Goal: Information Seeking & Learning: Learn about a topic

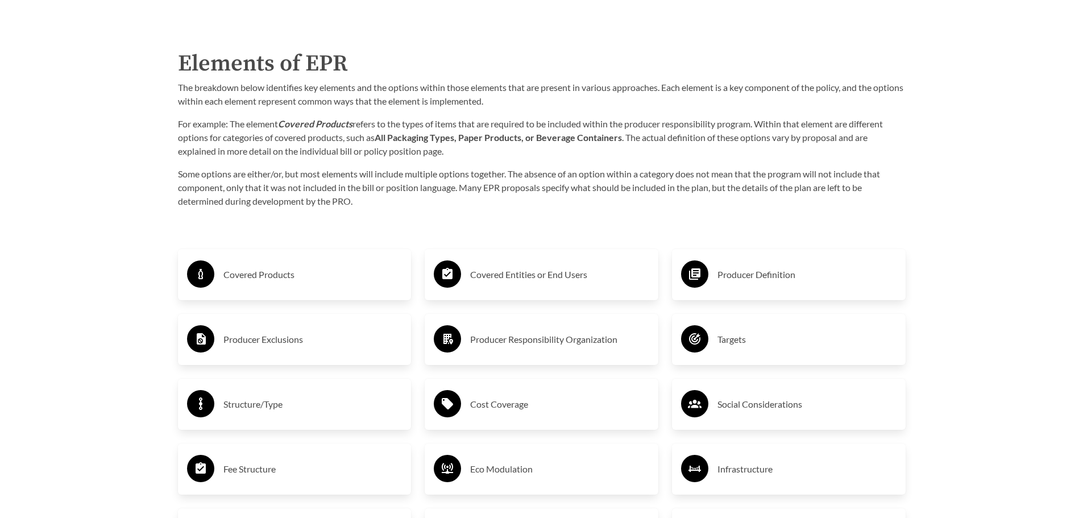
scroll to position [1819, 0]
click at [270, 282] on h3 "Covered Products" at bounding box center [312, 273] width 179 height 18
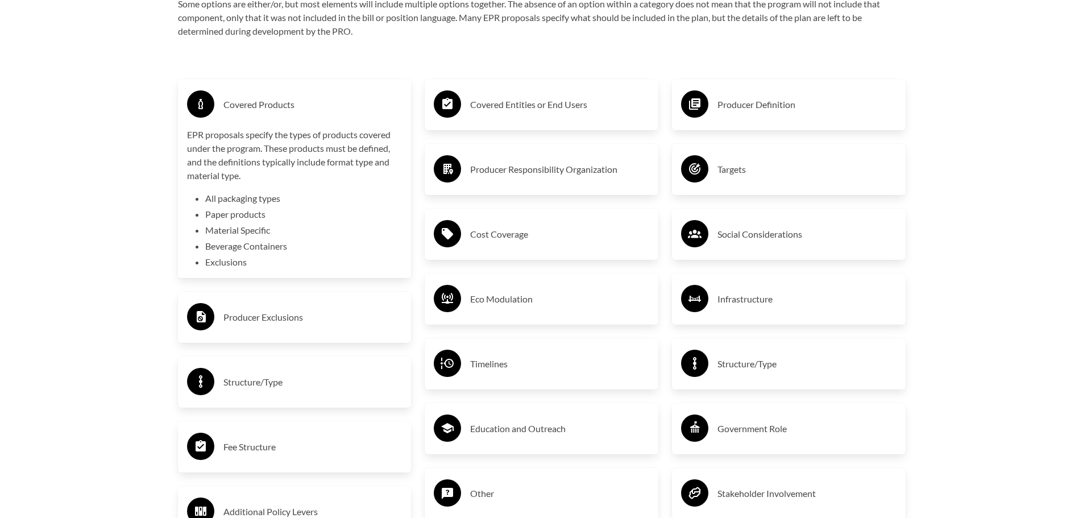
scroll to position [1990, 0]
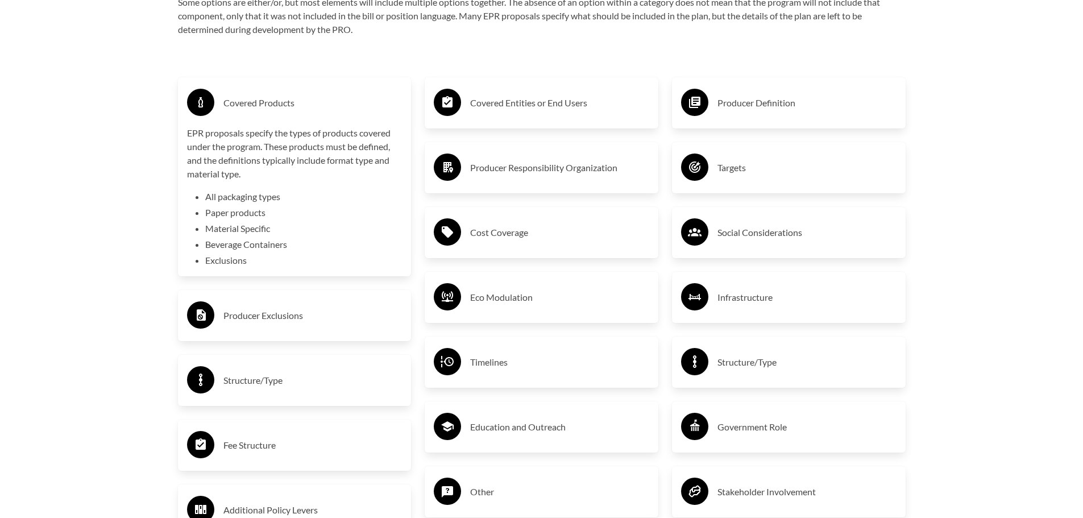
click at [252, 313] on h3 "Producer Exclusions" at bounding box center [312, 315] width 179 height 18
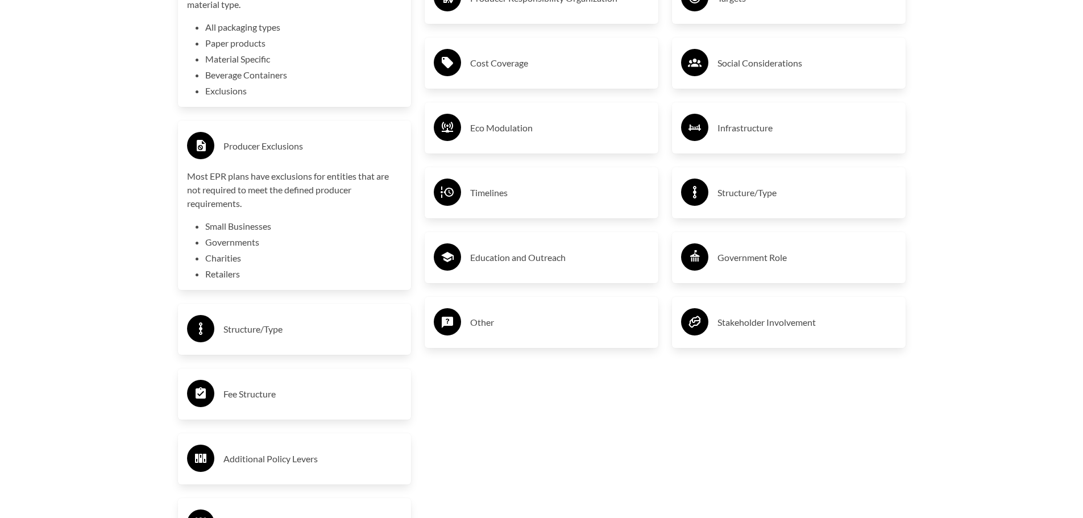
scroll to position [2161, 0]
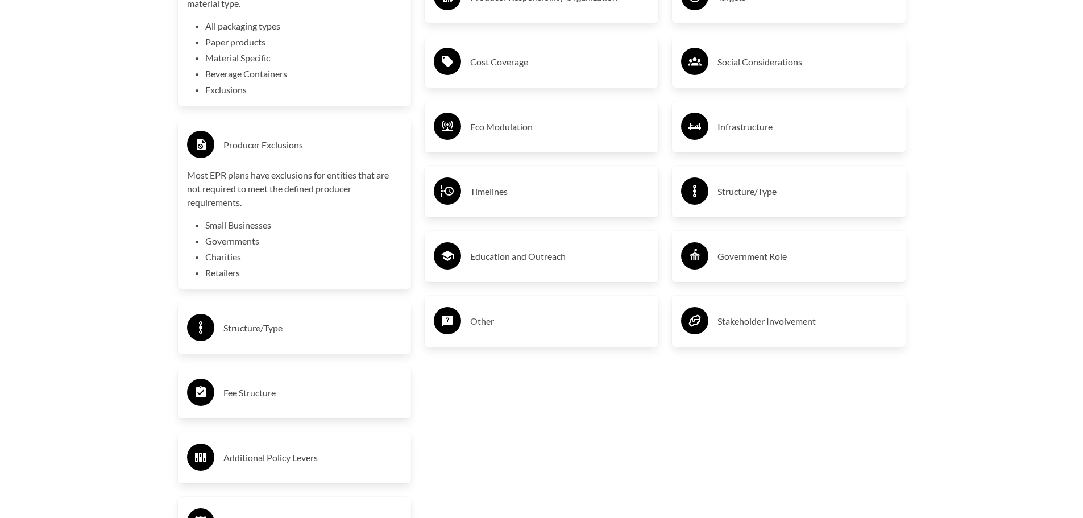
click at [312, 391] on h3 "Fee Structure" at bounding box center [312, 393] width 179 height 18
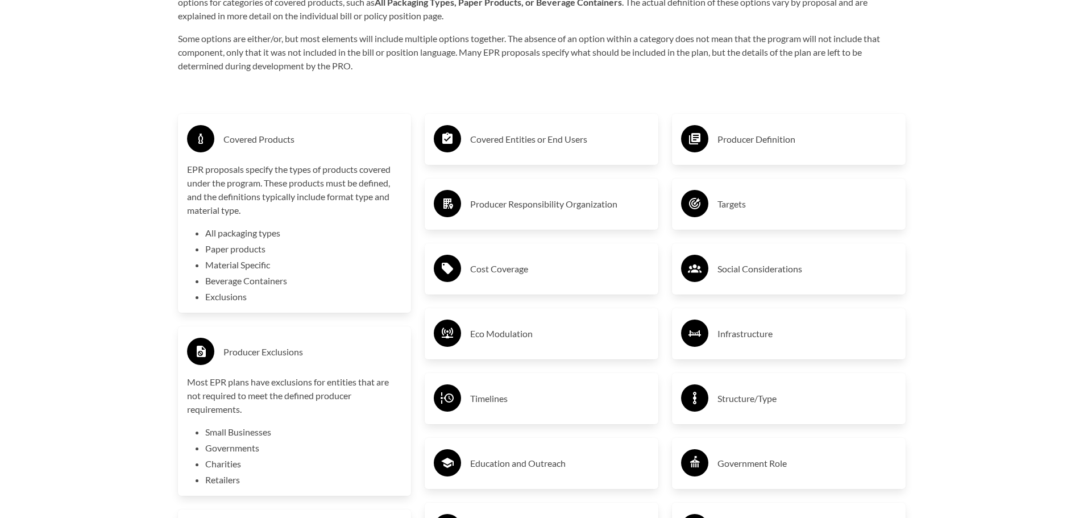
scroll to position [1933, 0]
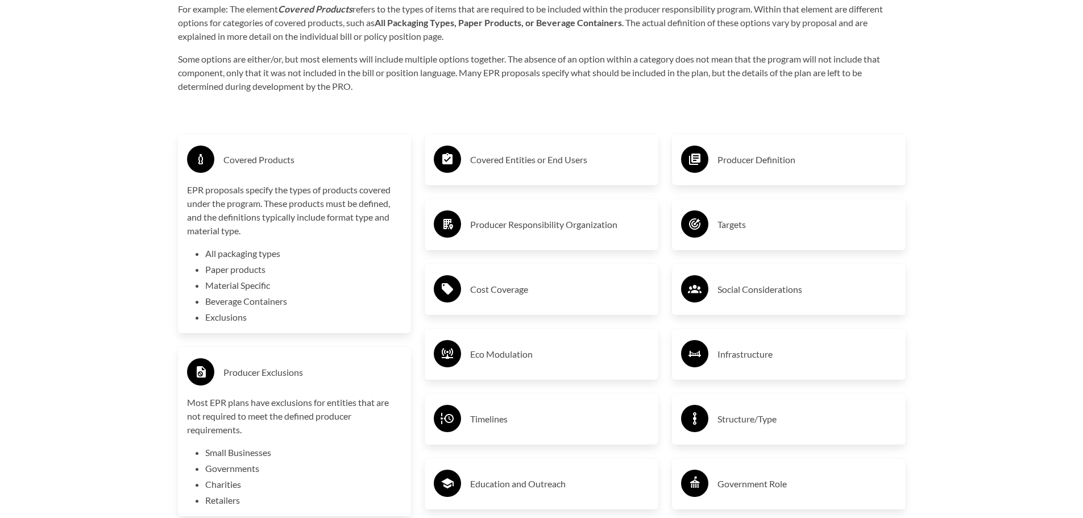
click at [549, 164] on h3 "Covered Entities or End Users" at bounding box center [559, 160] width 179 height 18
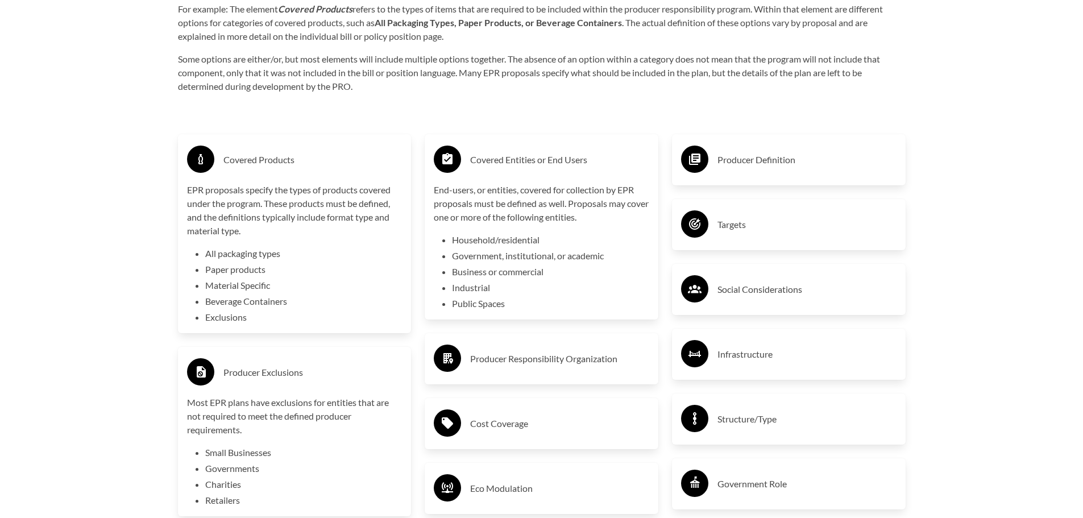
click at [747, 159] on h3 "Producer Definition" at bounding box center [807, 160] width 179 height 18
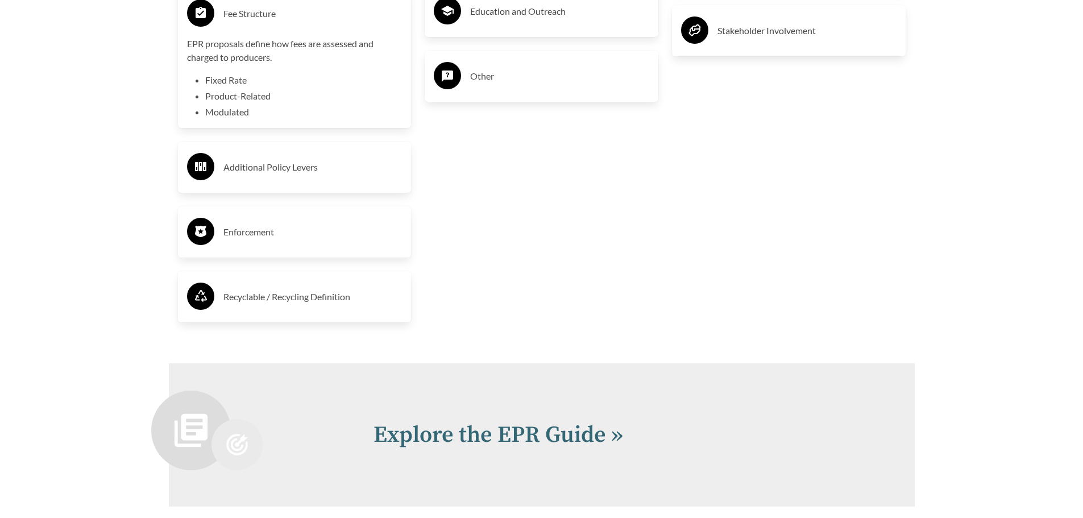
scroll to position [2559, 0]
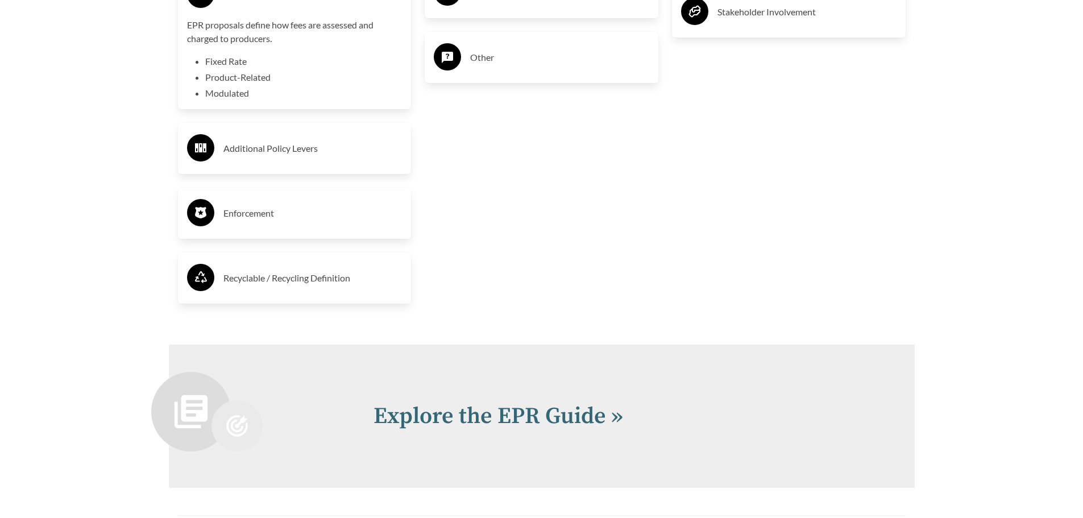
click at [295, 276] on h3 "Recyclable / Recycling Definition" at bounding box center [312, 278] width 179 height 18
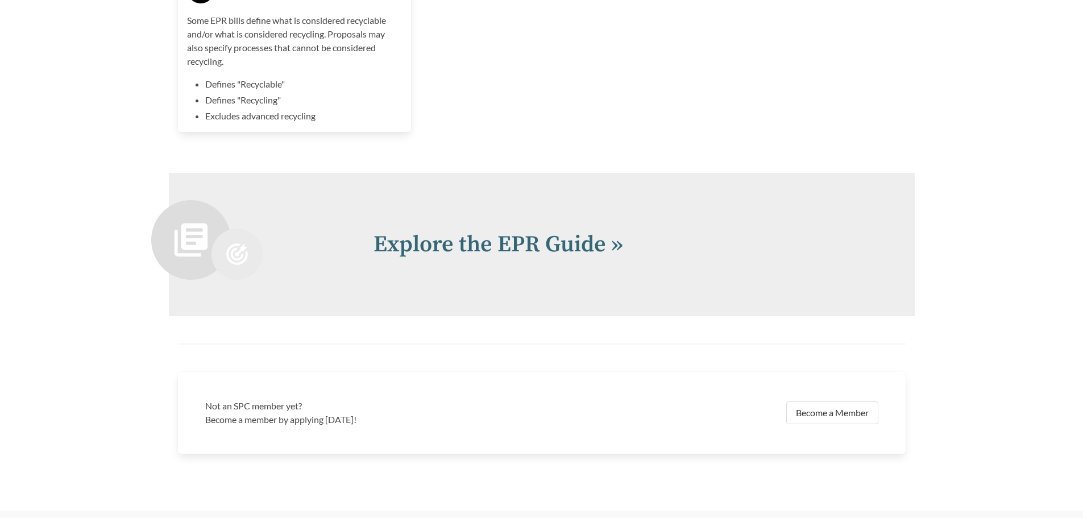
scroll to position [2900, 0]
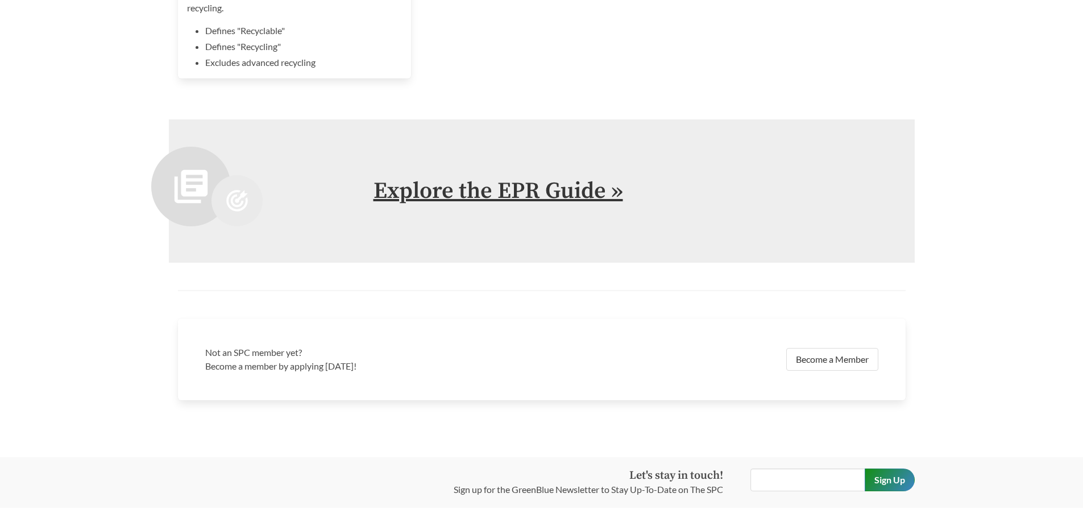
click at [496, 200] on link "Explore the EPR Guide »" at bounding box center [499, 191] width 250 height 28
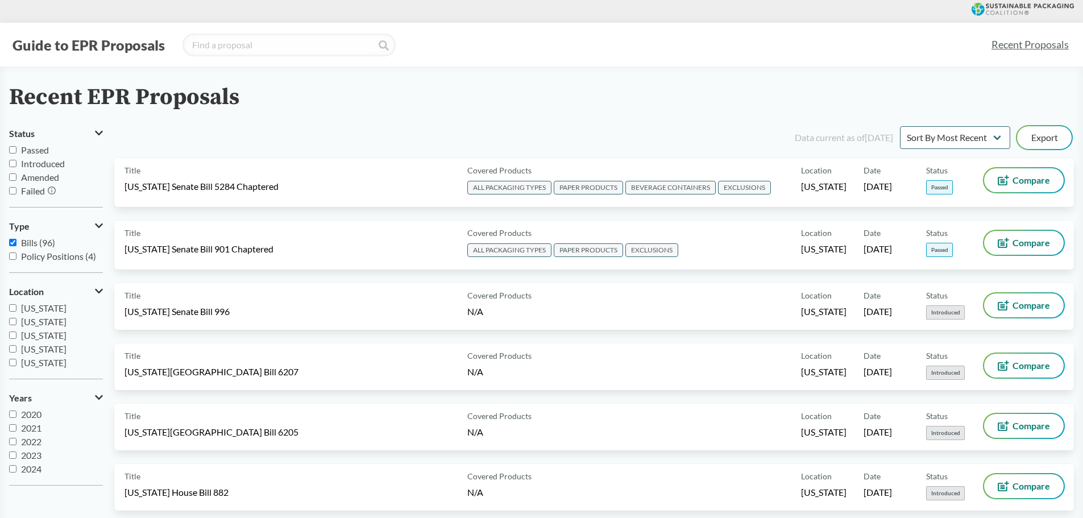
click at [53, 190] on icon at bounding box center [52, 190] width 8 height 8
click at [11, 146] on label "Passed" at bounding box center [56, 150] width 94 height 14
click at [11, 146] on input "Passed" at bounding box center [12, 149] width 7 height 7
checkbox input "true"
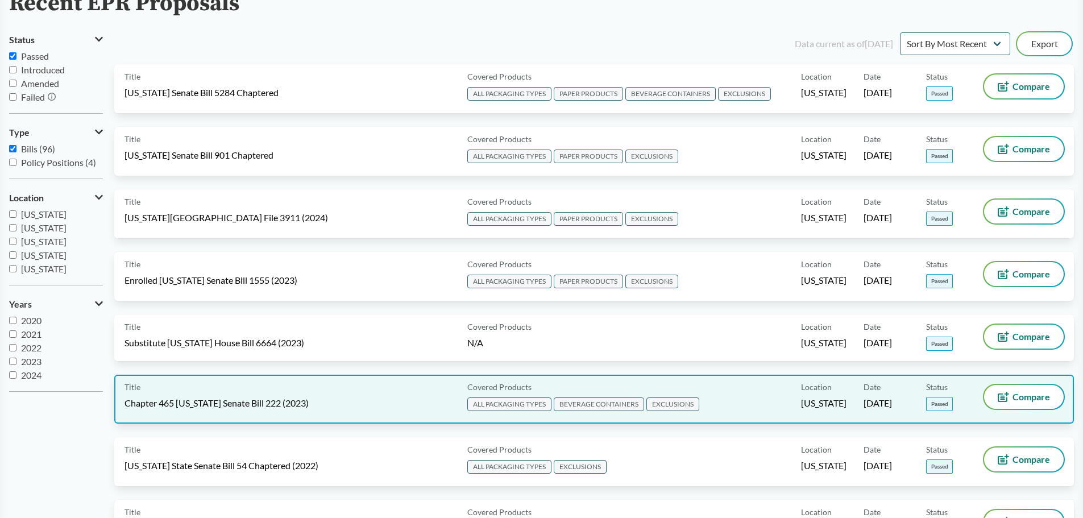
scroll to position [114, 0]
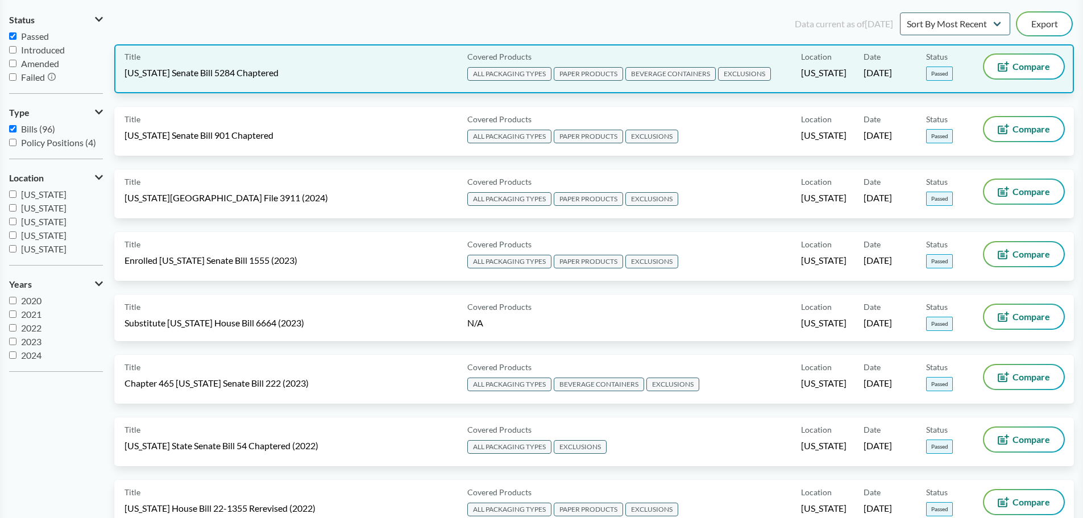
click at [185, 73] on span "[US_STATE] Senate Bill 5284 Chaptered" at bounding box center [202, 73] width 154 height 13
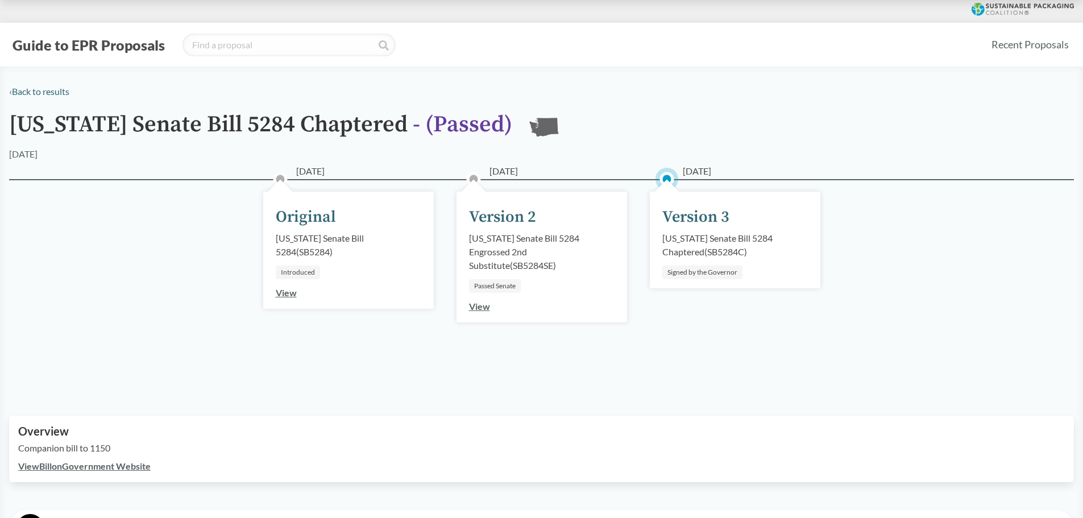
click at [82, 466] on link "View Bill on Government Website" at bounding box center [84, 466] width 132 height 11
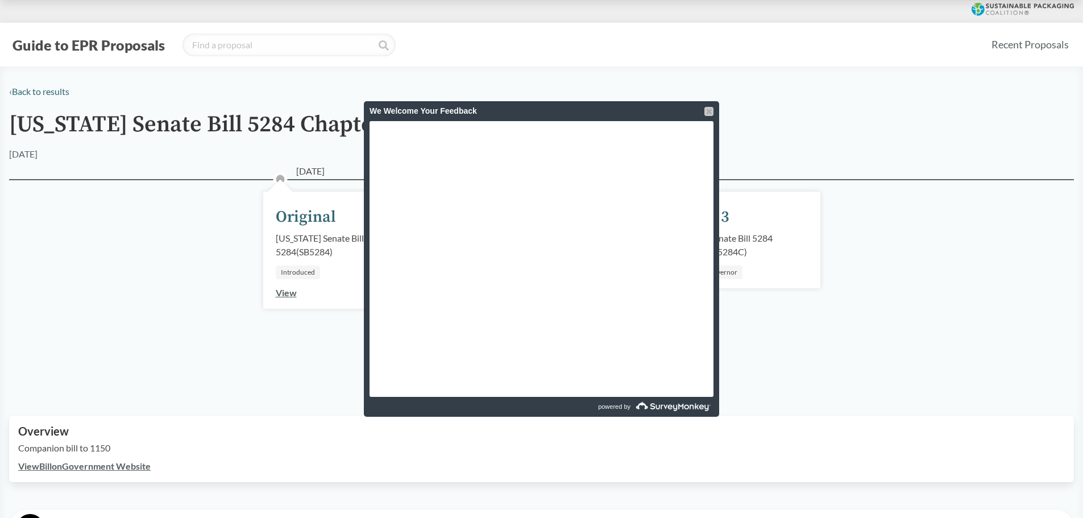
click at [707, 111] on div at bounding box center [708, 111] width 9 height 9
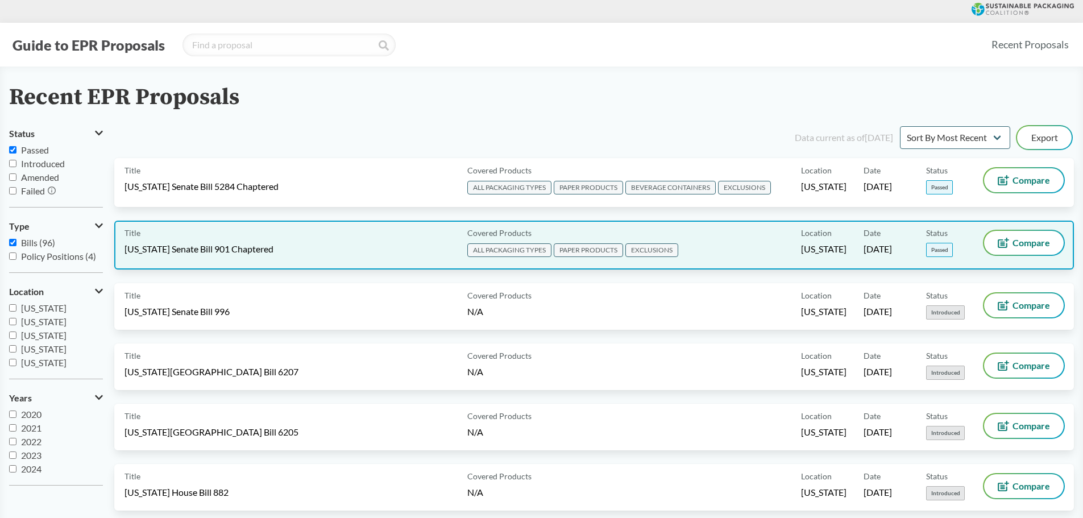
click at [301, 241] on div "Title Maryland Senate Bill 901 Chaptered" at bounding box center [294, 245] width 338 height 28
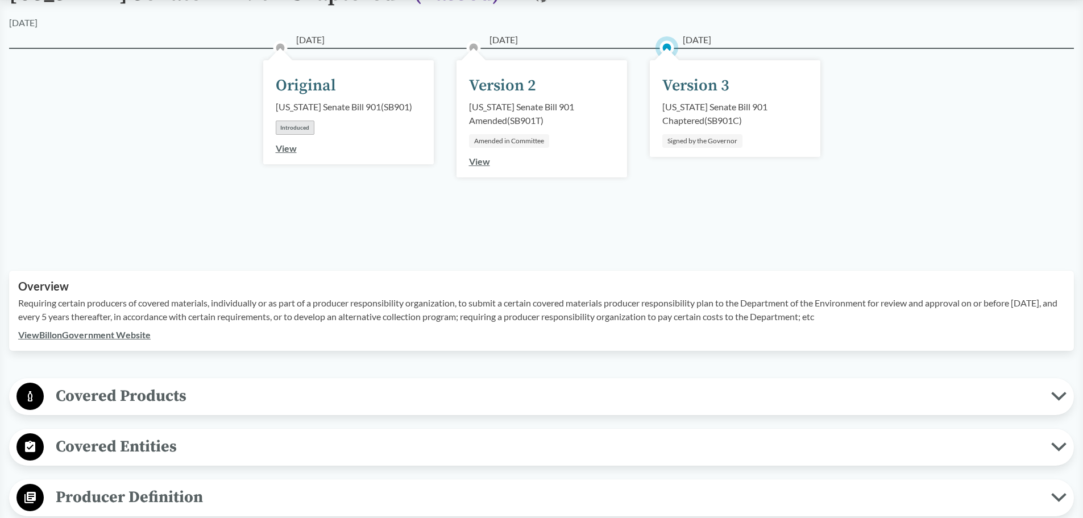
scroll to position [114, 0]
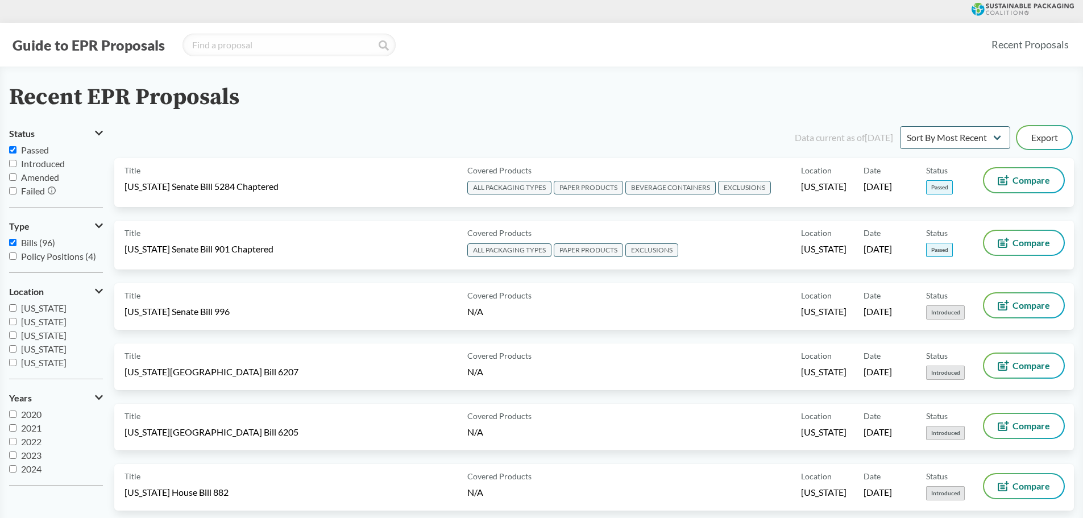
click at [11, 150] on input "Passed" at bounding box center [12, 149] width 7 height 7
checkbox input "true"
click at [13, 256] on input "Policy Positions (4)" at bounding box center [12, 255] width 7 height 7
checkbox input "true"
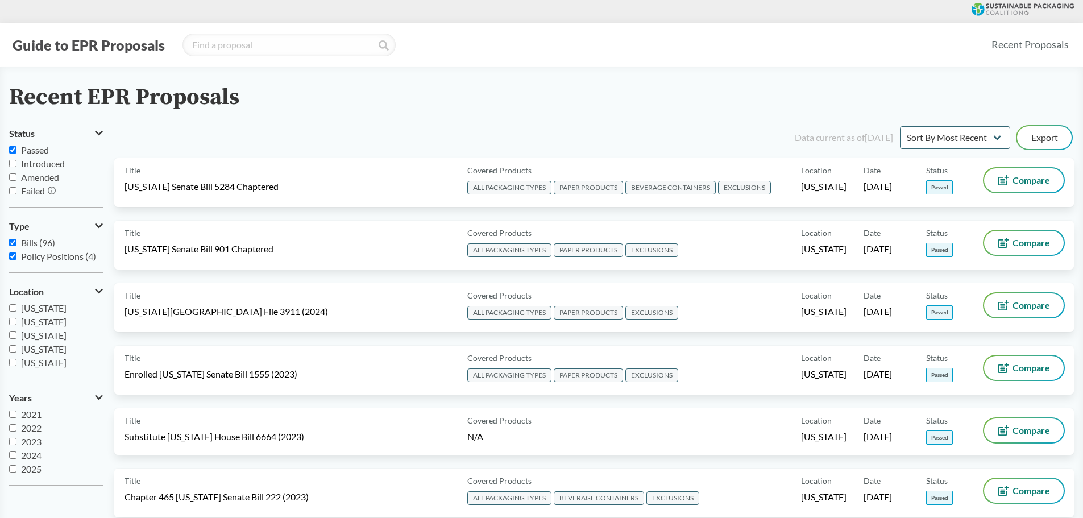
click at [15, 149] on input "Passed" at bounding box center [12, 149] width 7 height 7
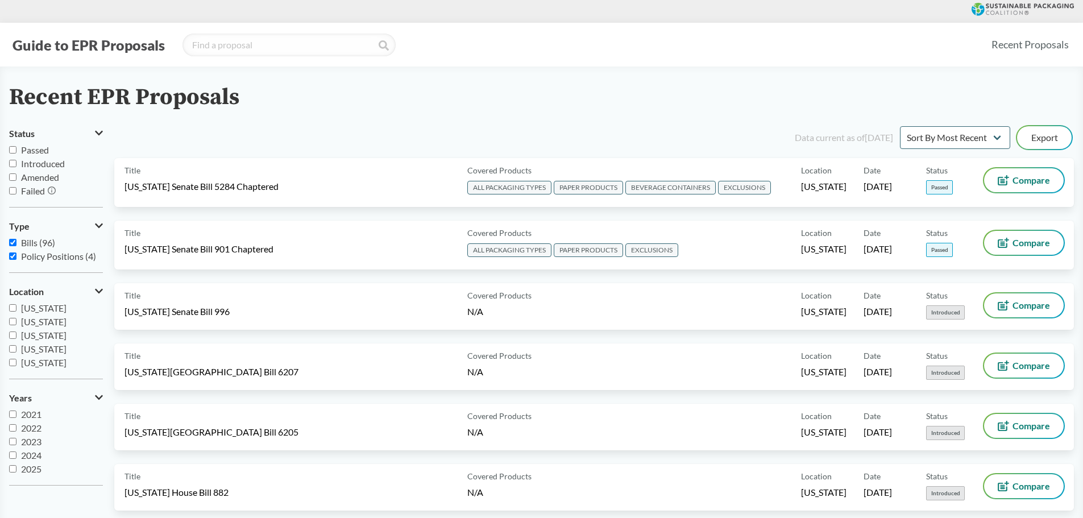
click at [14, 149] on input "Passed" at bounding box center [12, 149] width 7 height 7
checkbox input "true"
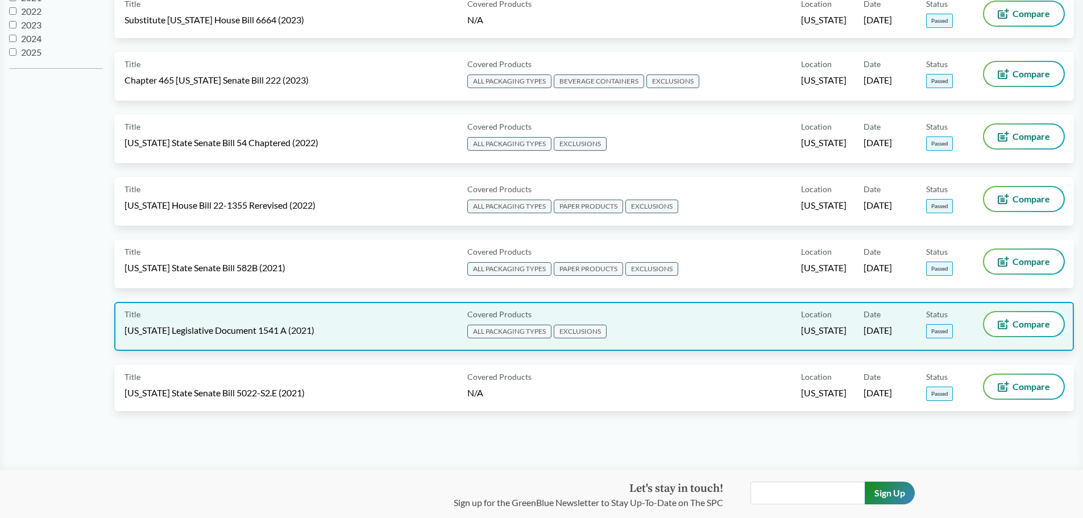
scroll to position [398, 0]
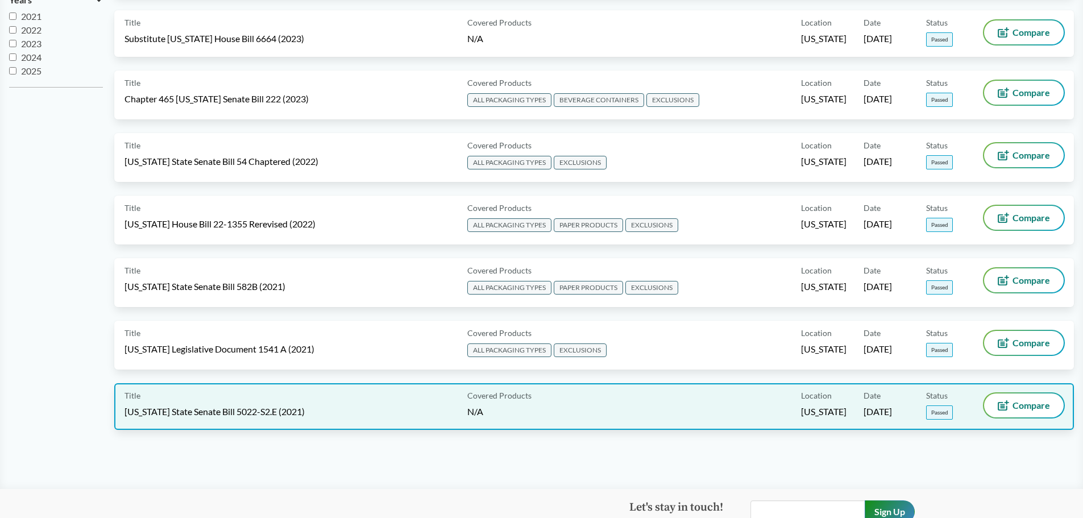
click at [348, 401] on div "Title Washington State Senate Bill 5022-S2.E (2021)" at bounding box center [294, 406] width 338 height 26
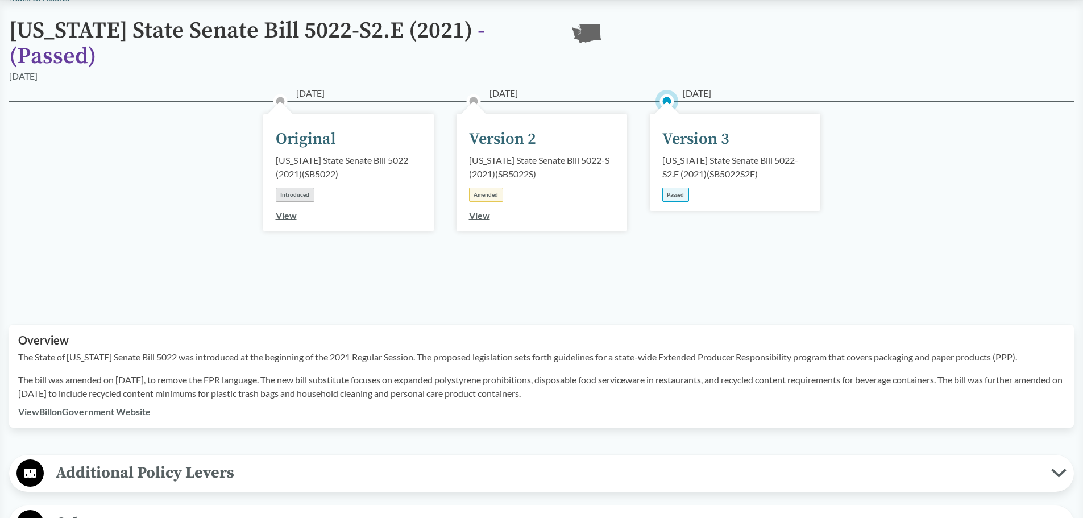
scroll to position [114, 0]
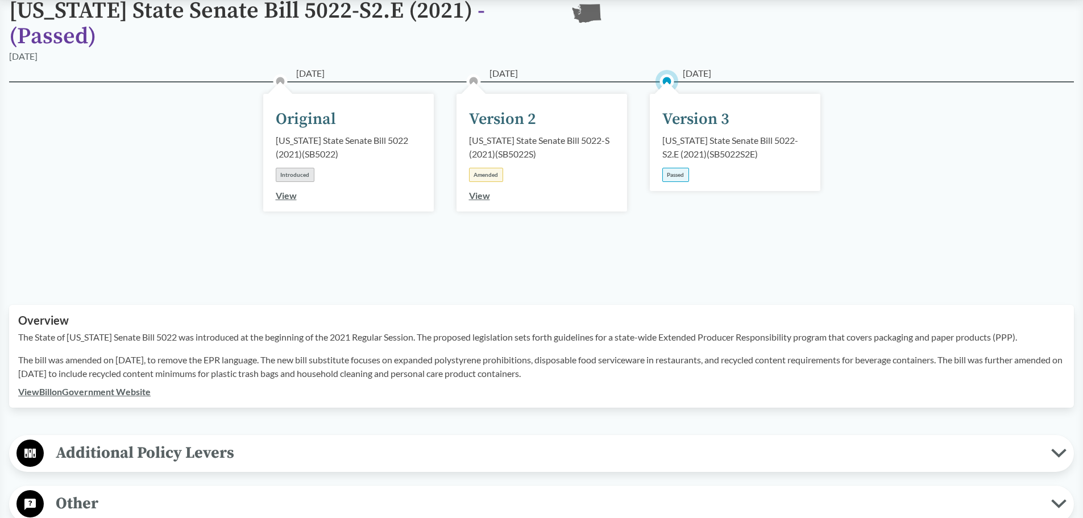
click at [615, 371] on p "The bill was amended on 2/3/21, to remove the EPR language. The new bill substi…" at bounding box center [541, 366] width 1047 height 27
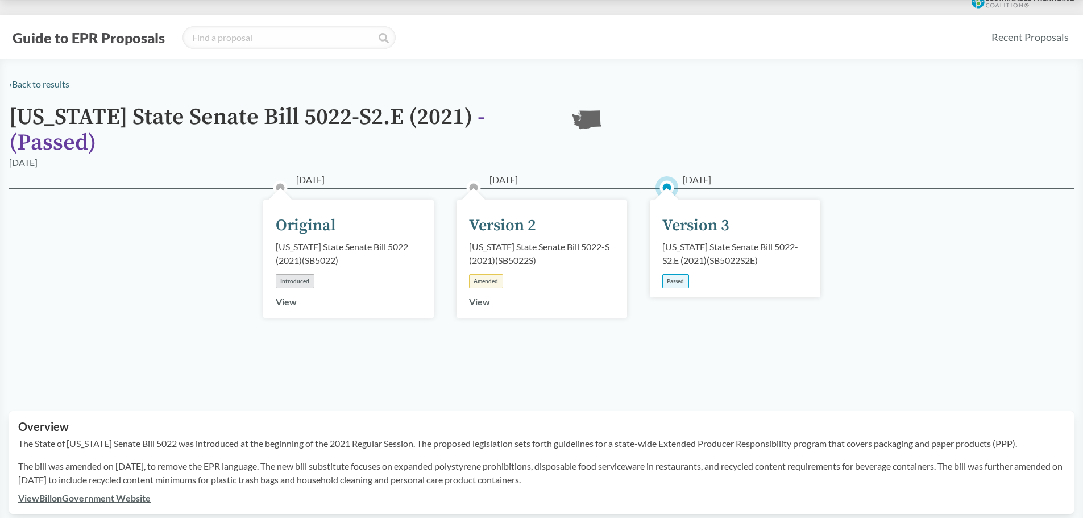
scroll to position [0, 0]
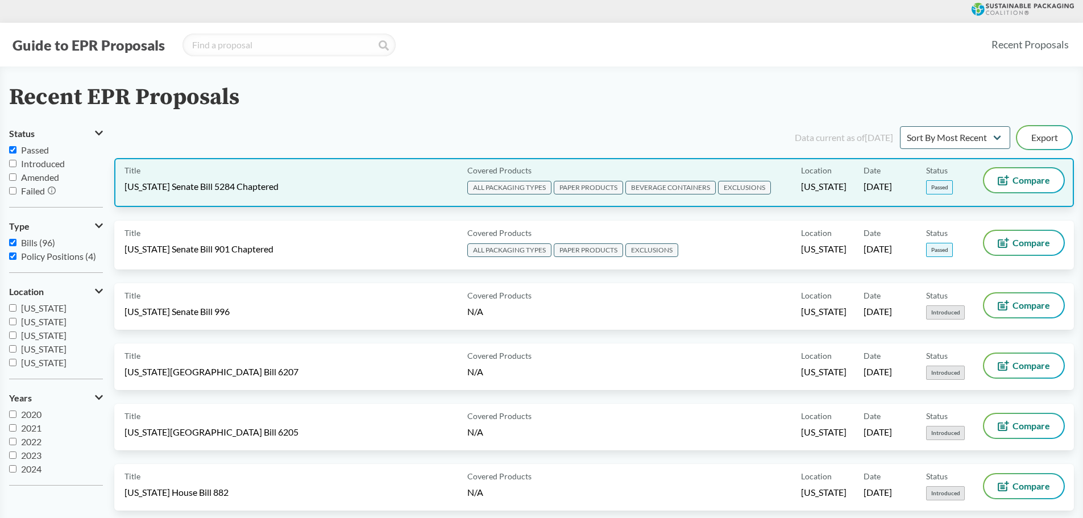
click at [204, 181] on span "[US_STATE] Senate Bill 5284 Chaptered" at bounding box center [202, 186] width 154 height 13
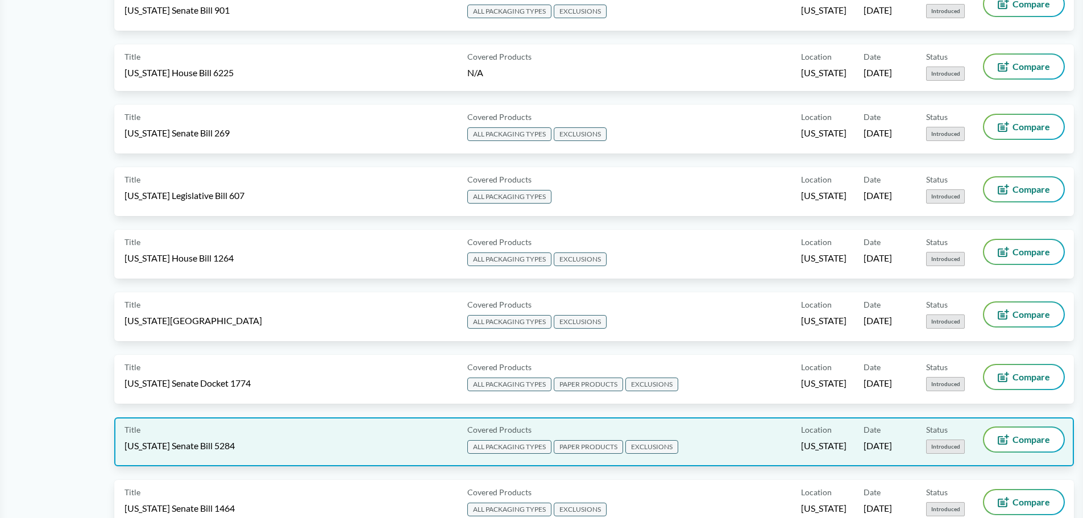
scroll to position [1194, 0]
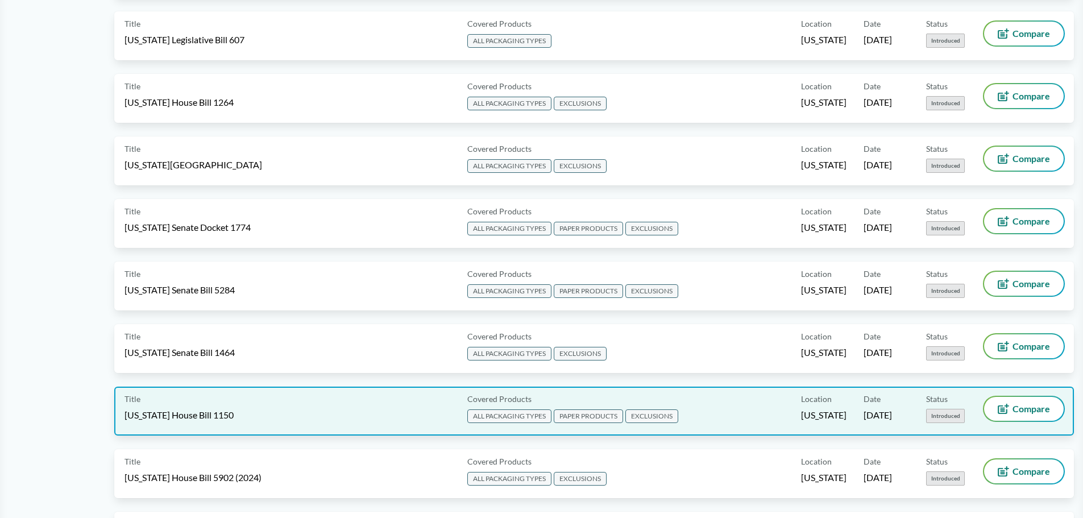
click at [276, 404] on div "Title Washington House Bill 1150" at bounding box center [294, 411] width 338 height 28
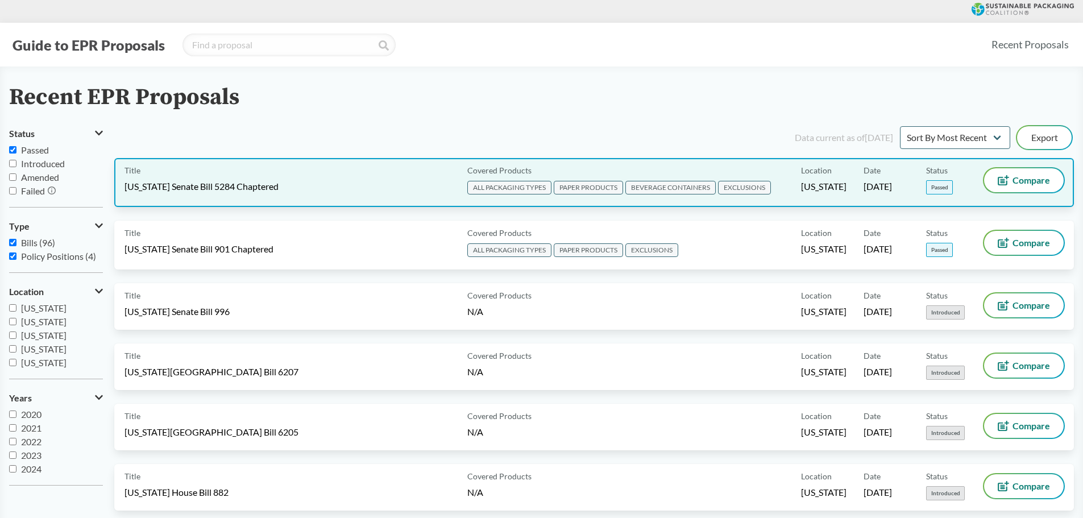
click at [244, 180] on span "[US_STATE] Senate Bill 5284 Chaptered" at bounding box center [202, 186] width 154 height 13
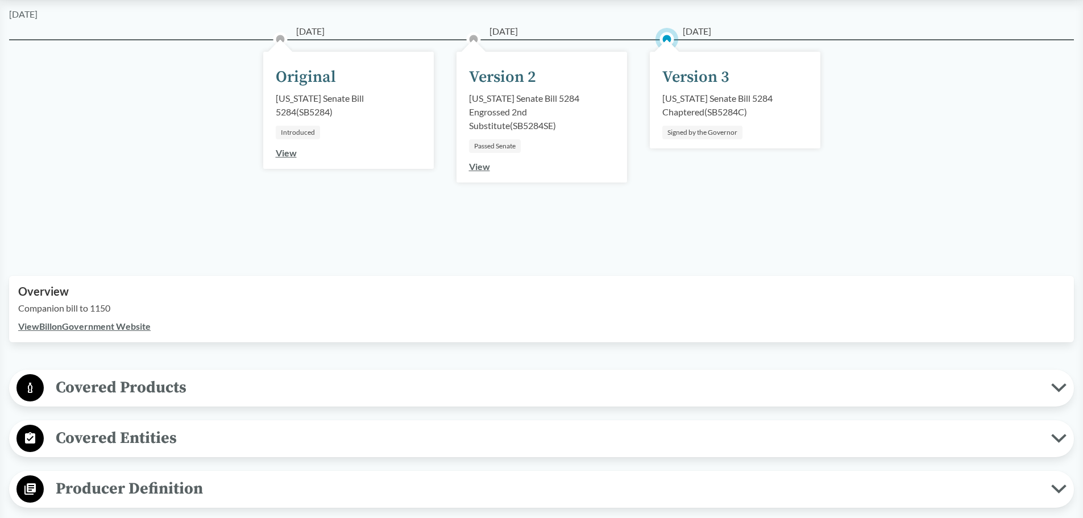
scroll to position [171, 0]
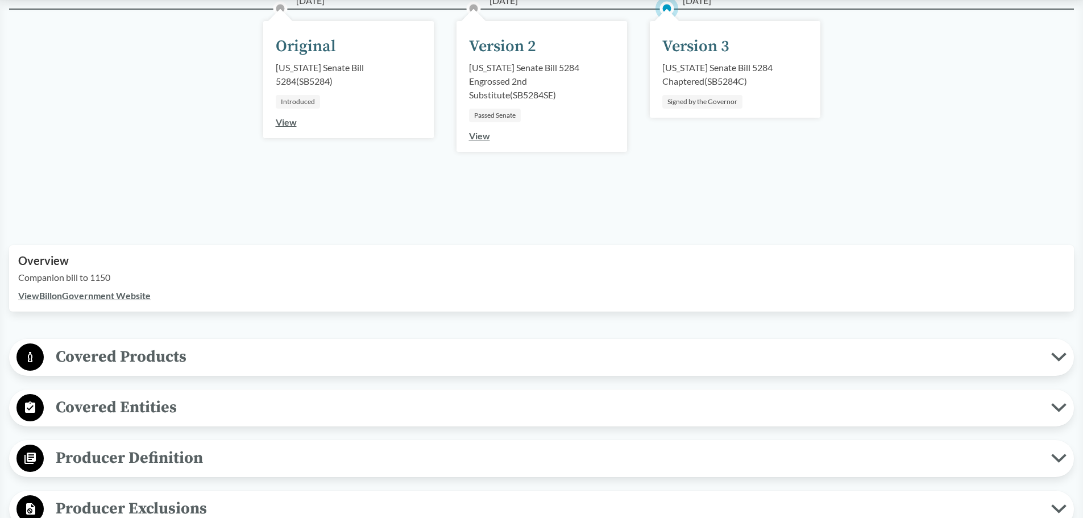
drag, startPoint x: 195, startPoint y: 340, endPoint x: 192, endPoint y: 350, distance: 10.1
click at [194, 342] on div "Covered Products All Packaging Types Covered material means packaging and paper…" at bounding box center [541, 357] width 1065 height 37
click at [192, 350] on span "Covered Products" at bounding box center [548, 357] width 1008 height 26
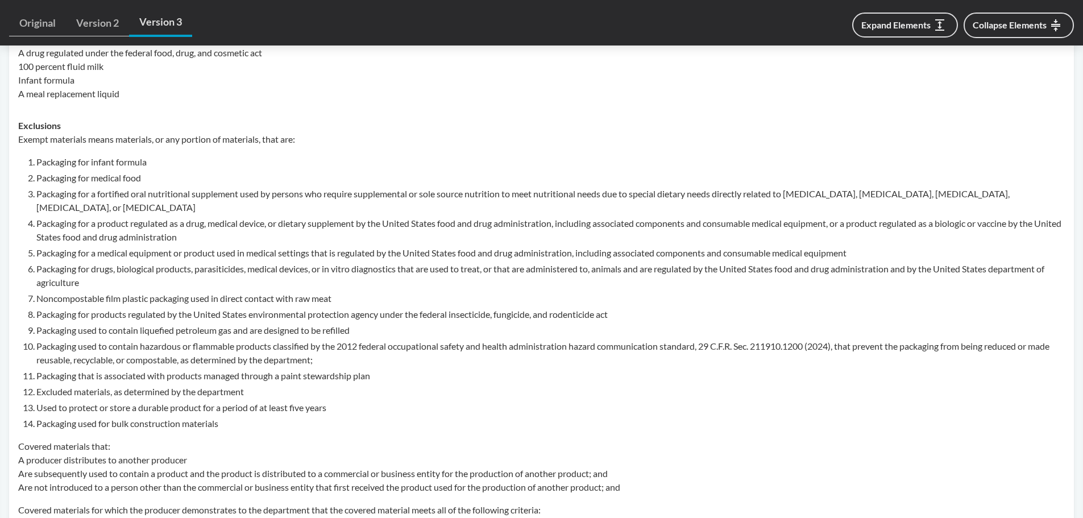
scroll to position [796, 0]
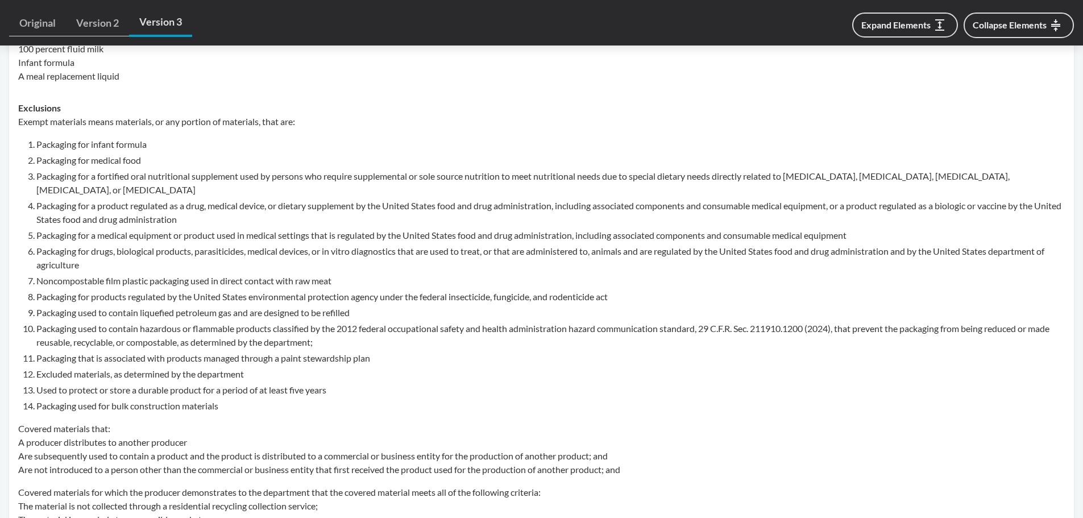
click at [342, 280] on li "Noncompostable film plastic packaging used in direct contact with raw meat" at bounding box center [550, 281] width 1029 height 14
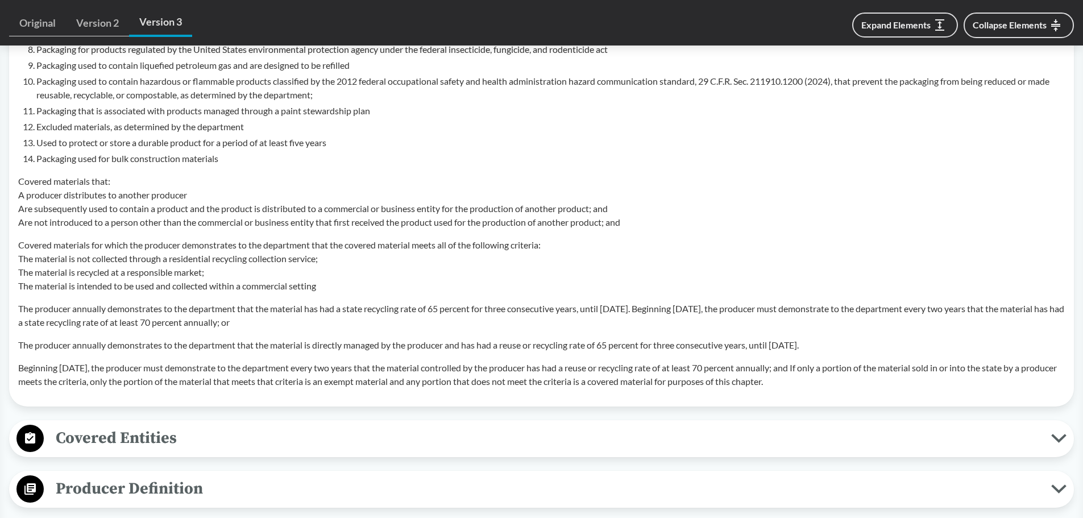
scroll to position [1023, 0]
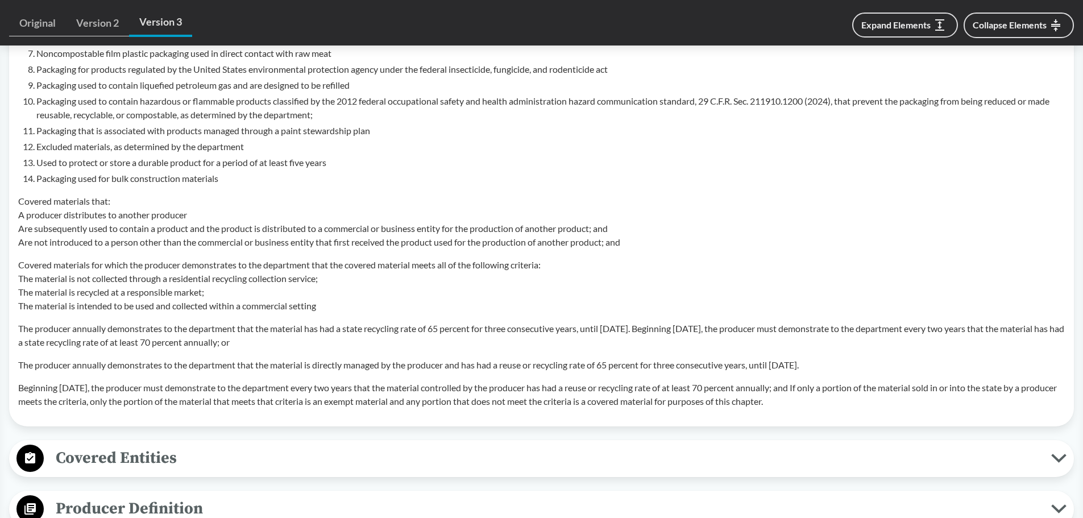
drag, startPoint x: 18, startPoint y: 388, endPoint x: 835, endPoint y: 409, distance: 816.7
click at [835, 409] on td "Exclusions Exempt materials means materials, or any portion of materials, that …" at bounding box center [541, 141] width 1057 height 553
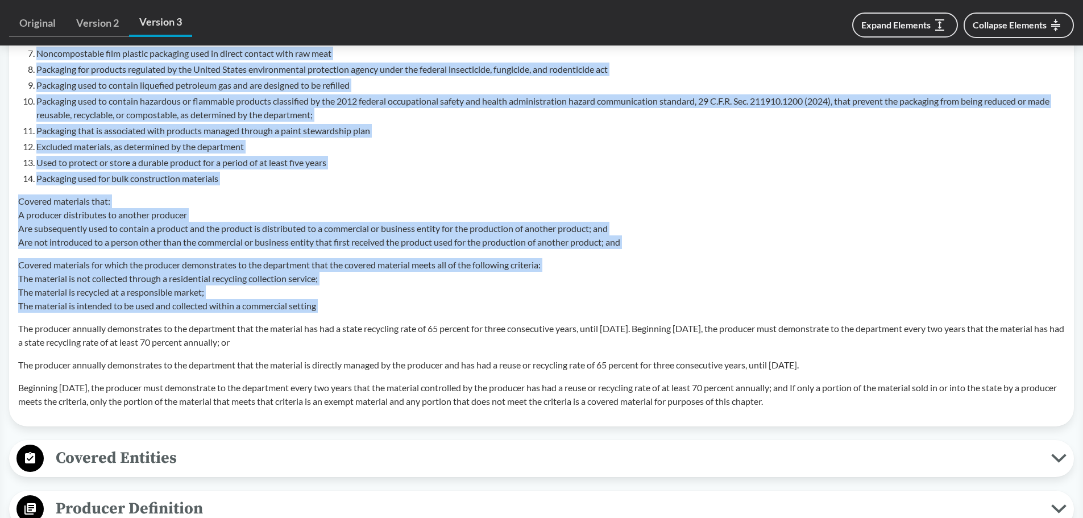
drag, startPoint x: 18, startPoint y: 327, endPoint x: 845, endPoint y: 420, distance: 831.9
click at [402, 459] on span "Covered Entities" at bounding box center [548, 458] width 1008 height 26
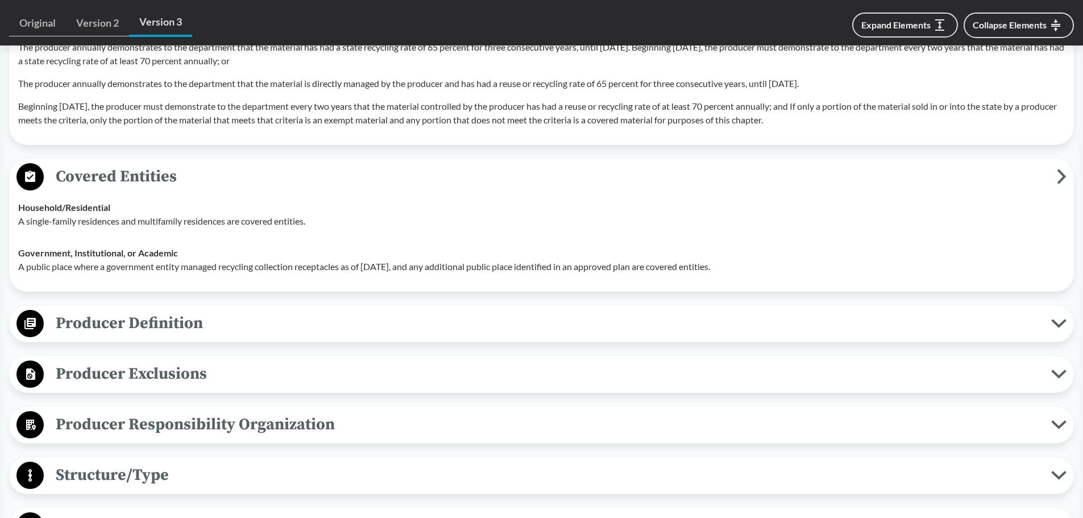
scroll to position [1308, 0]
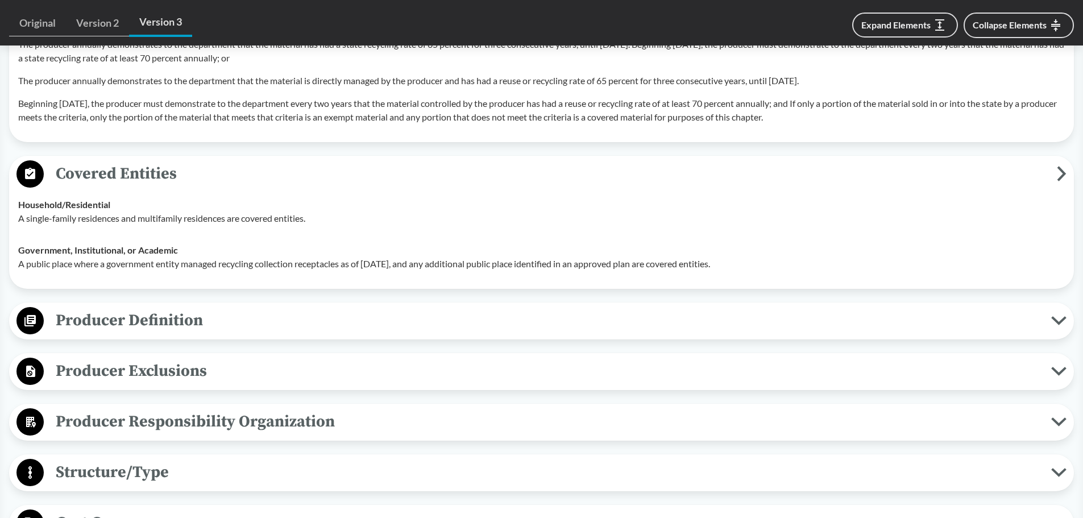
click at [228, 318] on span "Producer Definition" at bounding box center [548, 321] width 1008 height 26
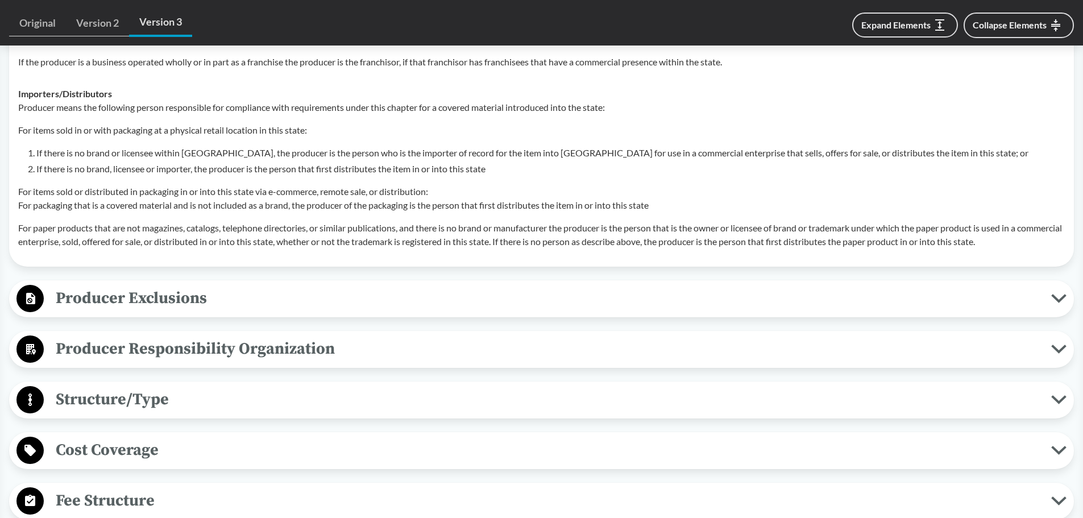
scroll to position [1990, 0]
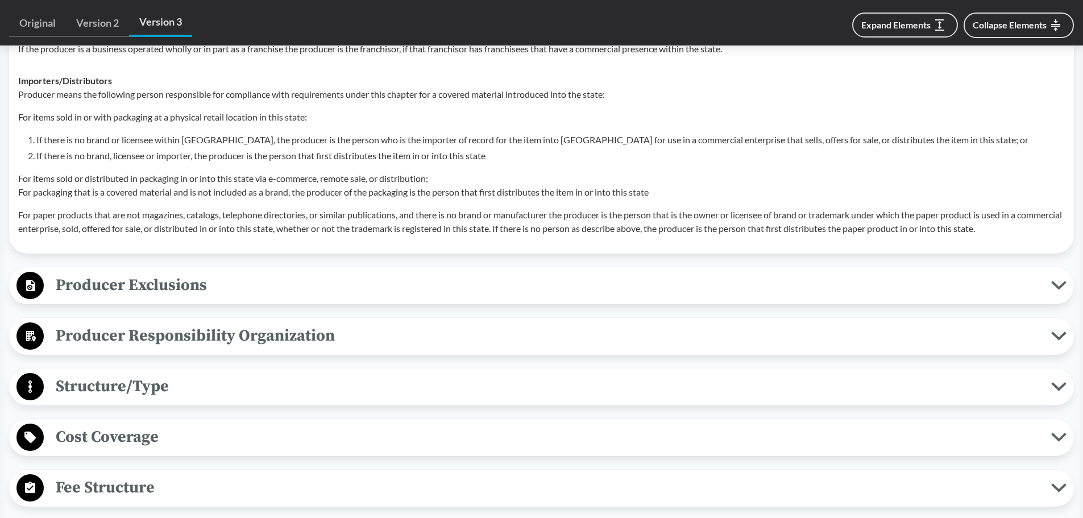
click at [204, 278] on span "Producer Exclusions" at bounding box center [548, 285] width 1008 height 26
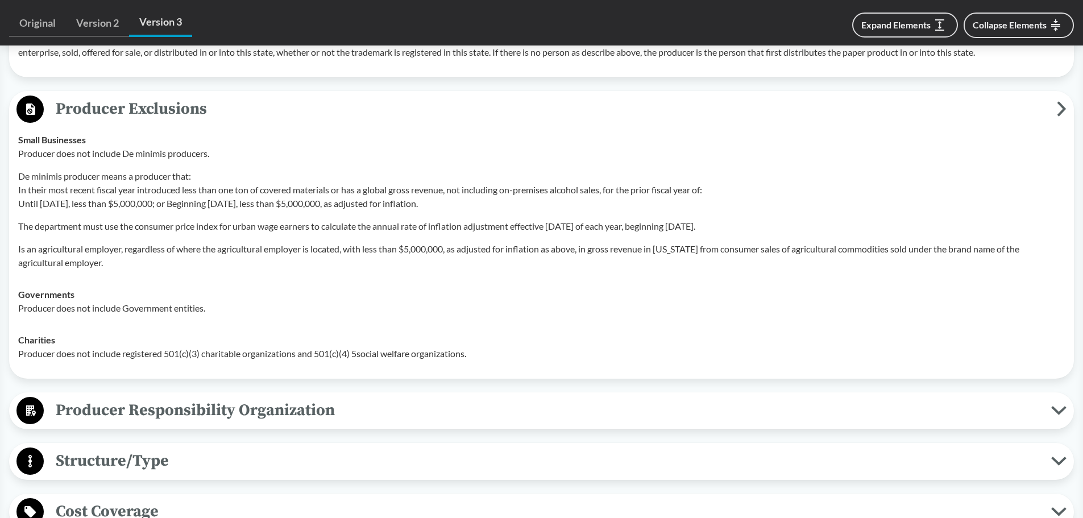
scroll to position [2274, 0]
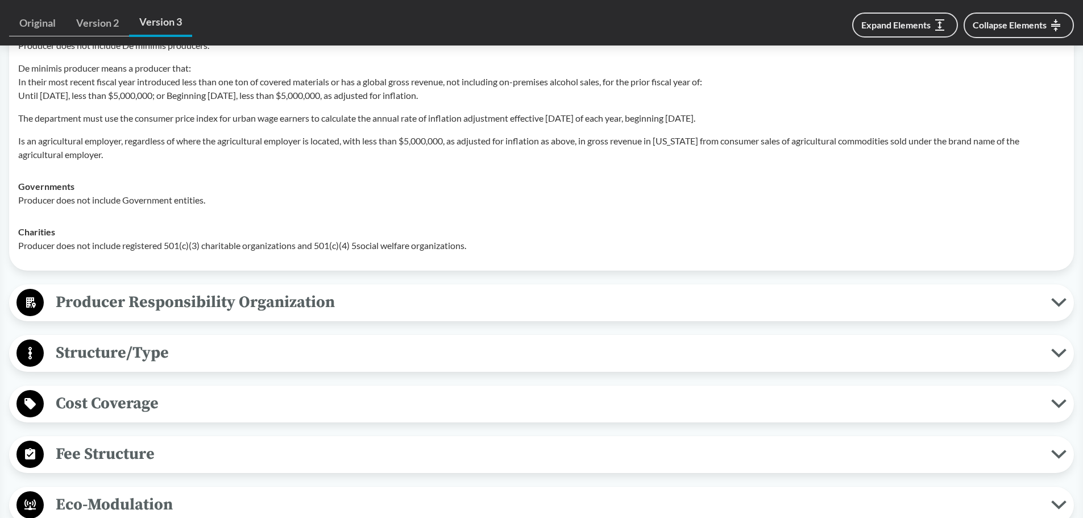
click at [219, 309] on span "Producer Responsibility Organization" at bounding box center [548, 302] width 1008 height 26
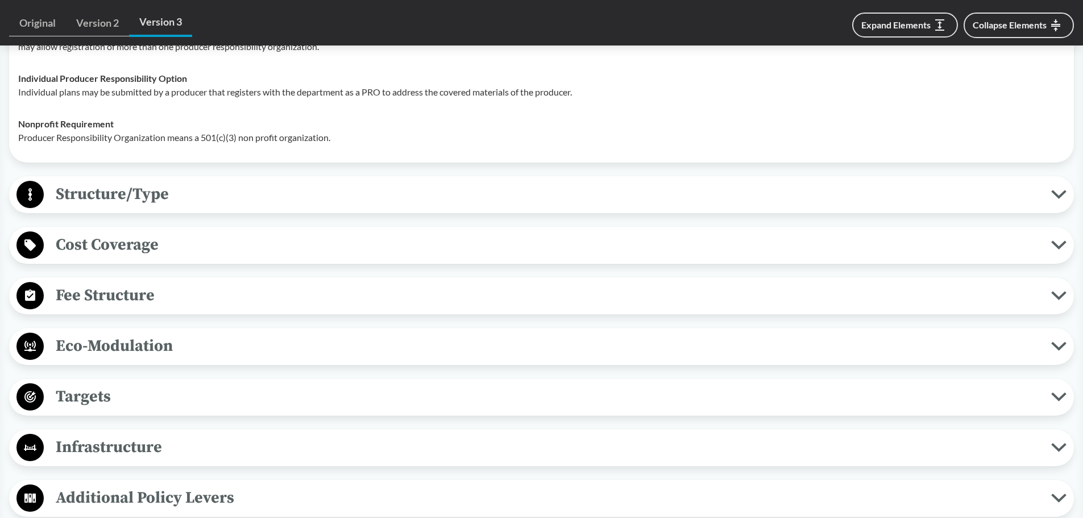
scroll to position [2615, 0]
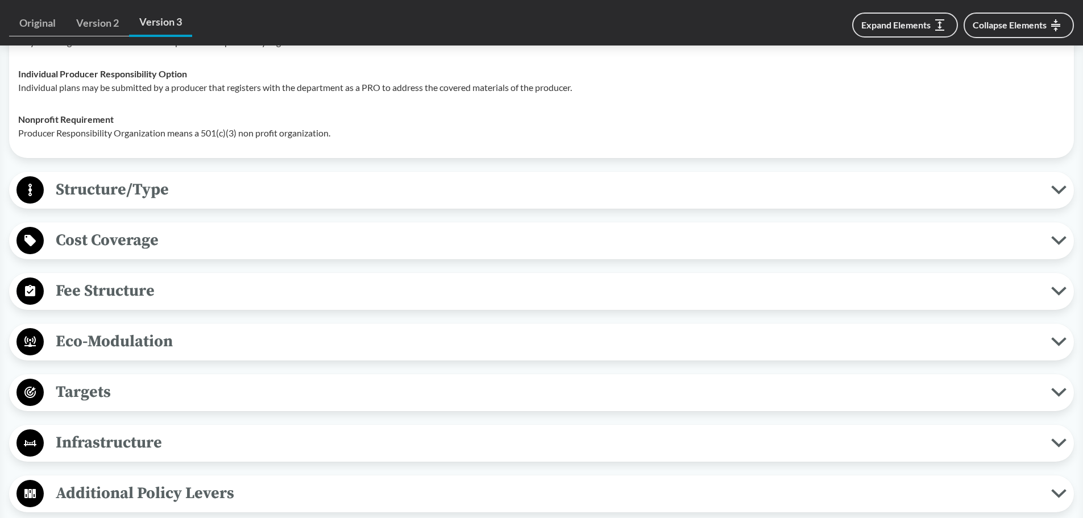
click at [184, 200] on span "Structure/Type" at bounding box center [548, 190] width 1008 height 26
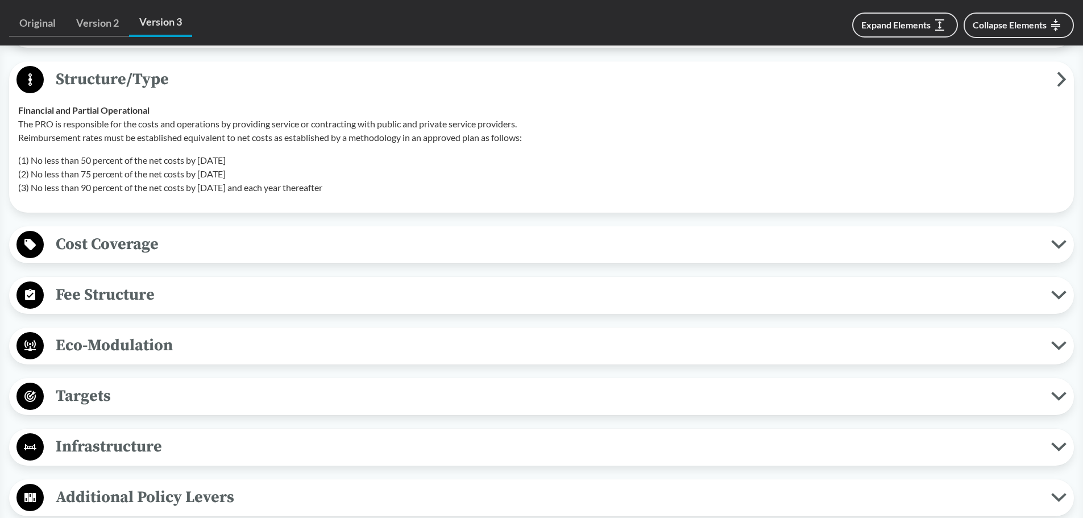
scroll to position [2729, 0]
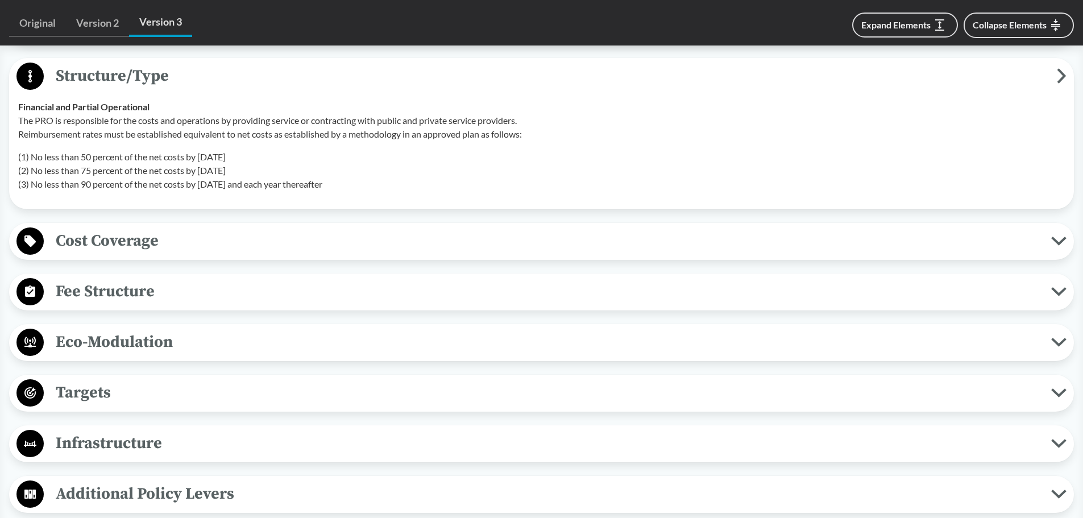
click at [185, 243] on span "Cost Coverage" at bounding box center [548, 241] width 1008 height 26
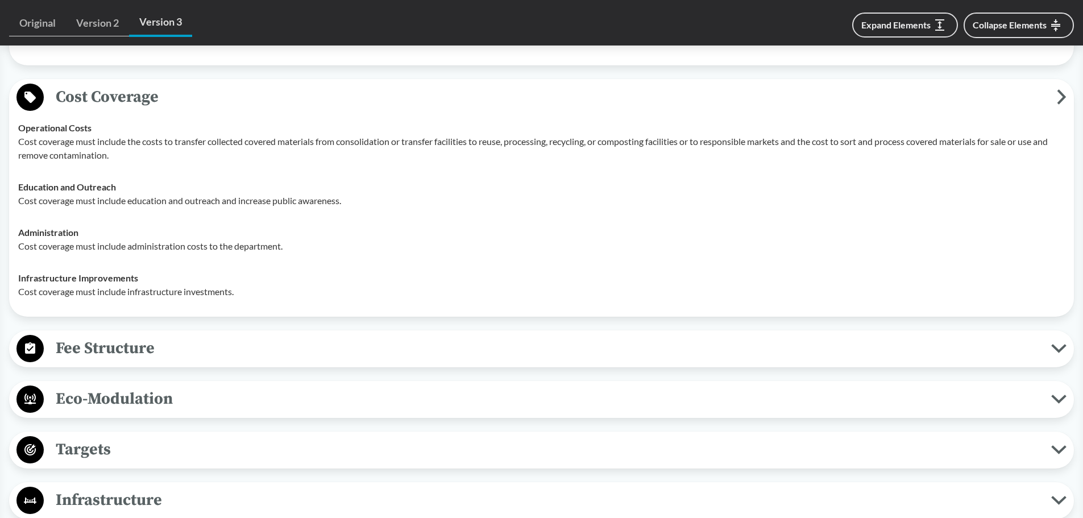
scroll to position [2957, 0]
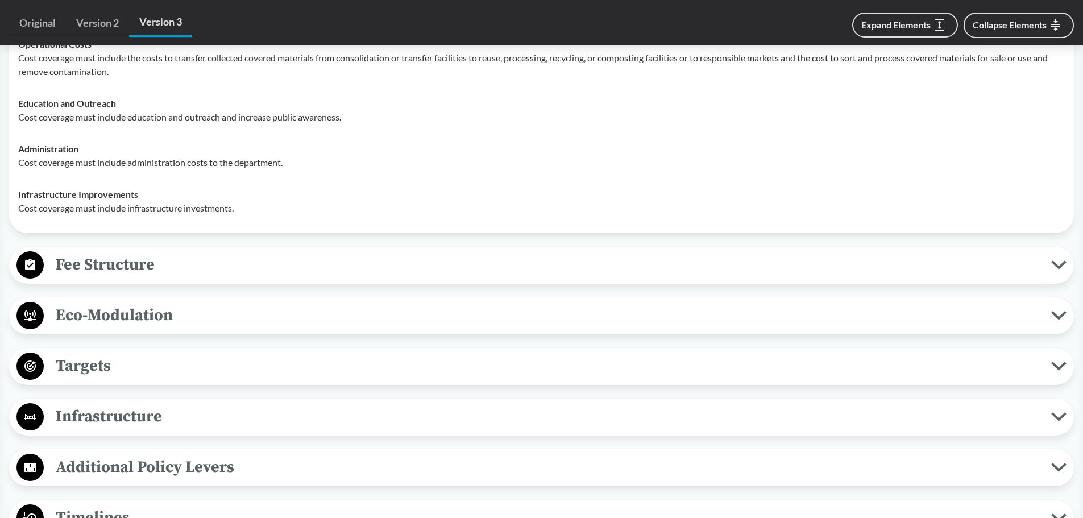
click at [181, 268] on span "Fee Structure" at bounding box center [548, 265] width 1008 height 26
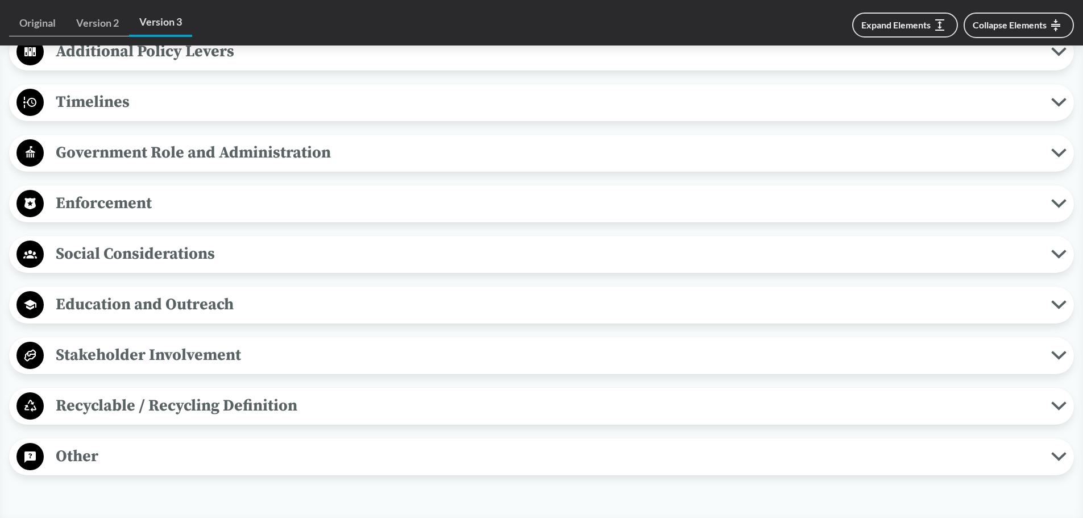
scroll to position [3525, 0]
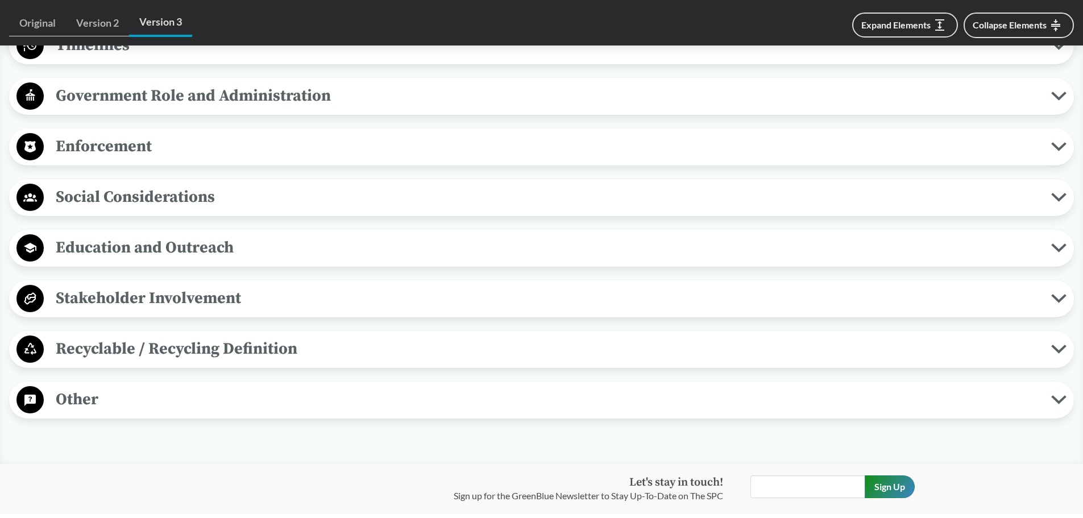
click at [323, 343] on span "Recyclable / Recycling Definition" at bounding box center [548, 349] width 1008 height 26
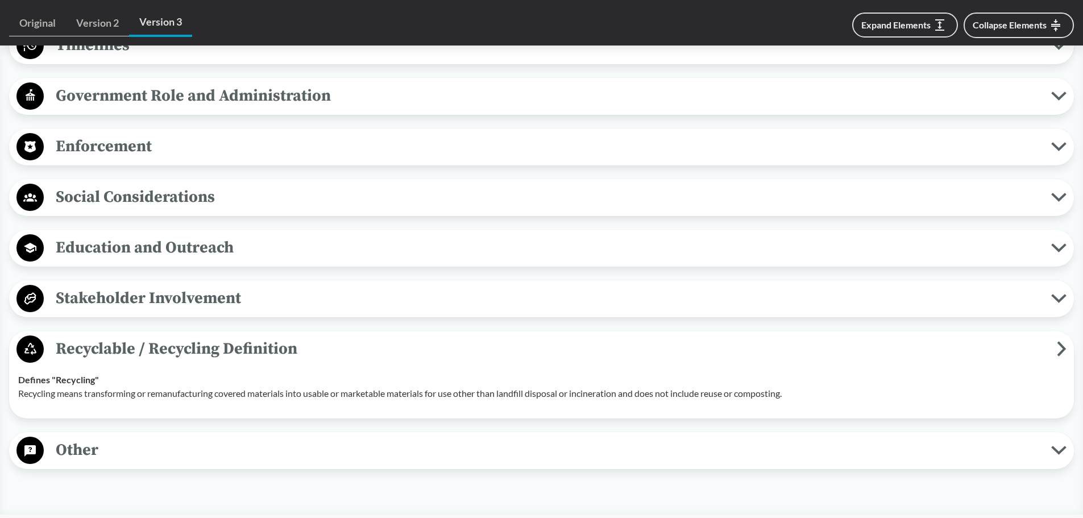
click at [193, 462] on span "Other" at bounding box center [548, 450] width 1008 height 26
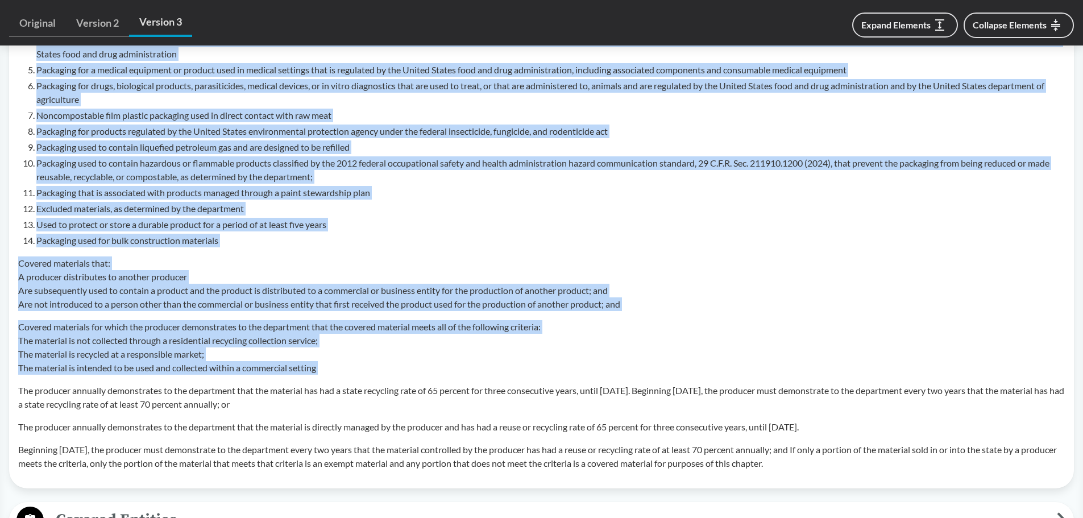
scroll to position [942, 0]
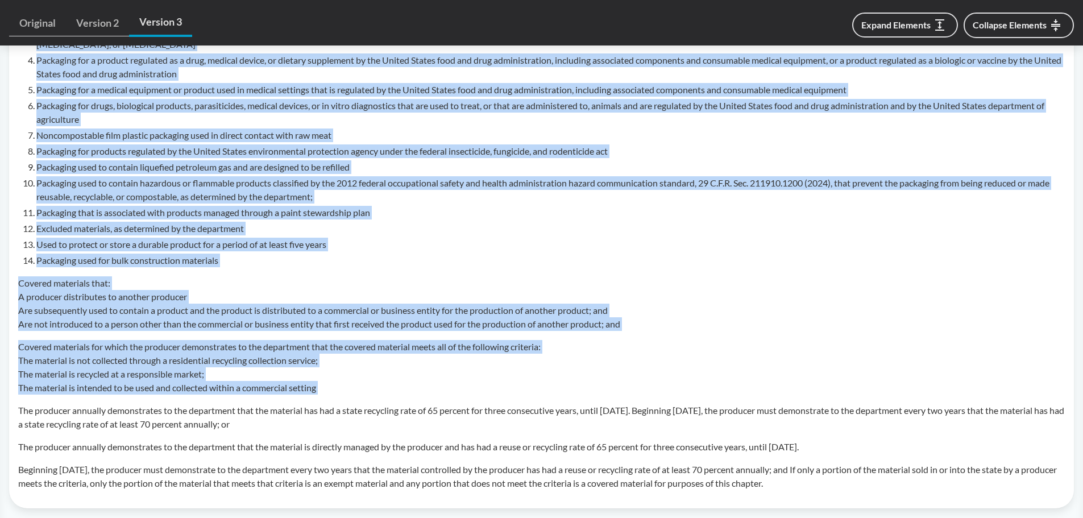
copy tbody "All Packaging Types Covered material means packaging and paper products introdu…"
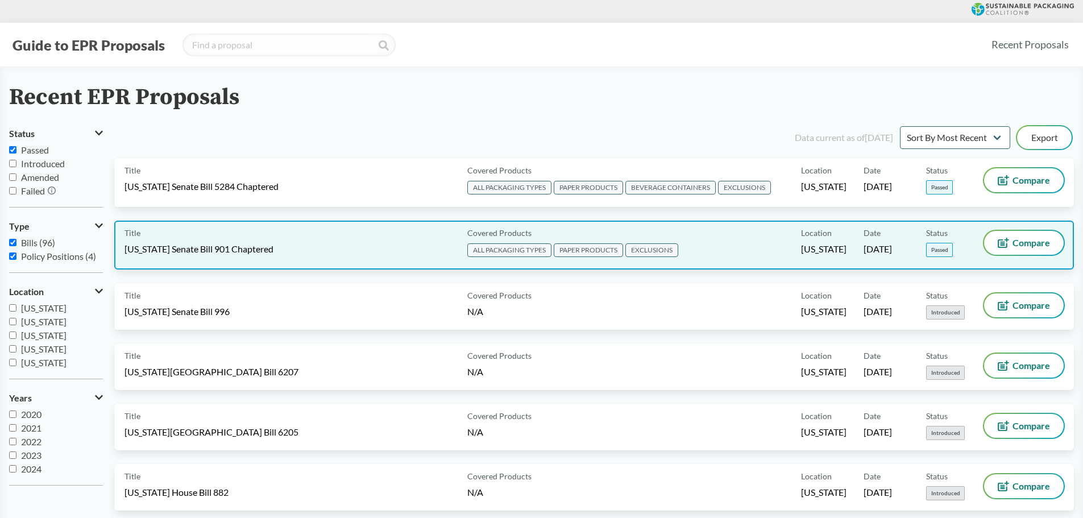
click at [258, 241] on div "Title Maryland Senate Bill 901 Chaptered" at bounding box center [294, 245] width 338 height 28
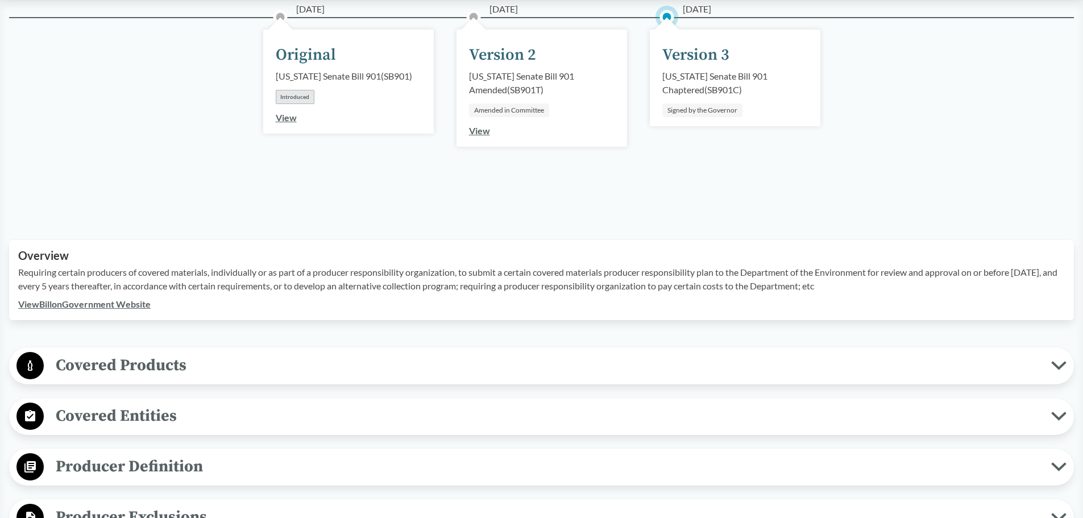
scroll to position [227, 0]
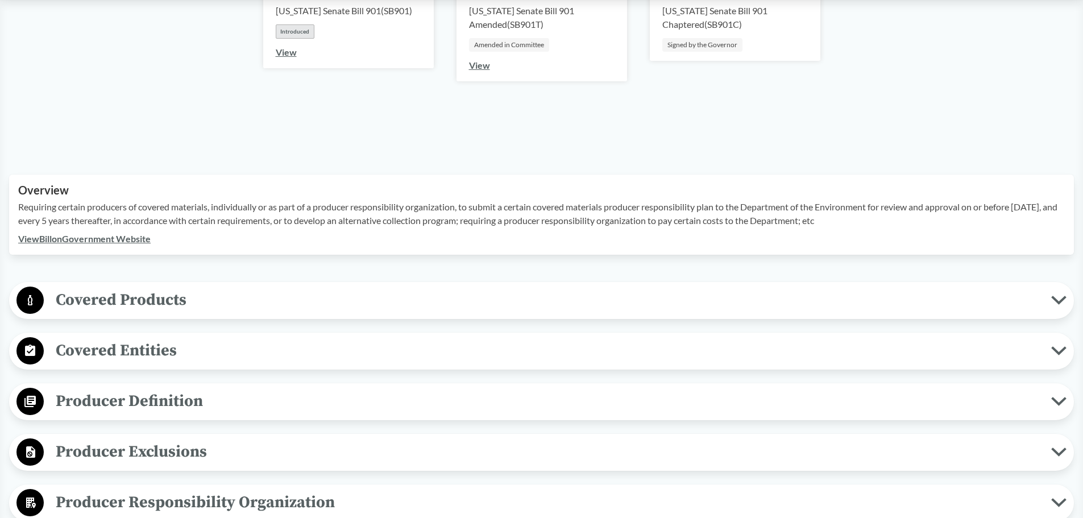
click at [176, 298] on span "Covered Products" at bounding box center [548, 300] width 1008 height 26
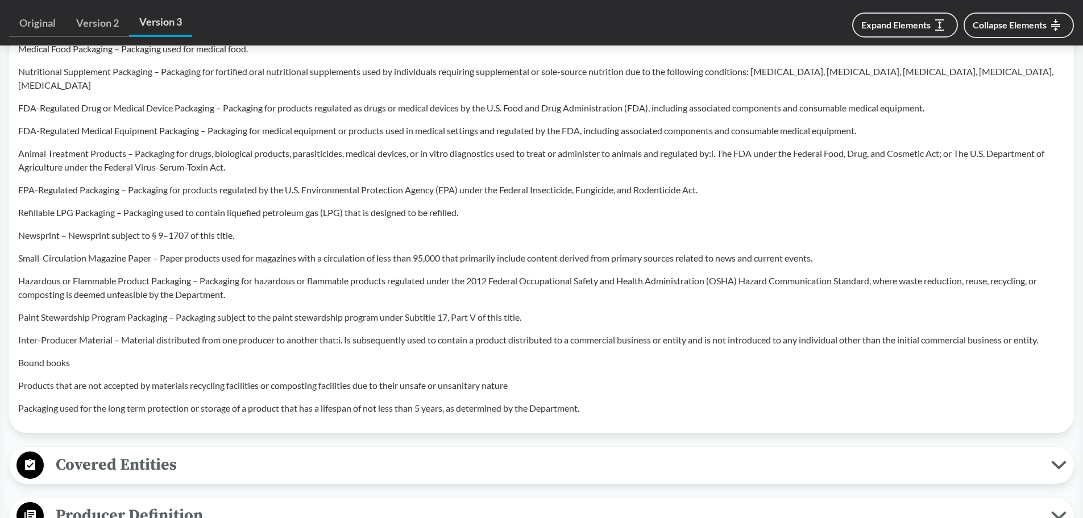
scroll to position [910, 0]
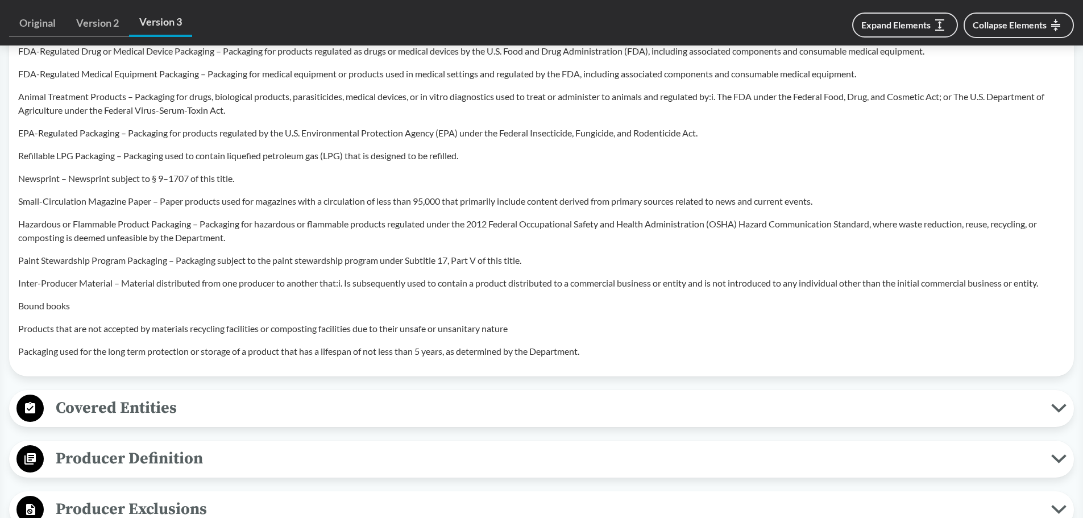
click at [135, 395] on span "Covered Entities" at bounding box center [548, 408] width 1008 height 26
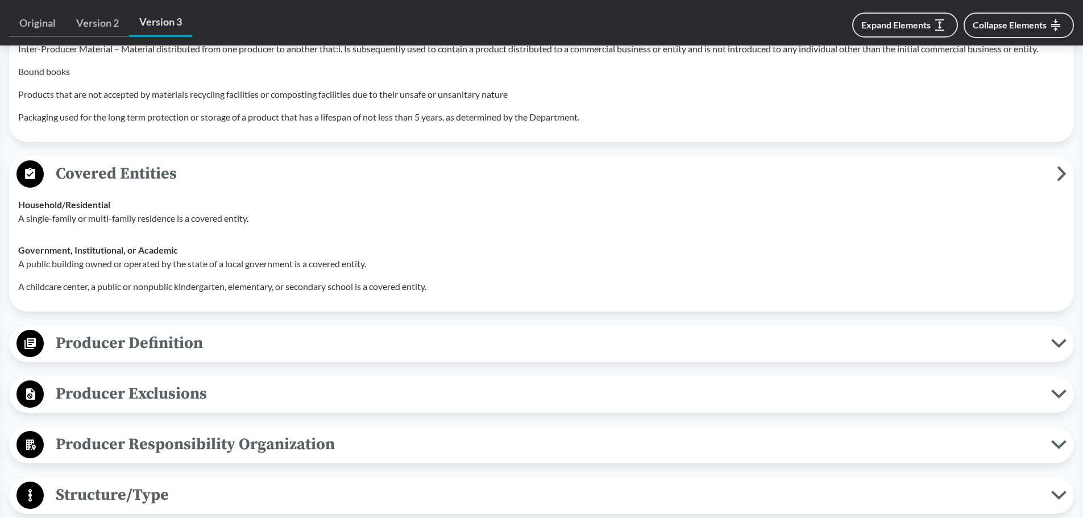
scroll to position [1194, 0]
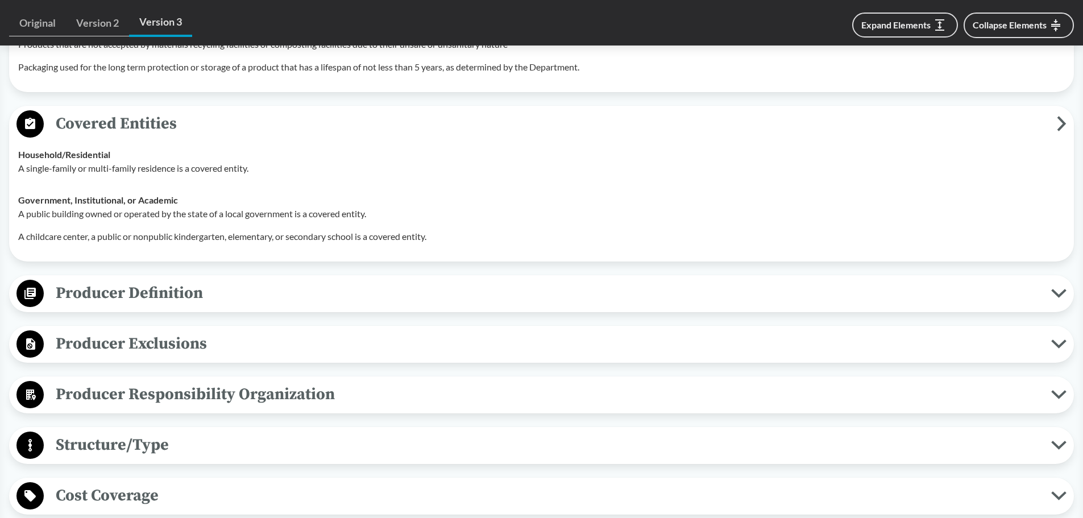
click at [201, 282] on span "Producer Definition" at bounding box center [548, 293] width 1008 height 26
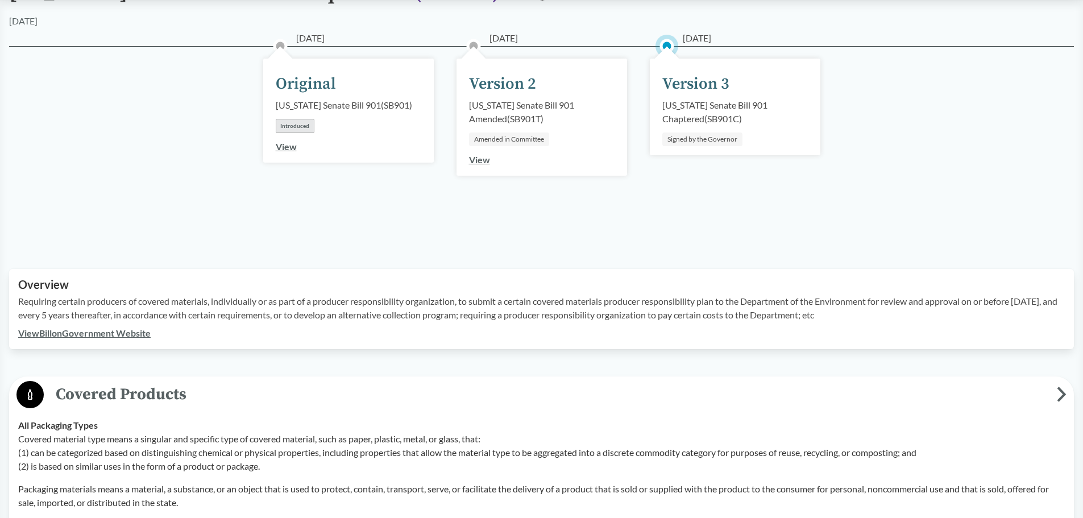
scroll to position [114, 0]
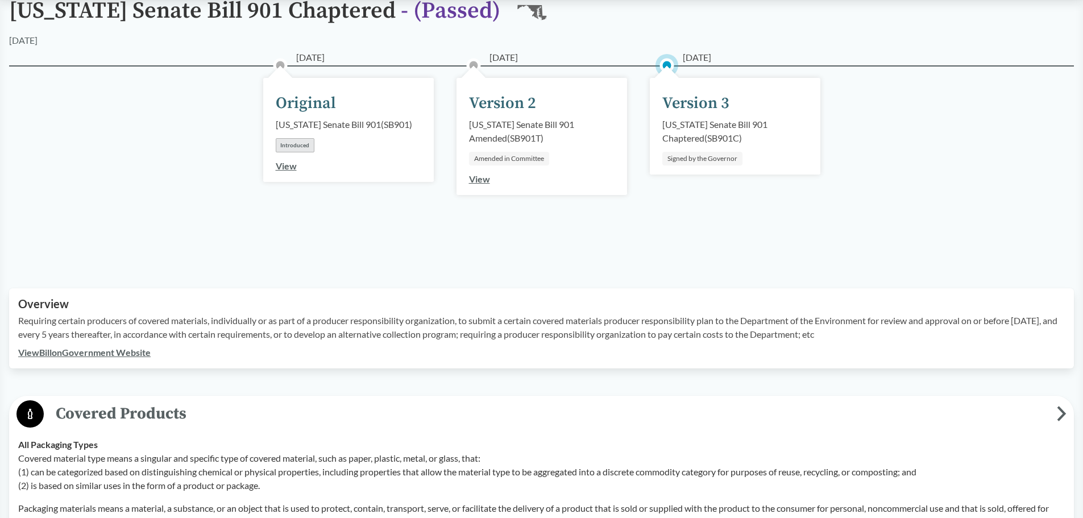
drag, startPoint x: 19, startPoint y: 320, endPoint x: 883, endPoint y: 339, distance: 863.9
click at [883, 339] on p "Requiring certain producers of covered materials, individually or as part of a …" at bounding box center [541, 327] width 1047 height 27
copy p "Requiring certain producers of covered materials, individually or as part of a …"
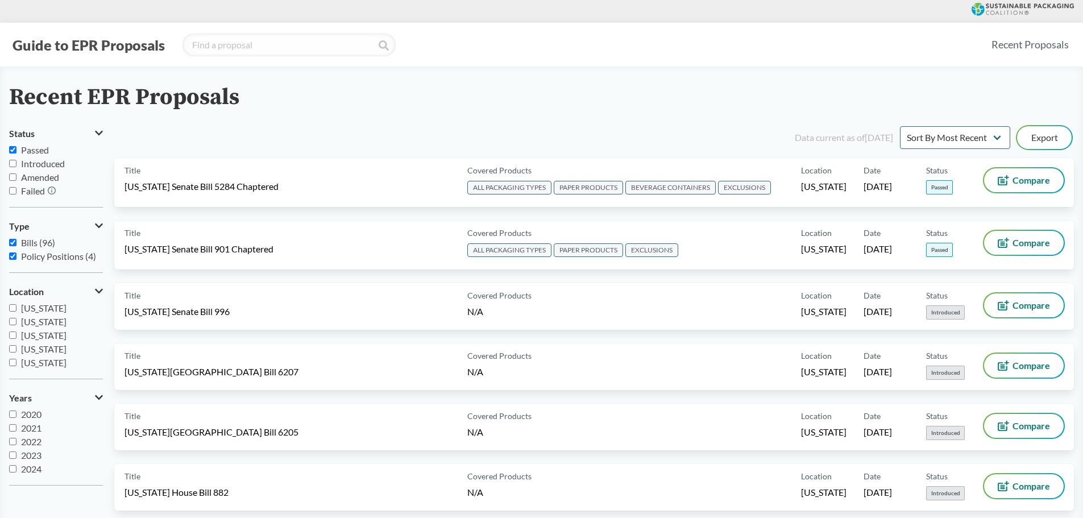
click at [13, 147] on input "Passed" at bounding box center [12, 149] width 7 height 7
click at [205, 140] on div "Data current as of 12/11/2024 Sort By Most Recent Sort By Status Export" at bounding box center [601, 137] width 946 height 27
click at [68, 151] on label "Passed" at bounding box center [56, 150] width 94 height 14
click at [16, 151] on input "Passed" at bounding box center [12, 149] width 7 height 7
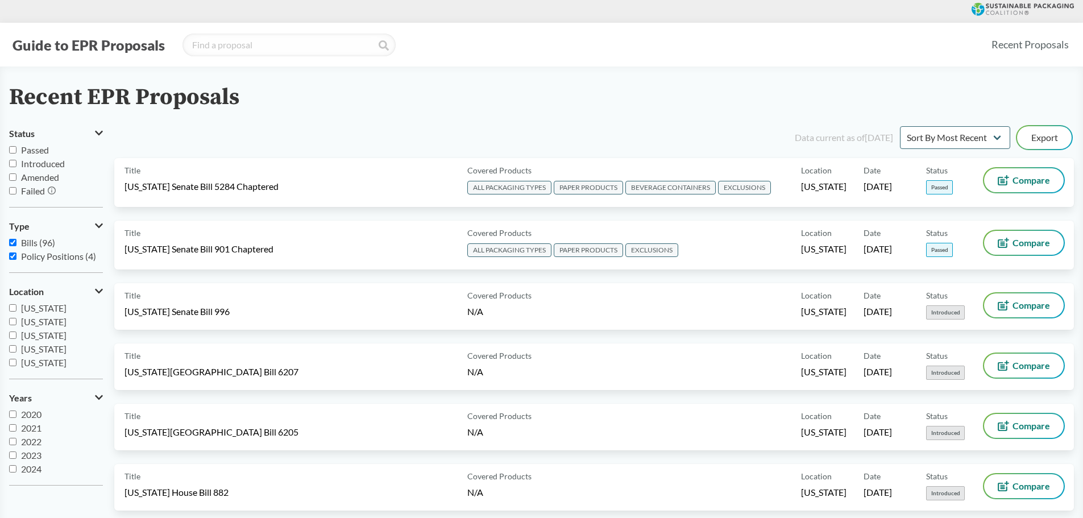
click at [59, 150] on label "Passed" at bounding box center [56, 150] width 94 height 14
click at [16, 150] on input "Passed" at bounding box center [12, 149] width 7 height 7
checkbox input "true"
click at [11, 148] on input "Passed" at bounding box center [12, 149] width 7 height 7
checkbox input "true"
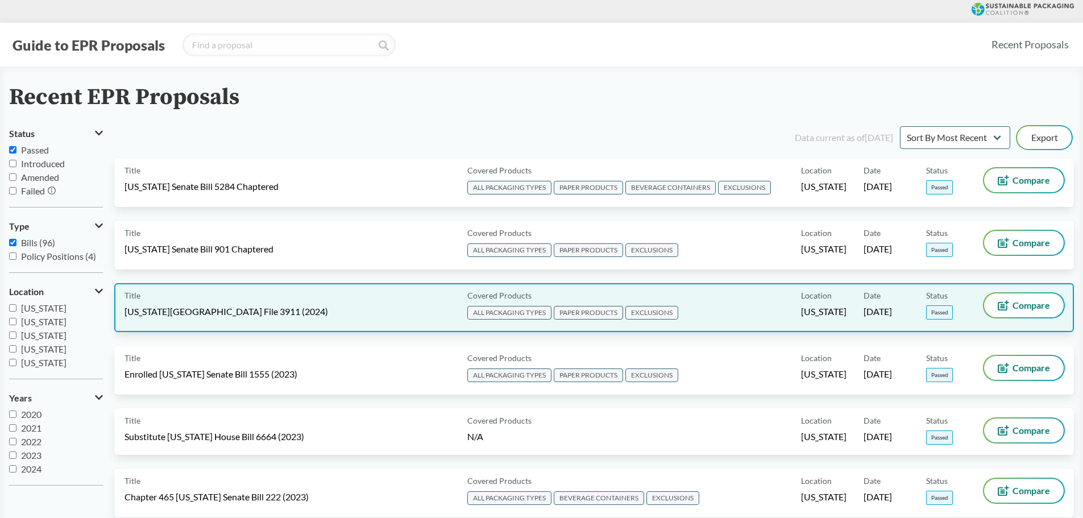
click at [284, 305] on div "Title Minnesota House File 3911 (2024)" at bounding box center [294, 307] width 338 height 28
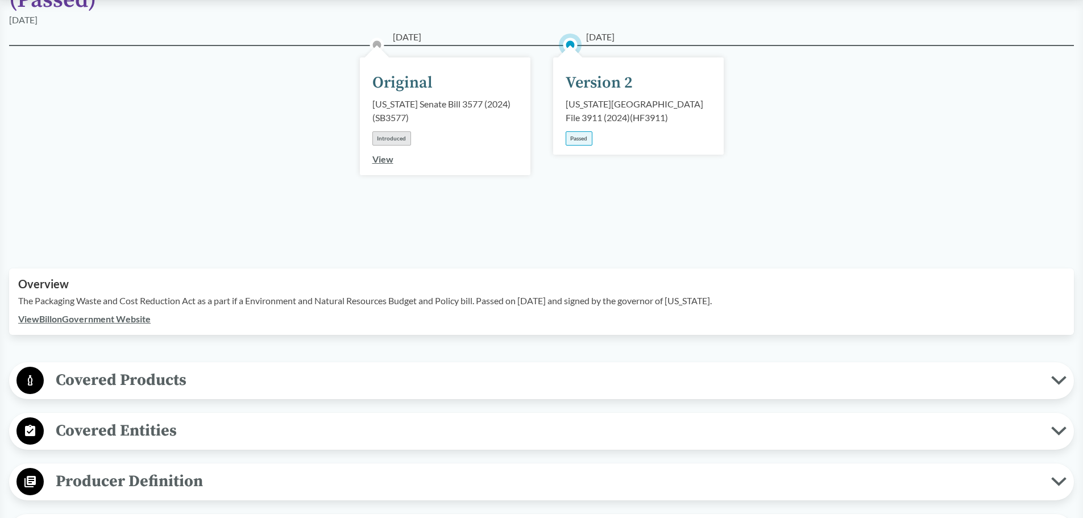
scroll to position [171, 0]
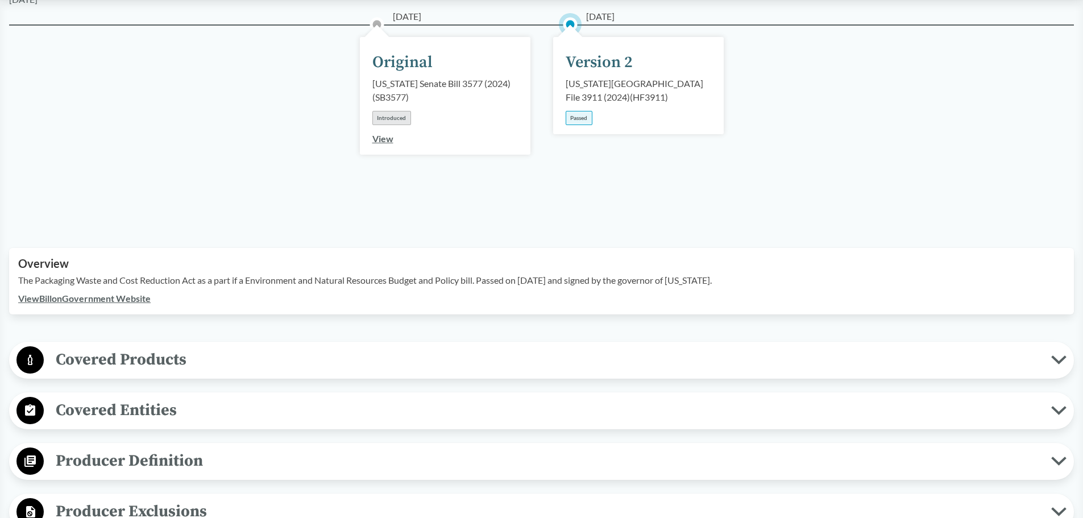
click at [179, 347] on span "Covered Products" at bounding box center [548, 360] width 1008 height 26
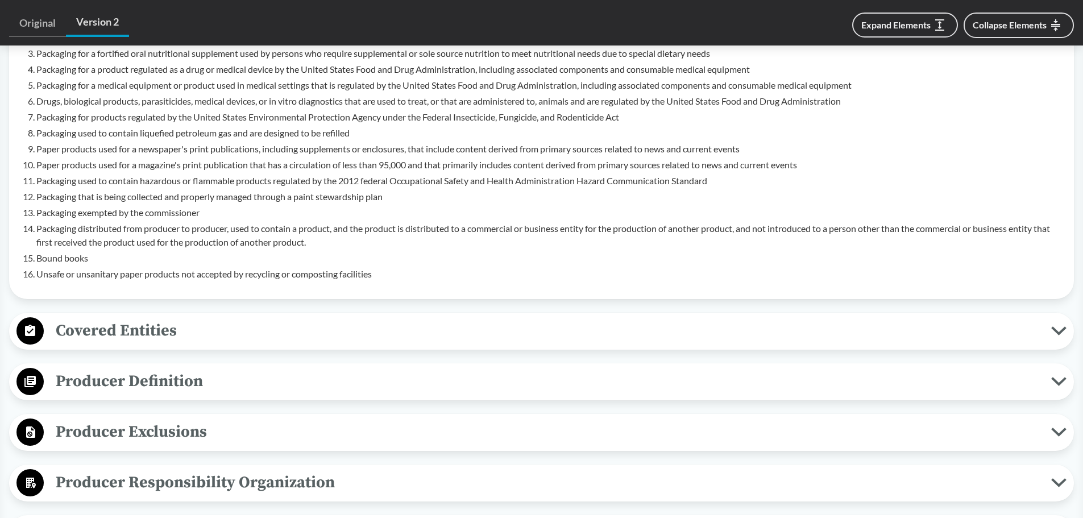
scroll to position [739, 0]
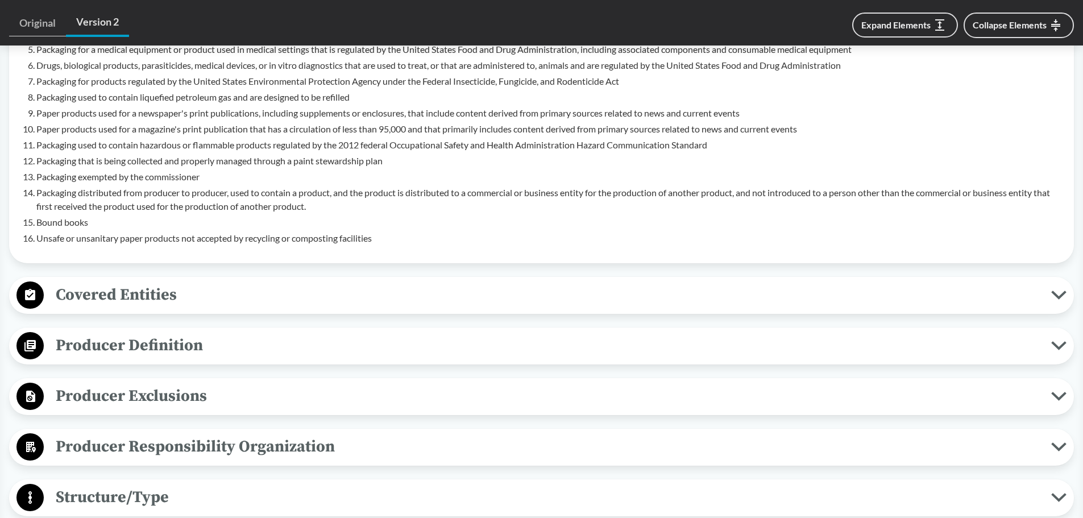
click at [132, 282] on span "Covered Entities" at bounding box center [548, 295] width 1008 height 26
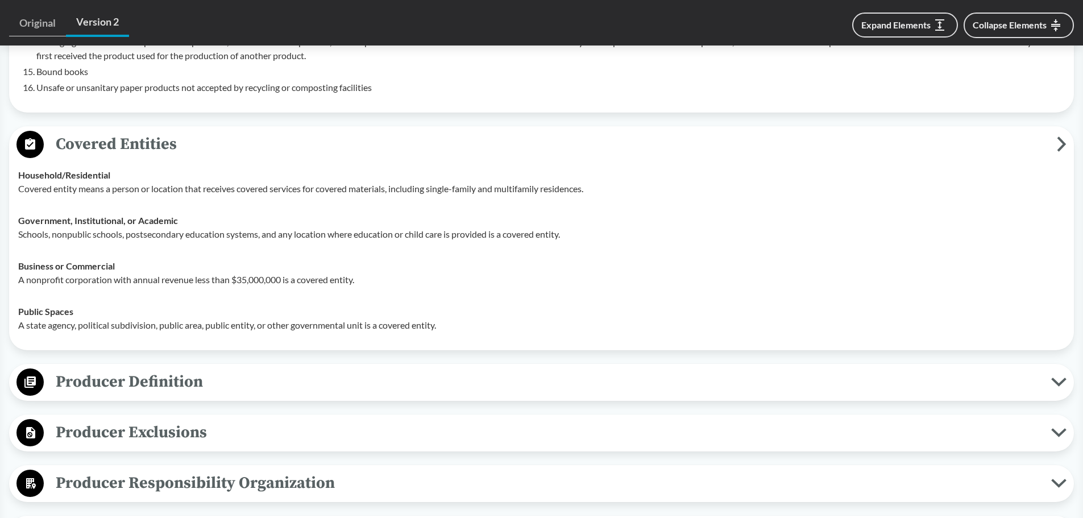
scroll to position [910, 0]
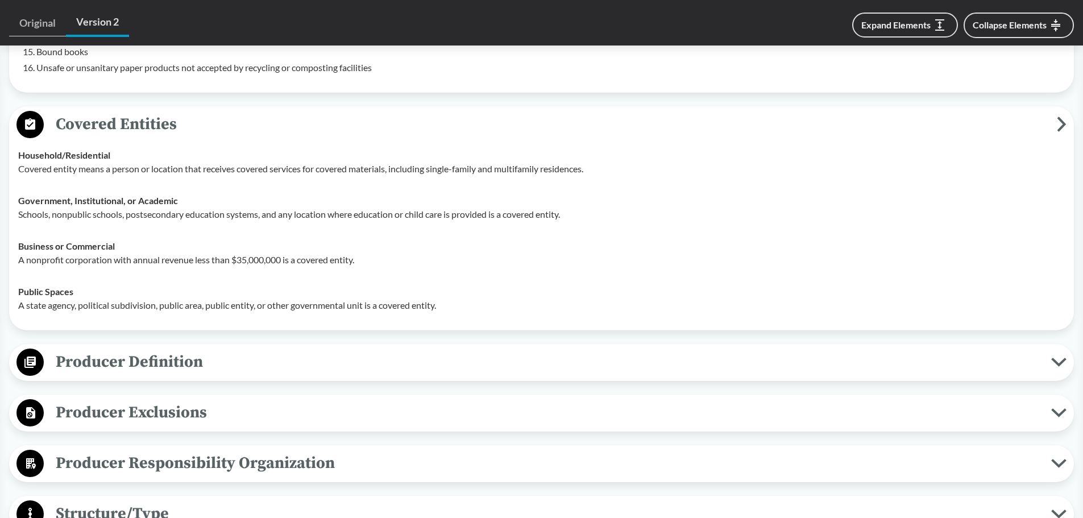
click at [153, 355] on span "Producer Definition" at bounding box center [548, 362] width 1008 height 26
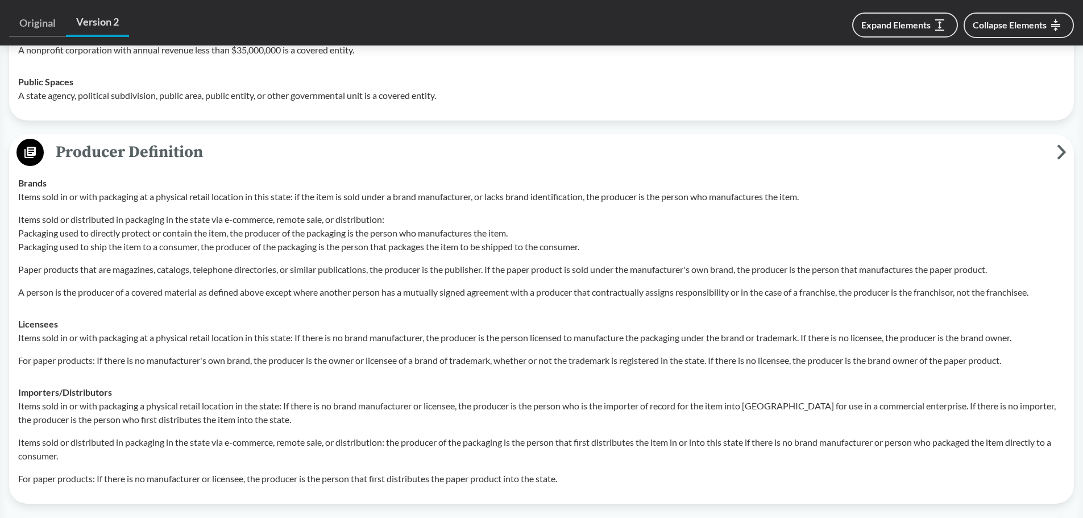
scroll to position [1137, 0]
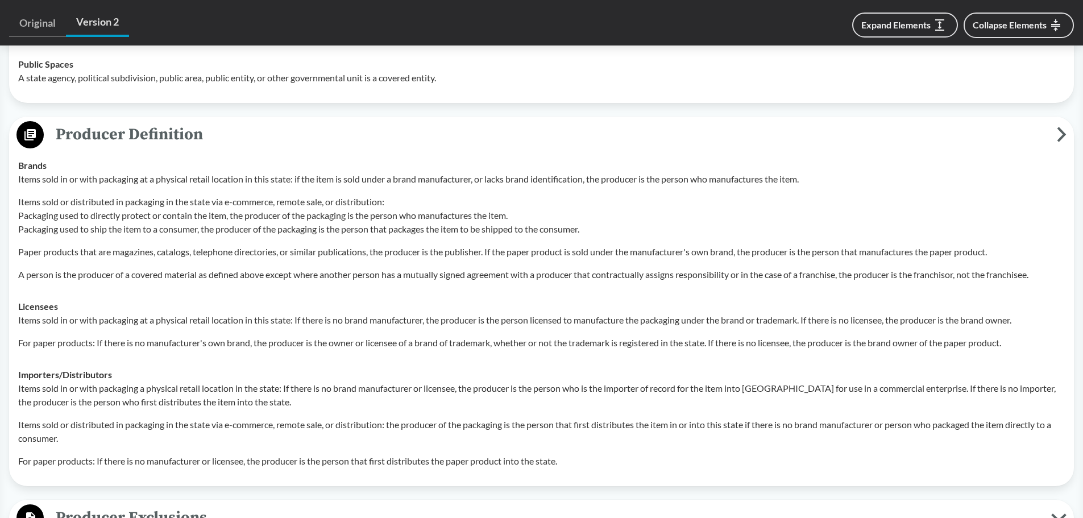
click at [292, 385] on p "Items sold in or with packaging a physical retail location in the state: If the…" at bounding box center [541, 395] width 1047 height 27
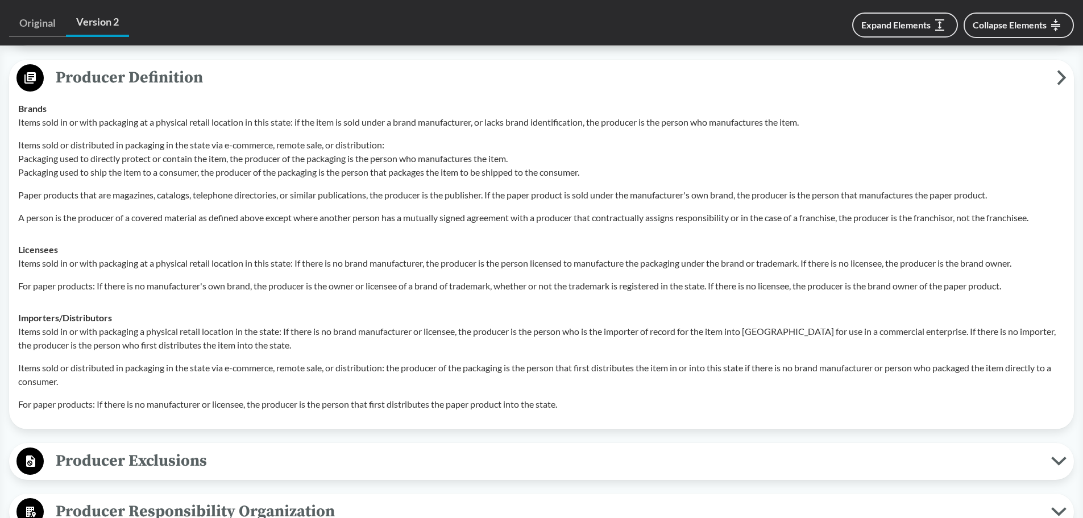
click at [160, 367] on p "Items sold or distributed in packaging in the state via e-commerce, remote sale…" at bounding box center [541, 374] width 1047 height 27
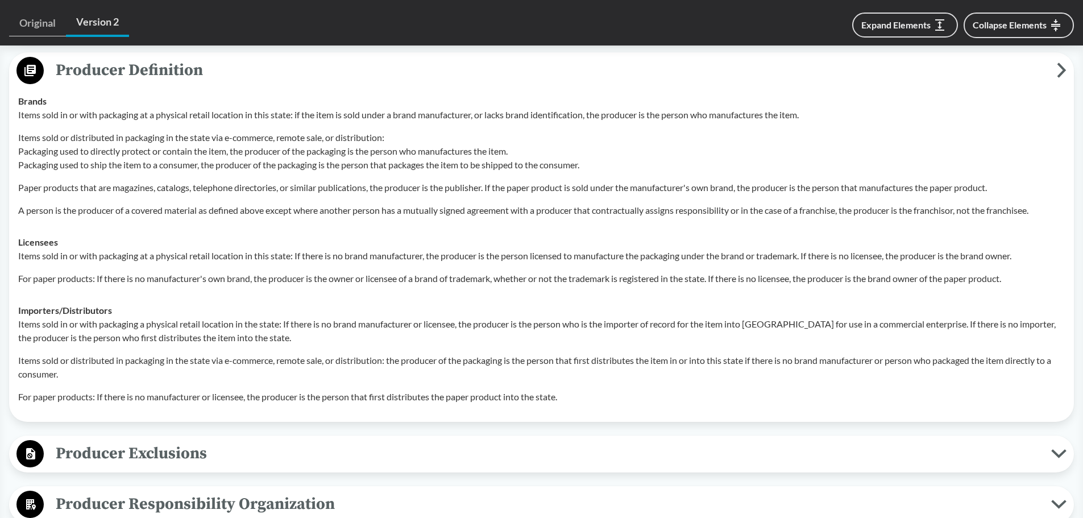
scroll to position [1308, 0]
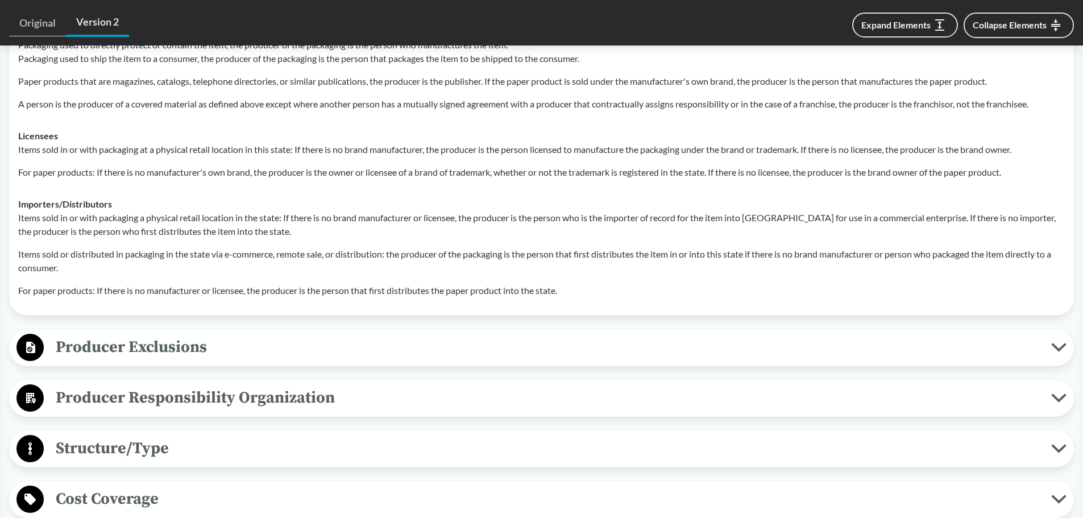
click at [181, 334] on span "Producer Exclusions" at bounding box center [548, 347] width 1008 height 26
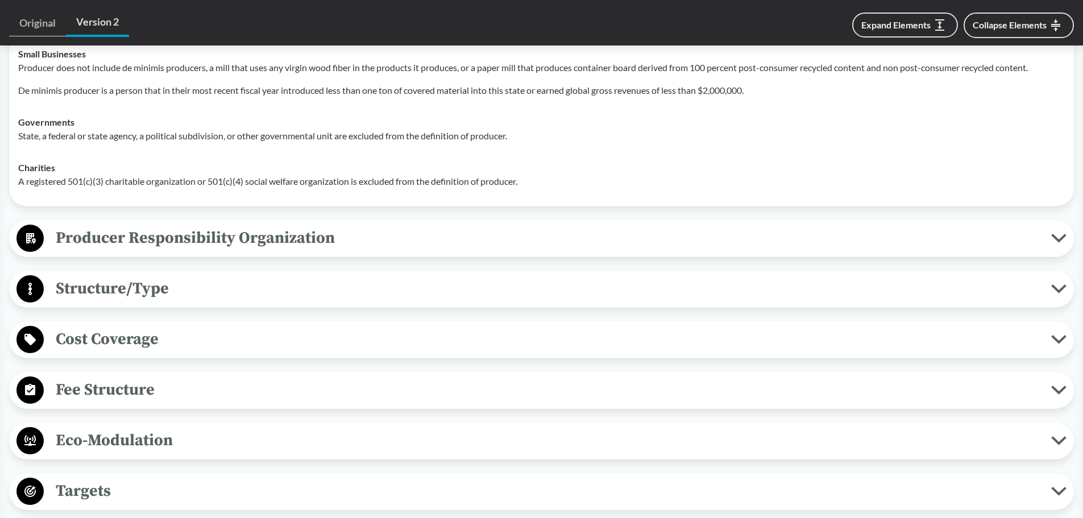
scroll to position [1649, 0]
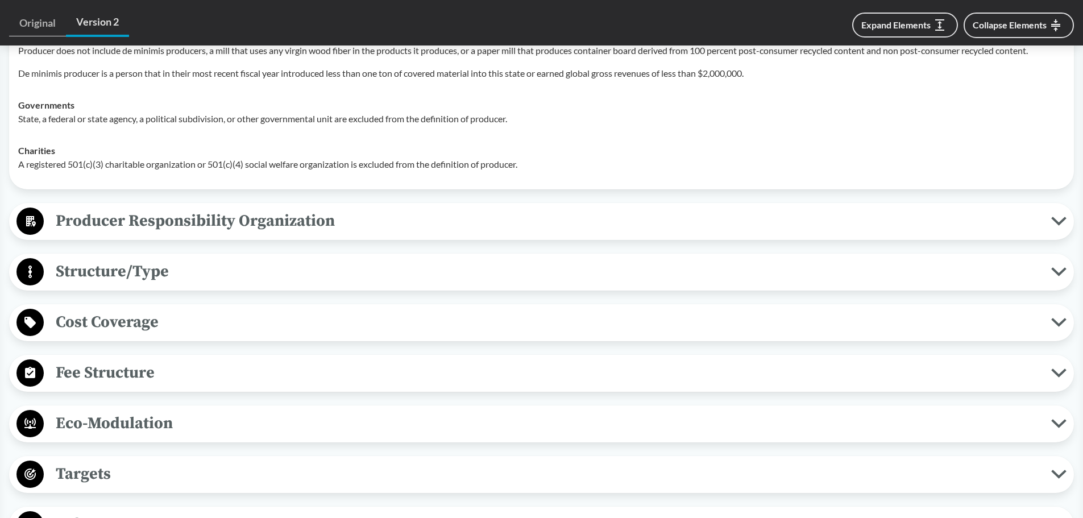
click at [182, 259] on span "Structure/Type" at bounding box center [548, 272] width 1008 height 26
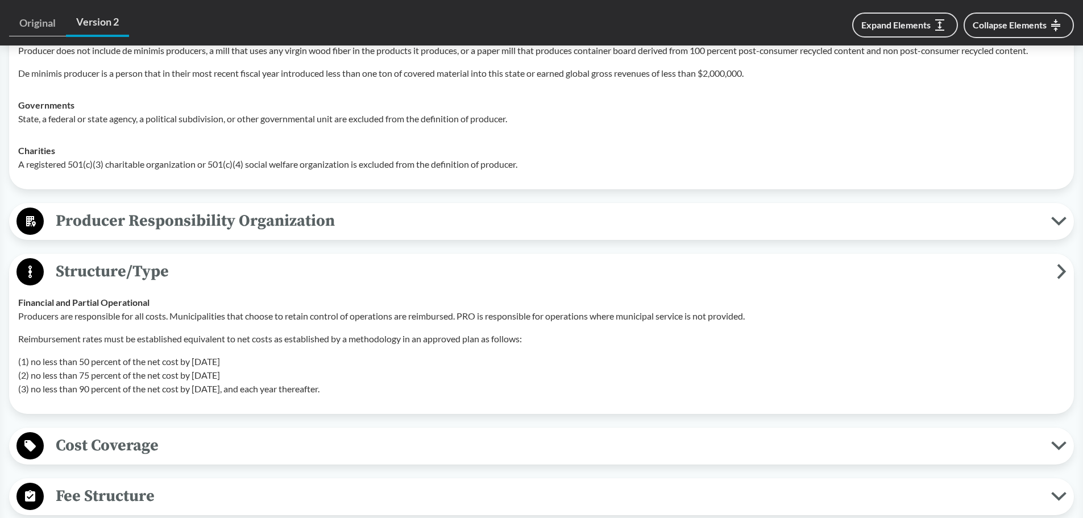
drag, startPoint x: 19, startPoint y: 300, endPoint x: 371, endPoint y: 371, distance: 359.0
click at [371, 371] on div "Producers are responsible for all costs. Municipalities that choose to retain c…" at bounding box center [541, 352] width 1047 height 86
copy div "Producers are responsible for all costs. Municipalities that choose to retain c…"
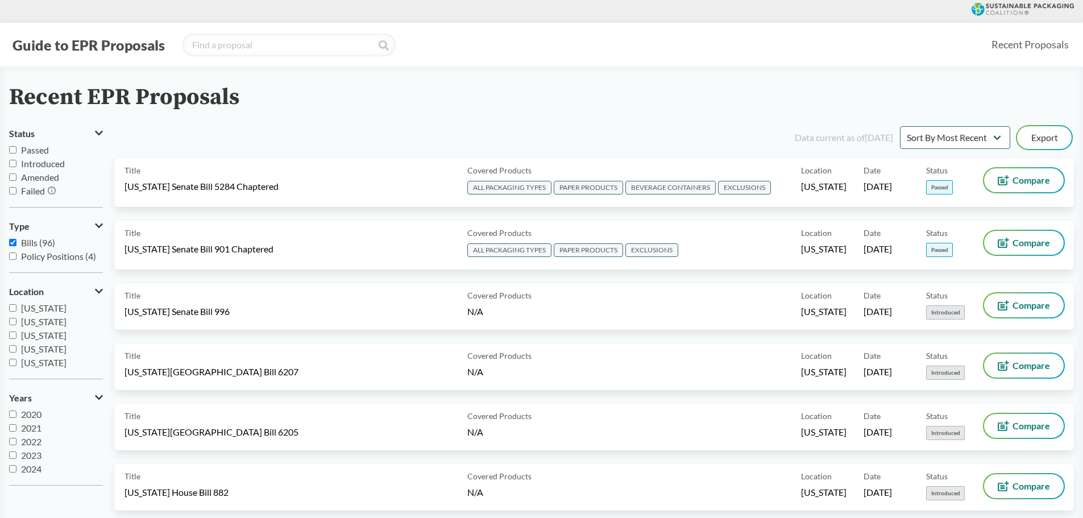
click at [15, 150] on input "Passed" at bounding box center [12, 149] width 7 height 7
checkbox input "true"
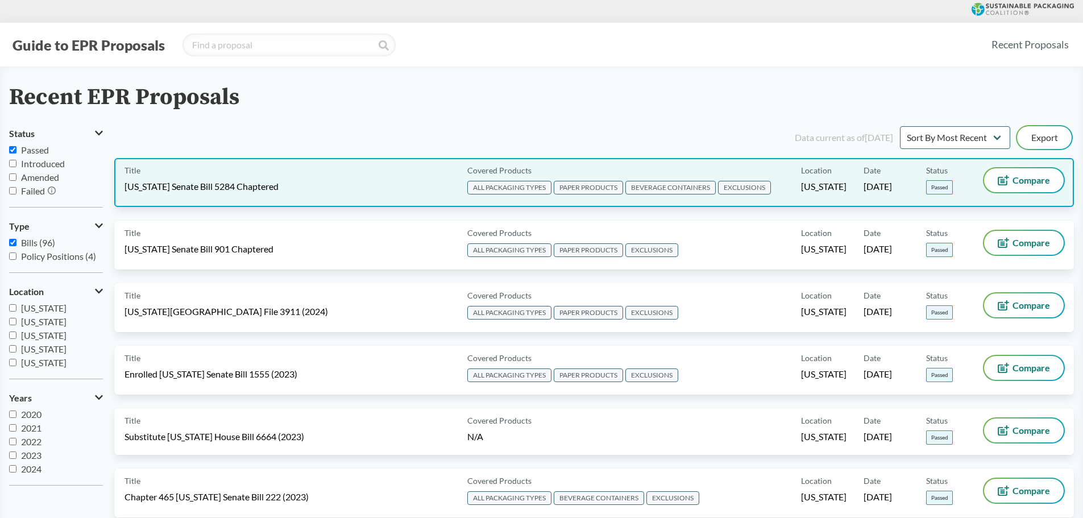
scroll to position [57, 0]
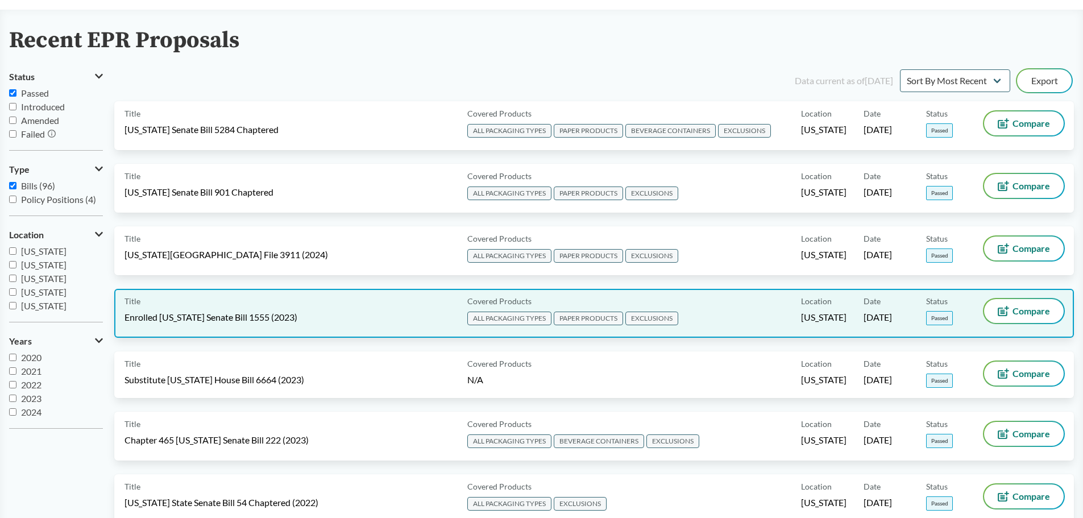
click at [289, 308] on div "Title Enrolled Illinois Senate Bill 1555 (2023)" at bounding box center [294, 313] width 338 height 28
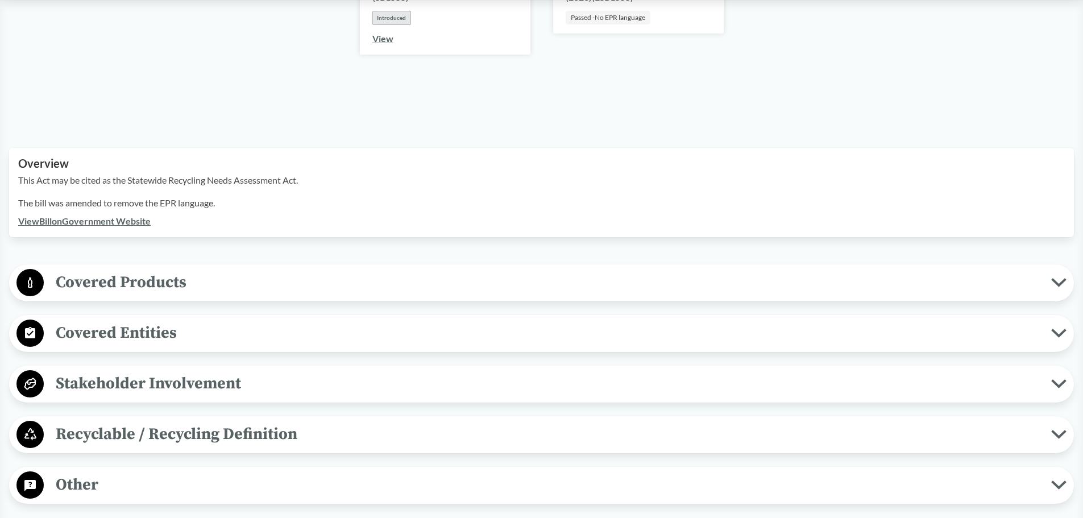
scroll to position [284, 0]
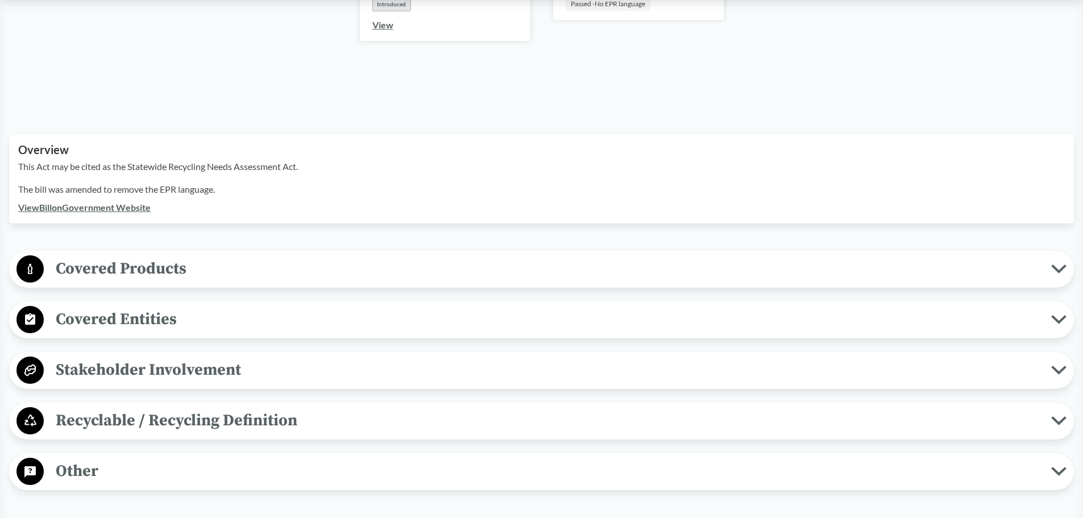
click at [179, 256] on span "Covered Products" at bounding box center [548, 269] width 1008 height 26
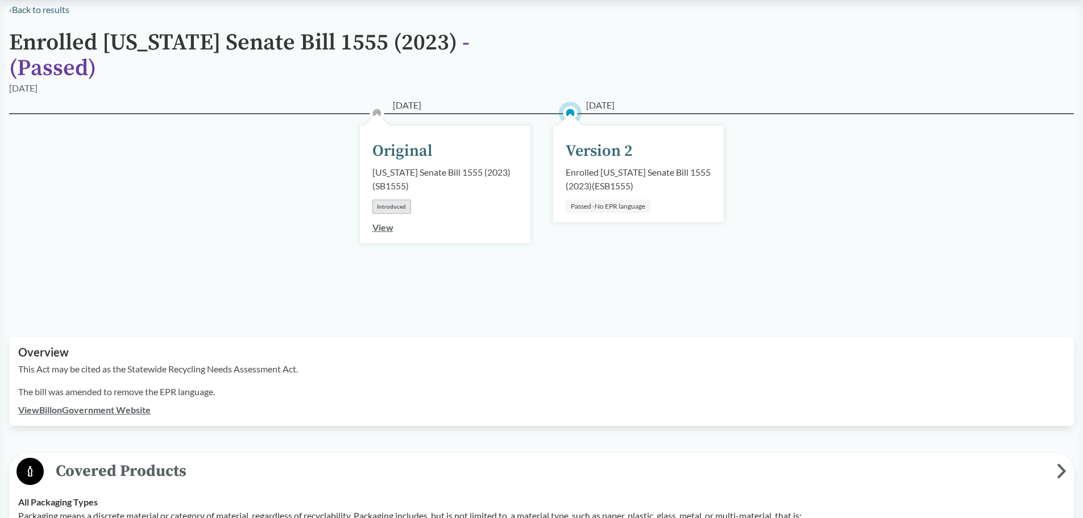
scroll to position [0, 0]
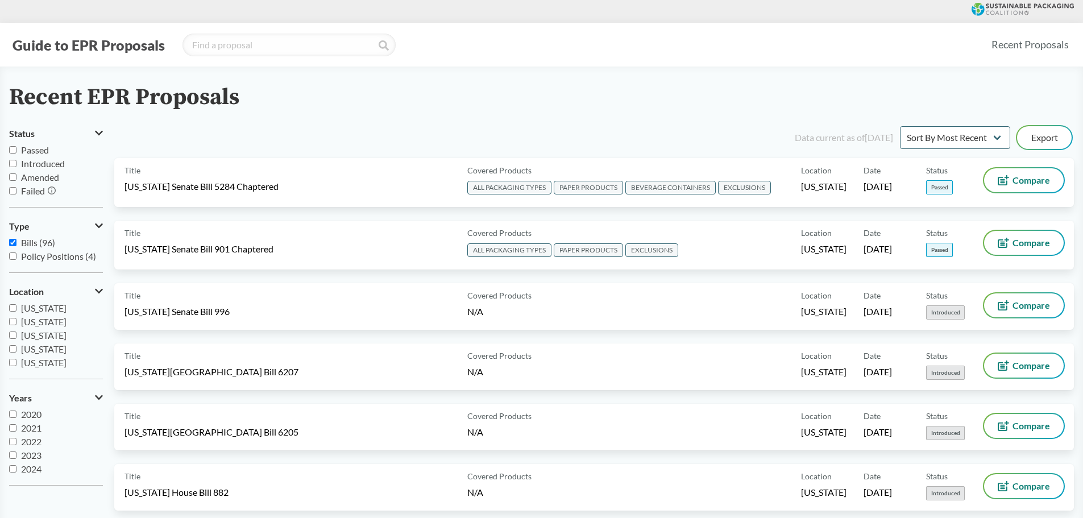
click at [10, 148] on input "Passed" at bounding box center [12, 149] width 7 height 7
checkbox input "true"
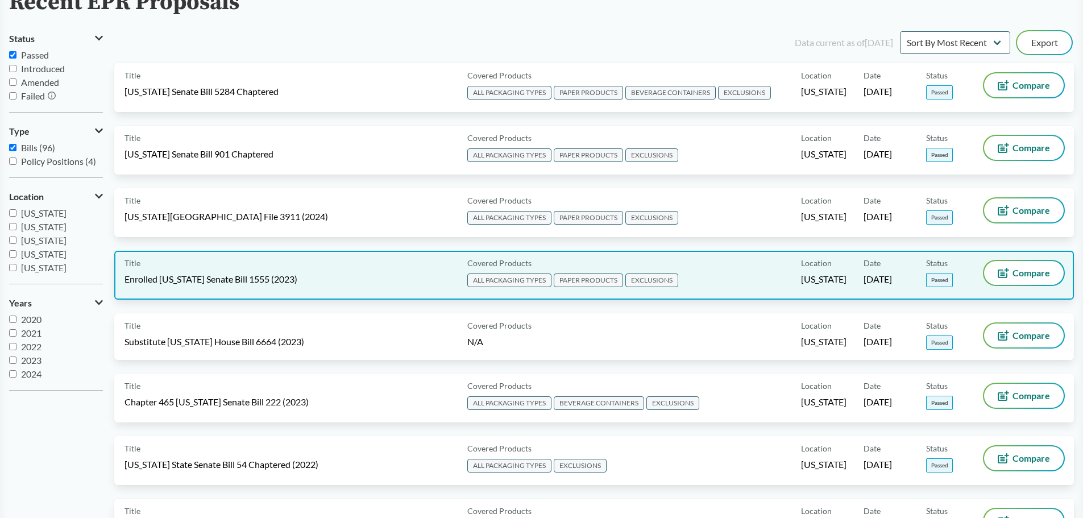
scroll to position [114, 0]
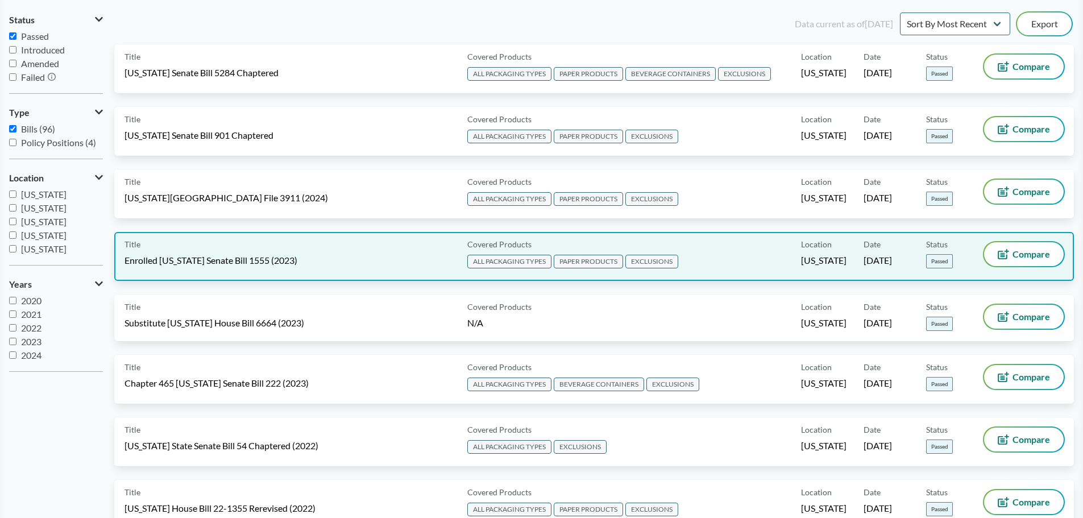
click at [322, 264] on div "Title Enrolled Illinois Senate Bill 1555 (2023)" at bounding box center [294, 256] width 338 height 28
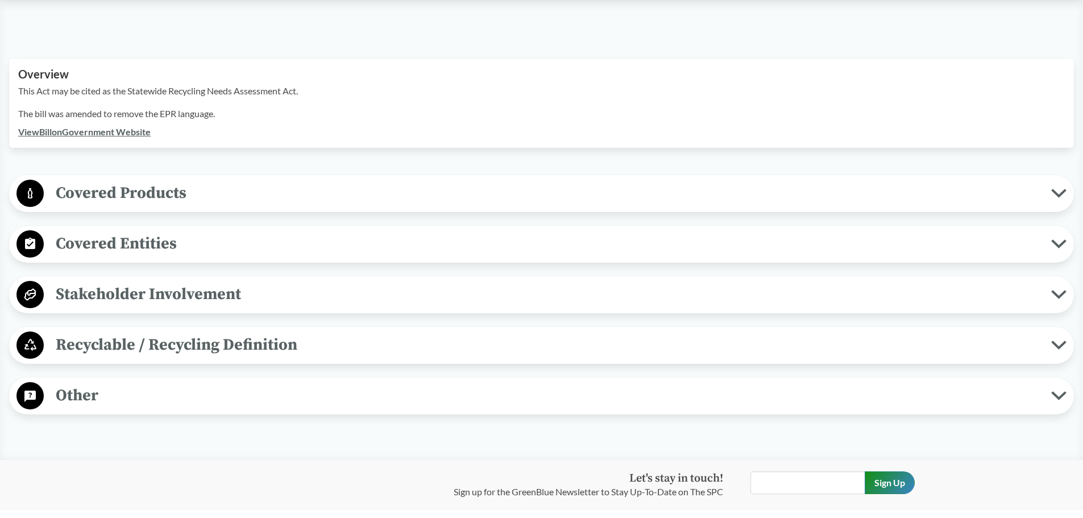
scroll to position [341, 0]
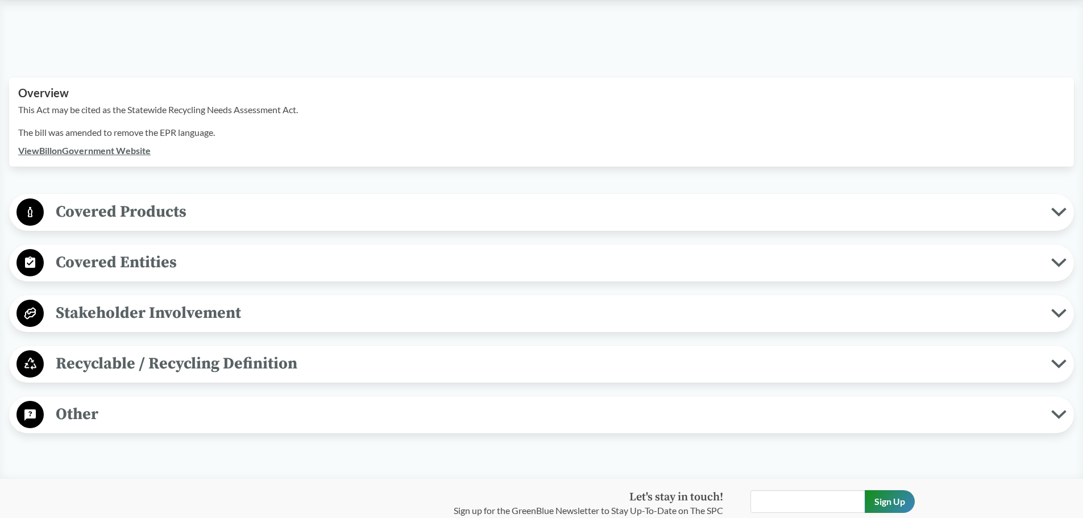
click at [118, 199] on span "Covered Products" at bounding box center [548, 212] width 1008 height 26
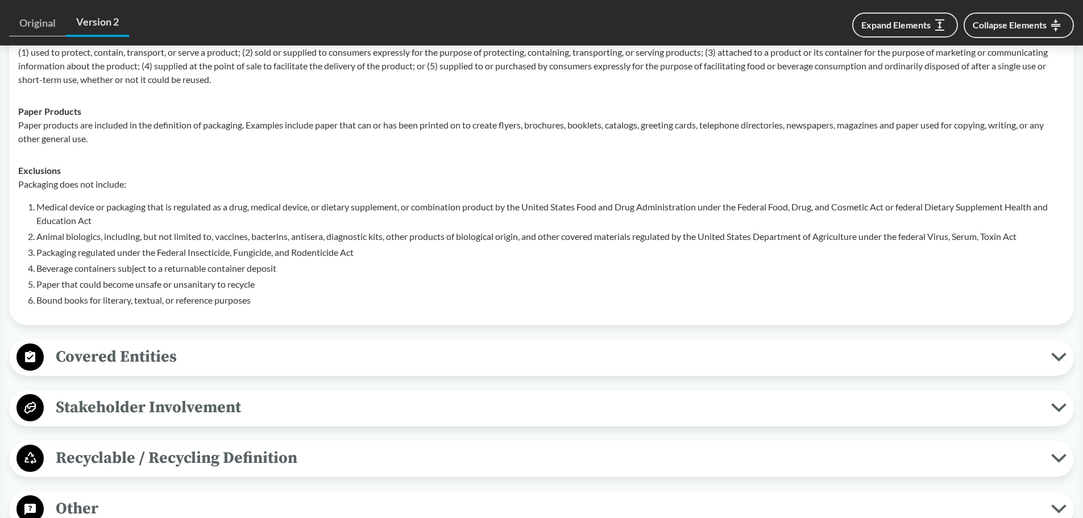
scroll to position [569, 0]
click at [163, 350] on span "Covered Entities" at bounding box center [548, 356] width 1008 height 26
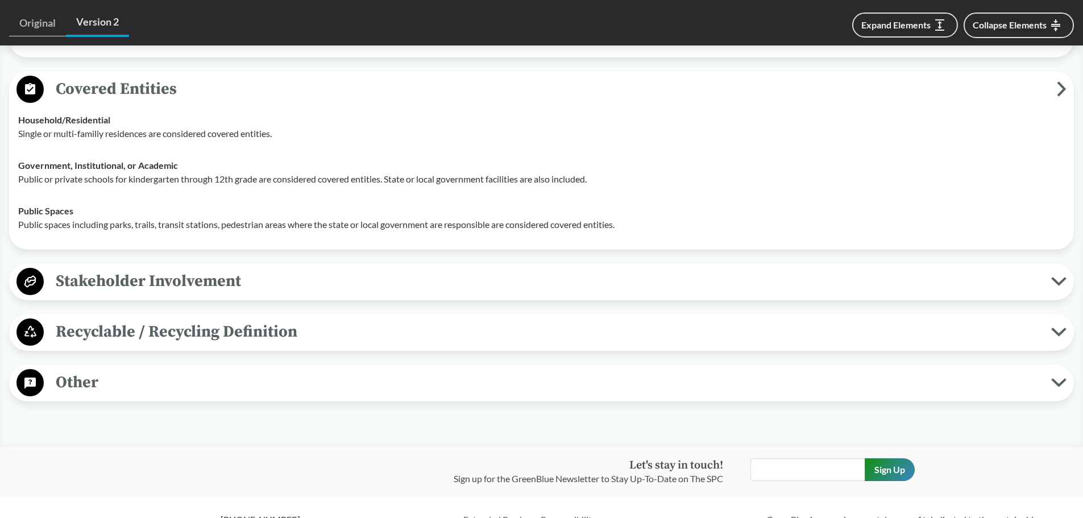
scroll to position [853, 0]
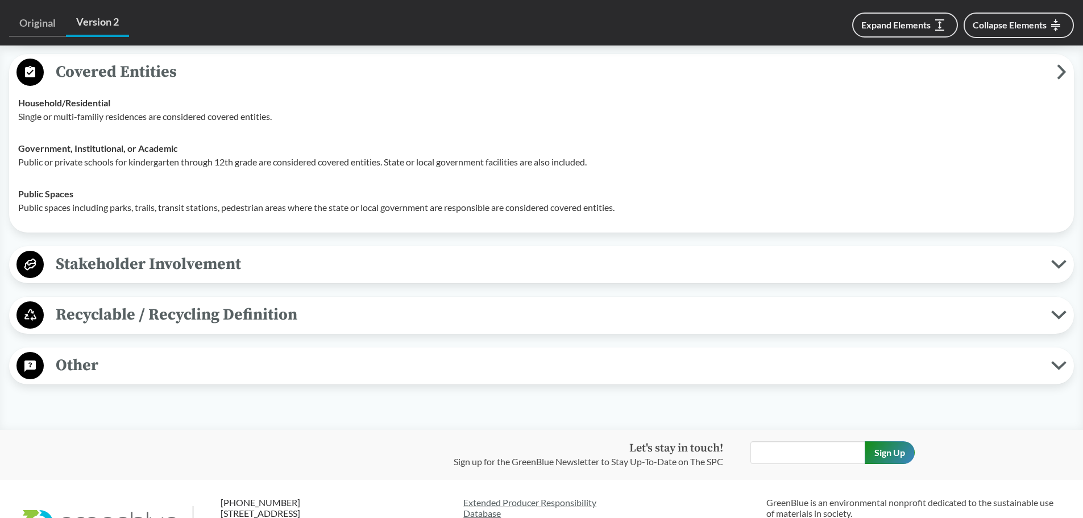
click at [258, 251] on span "Stakeholder Involvement" at bounding box center [548, 264] width 1008 height 26
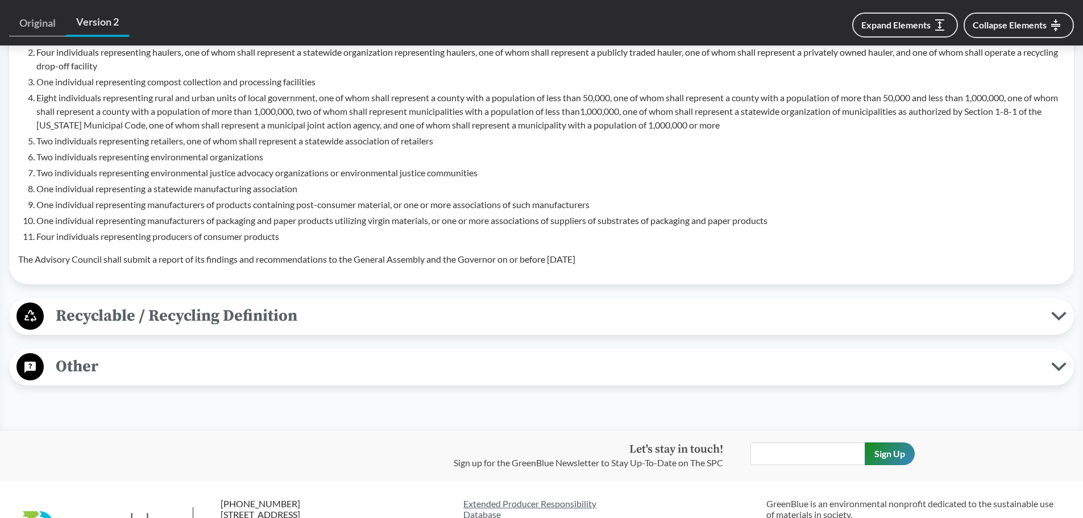
scroll to position [1194, 0]
click at [291, 302] on span "Recyclable / Recycling Definition" at bounding box center [548, 315] width 1008 height 26
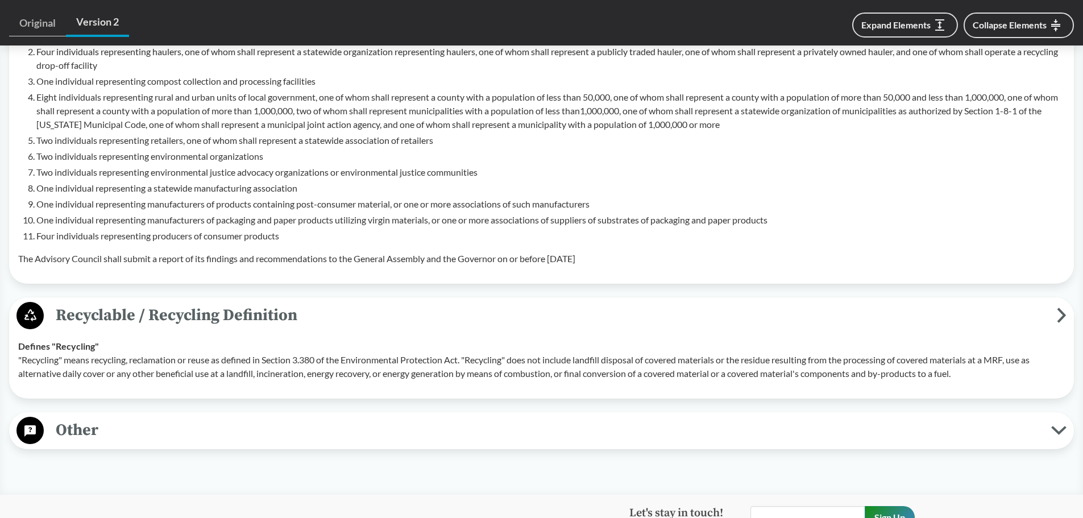
click at [204, 417] on span "Other" at bounding box center [548, 430] width 1008 height 26
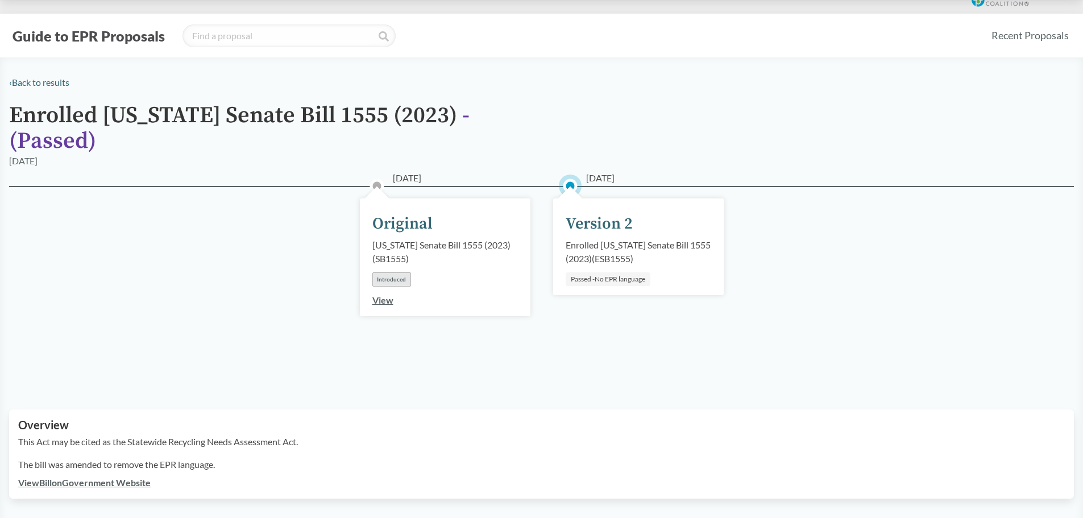
scroll to position [0, 0]
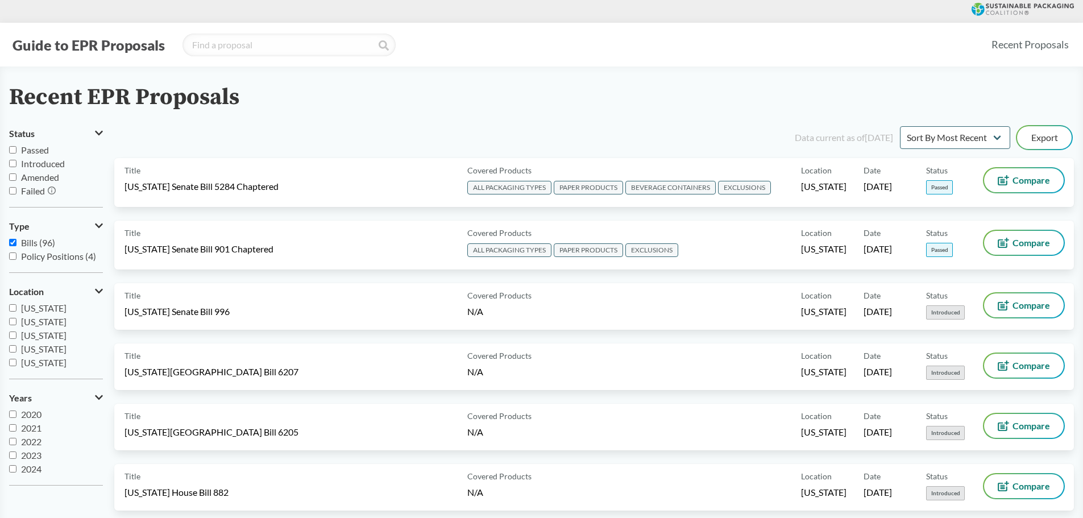
click at [11, 146] on input "Passed" at bounding box center [12, 149] width 7 height 7
checkbox input "true"
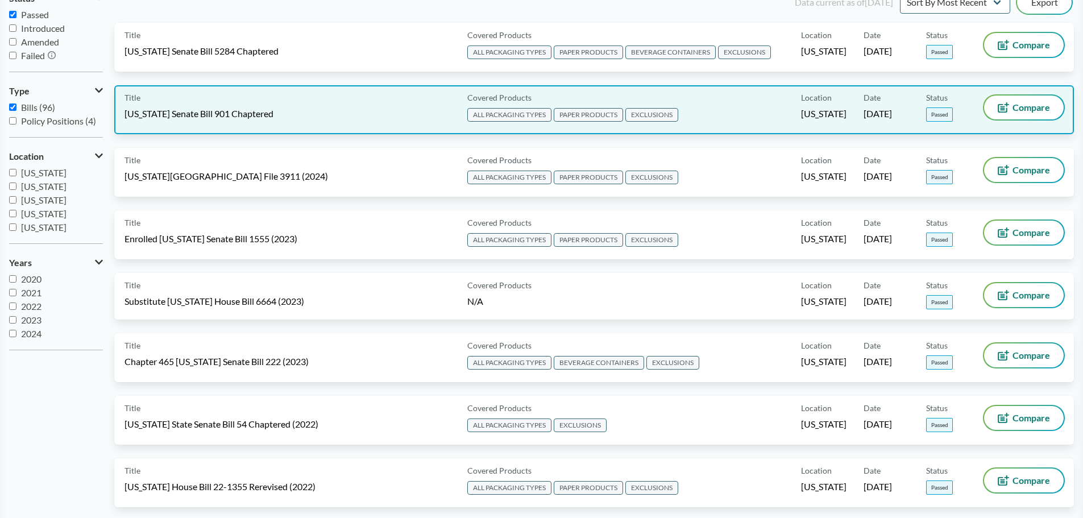
scroll to position [171, 0]
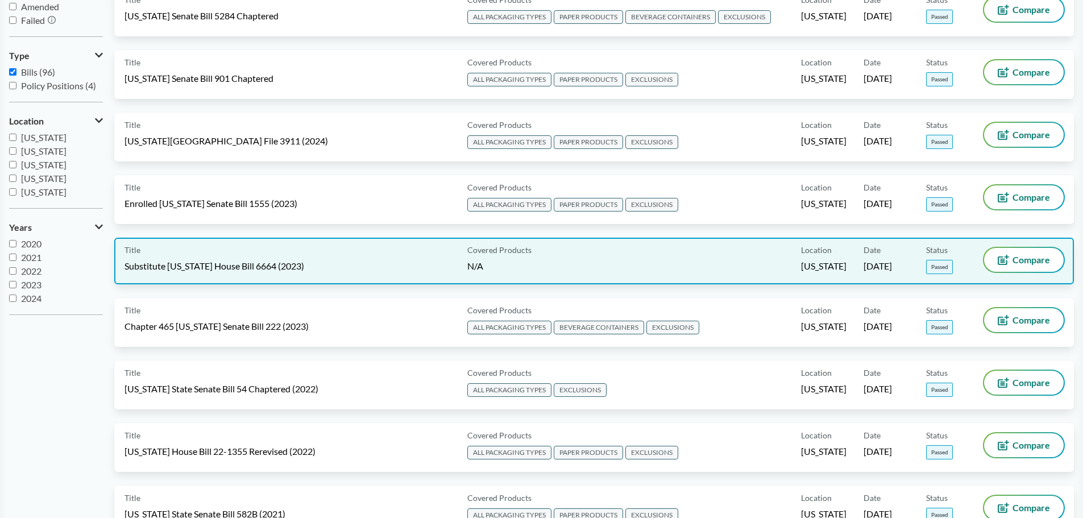
click at [246, 259] on div "Title Substitute Connecticut House Bill 6664 (2023)" at bounding box center [294, 261] width 338 height 26
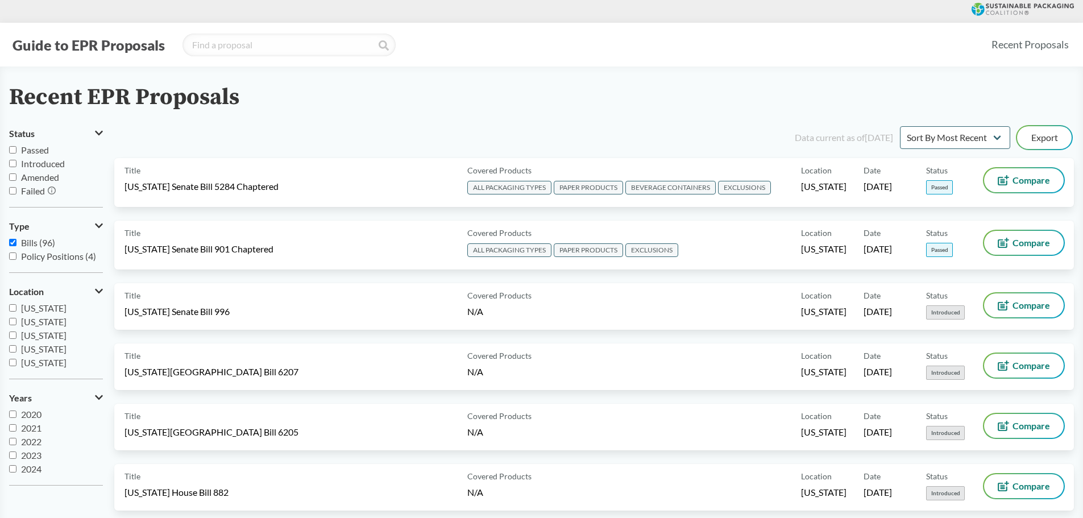
click at [12, 147] on input "Passed" at bounding box center [12, 149] width 7 height 7
checkbox input "true"
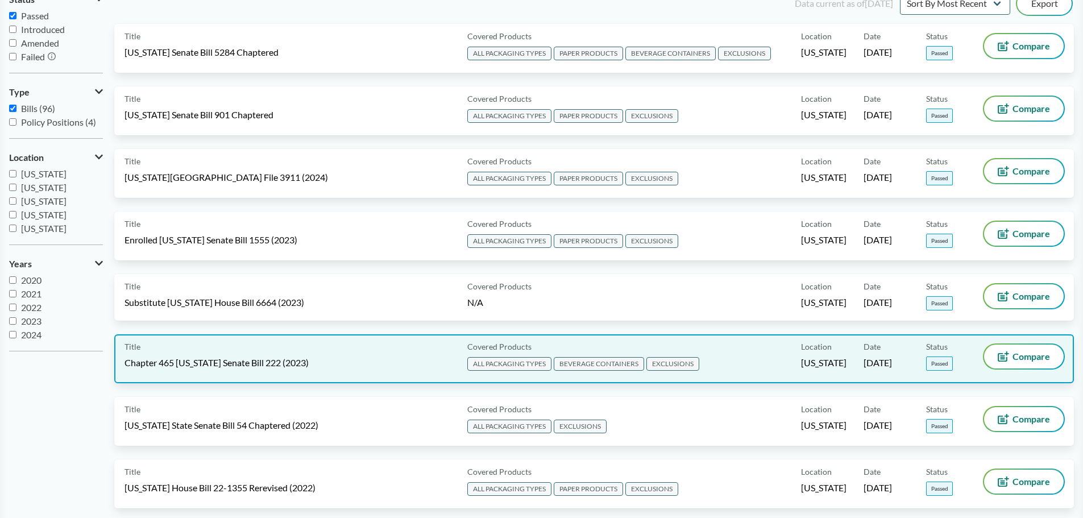
scroll to position [114, 0]
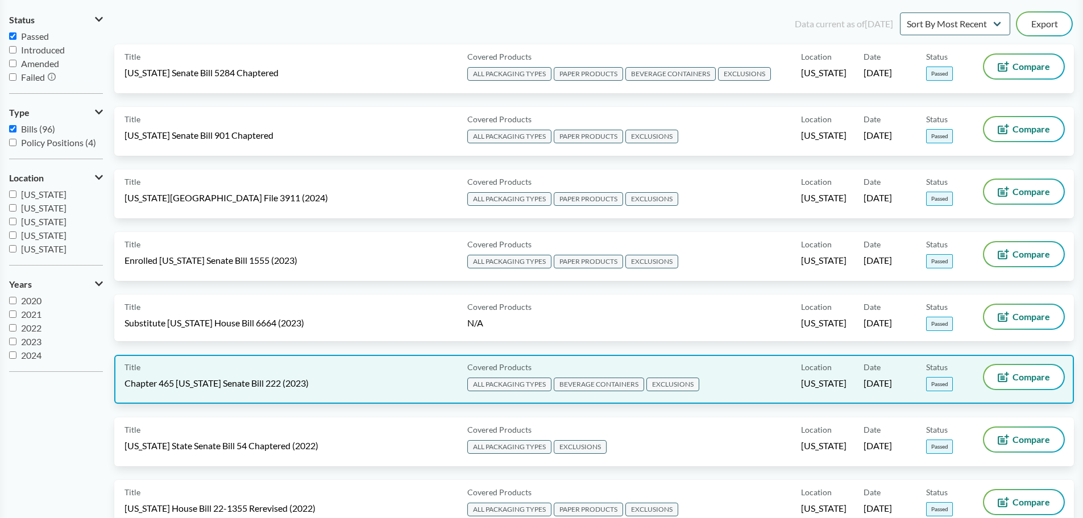
click at [318, 379] on div "Title Chapter 465 Maryland Senate Bill 222 (2023)" at bounding box center [294, 379] width 338 height 28
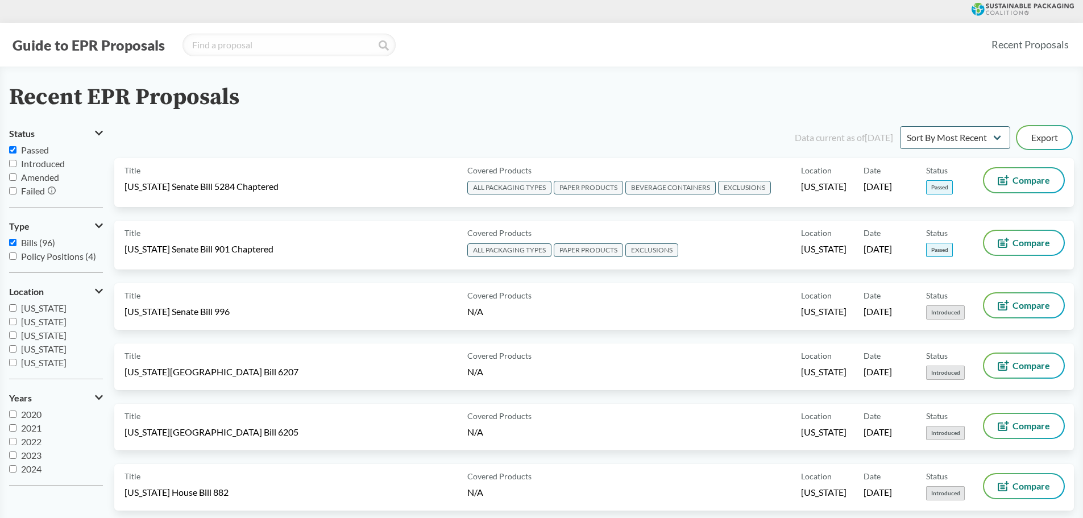
click at [15, 152] on input "Passed" at bounding box center [12, 149] width 7 height 7
checkbox input "true"
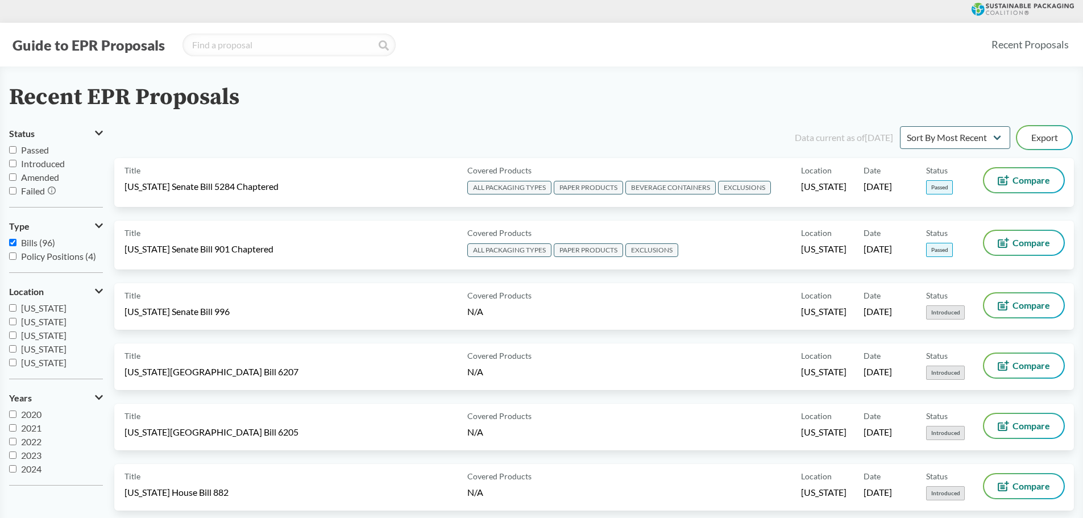
click at [15, 152] on input "Passed" at bounding box center [12, 149] width 7 height 7
checkbox input "true"
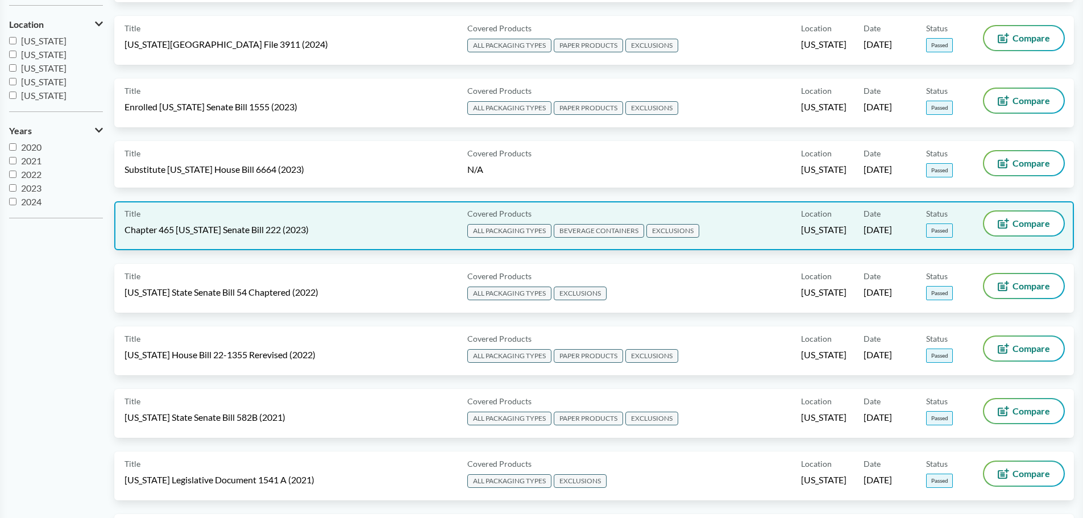
scroll to position [284, 0]
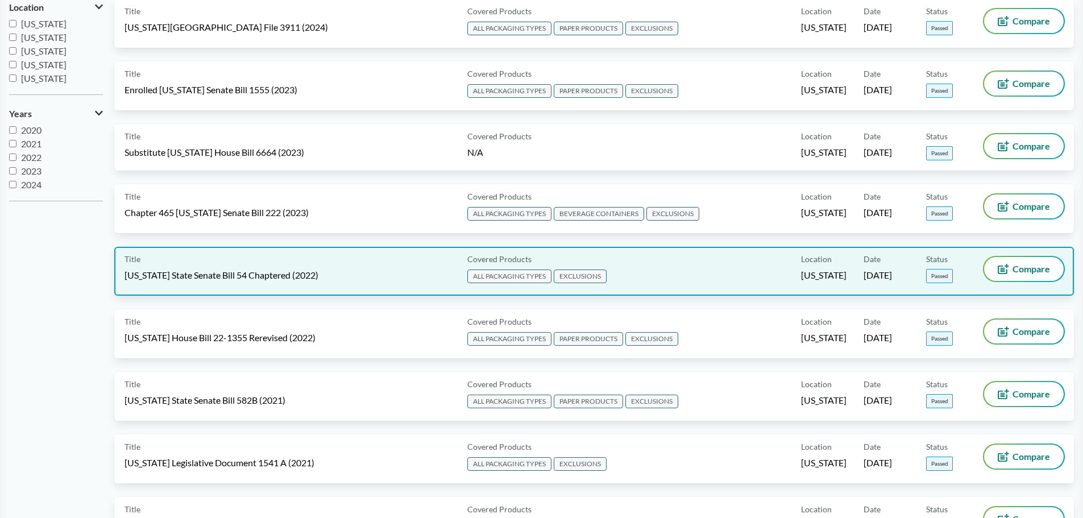
click at [331, 268] on div "Title [US_STATE] State Senate Bill 54 Chaptered (2022)" at bounding box center [294, 271] width 338 height 28
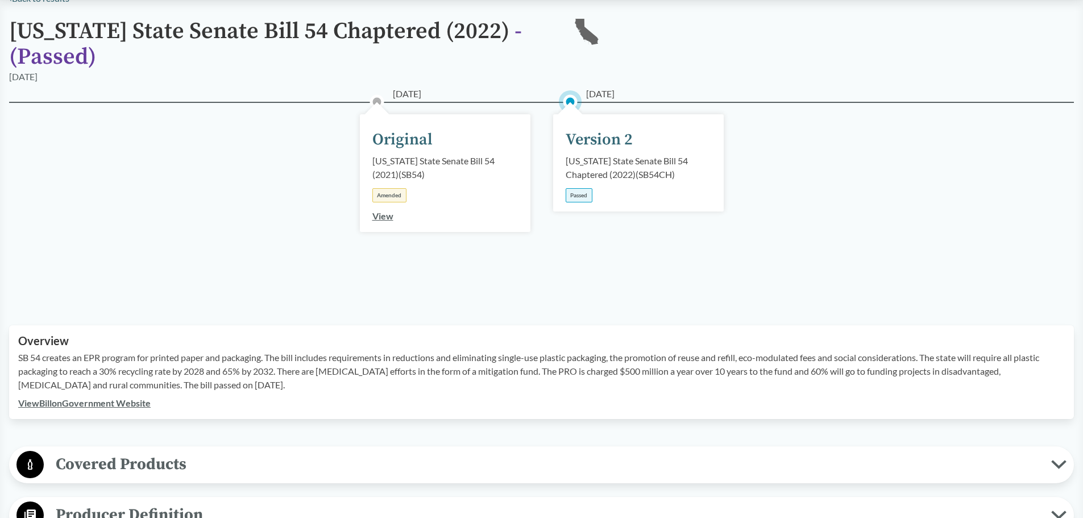
scroll to position [114, 0]
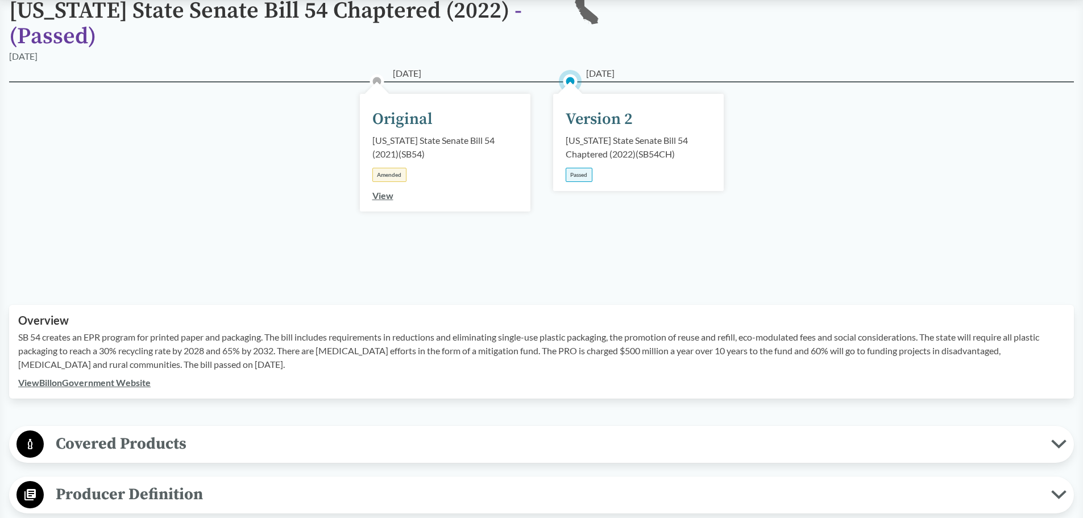
drag, startPoint x: 19, startPoint y: 336, endPoint x: 256, endPoint y: 366, distance: 238.9
click at [256, 366] on p "SB 54 creates an EPR program for printed paper and packaging. The bill includes…" at bounding box center [541, 350] width 1047 height 41
copy p "SB 54 creates an EPR program for printed paper and packaging. The bill includes…"
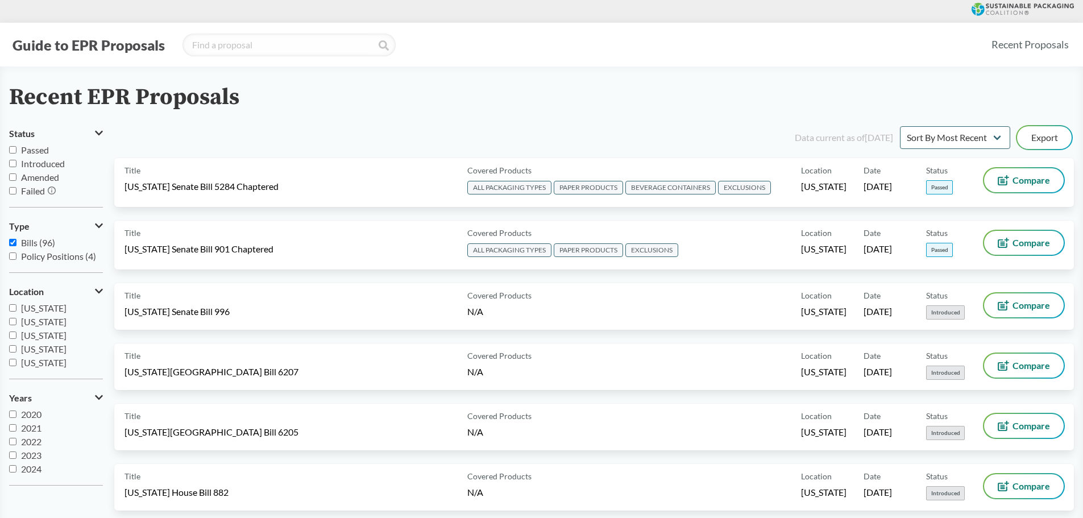
click at [14, 148] on input "Passed" at bounding box center [12, 149] width 7 height 7
checkbox input "true"
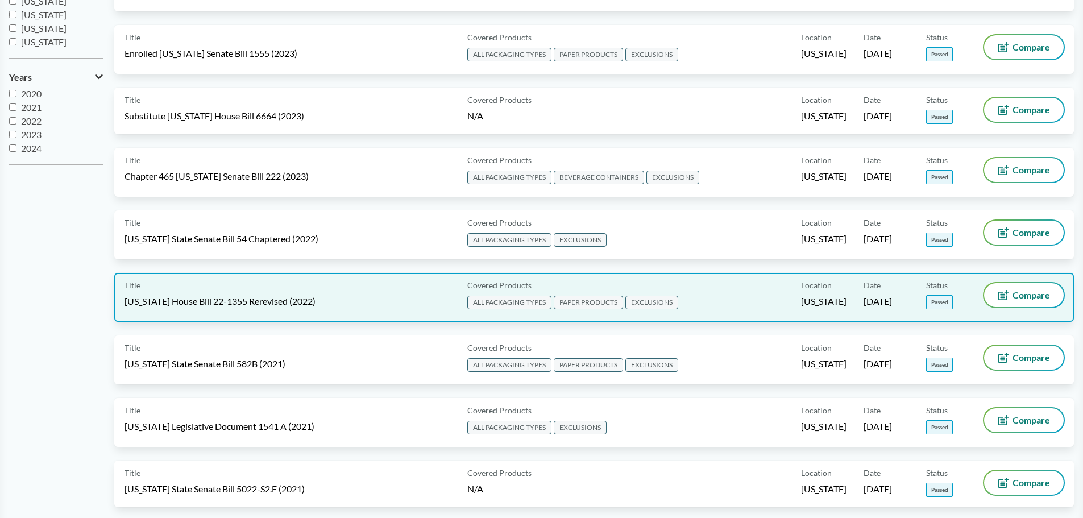
scroll to position [341, 0]
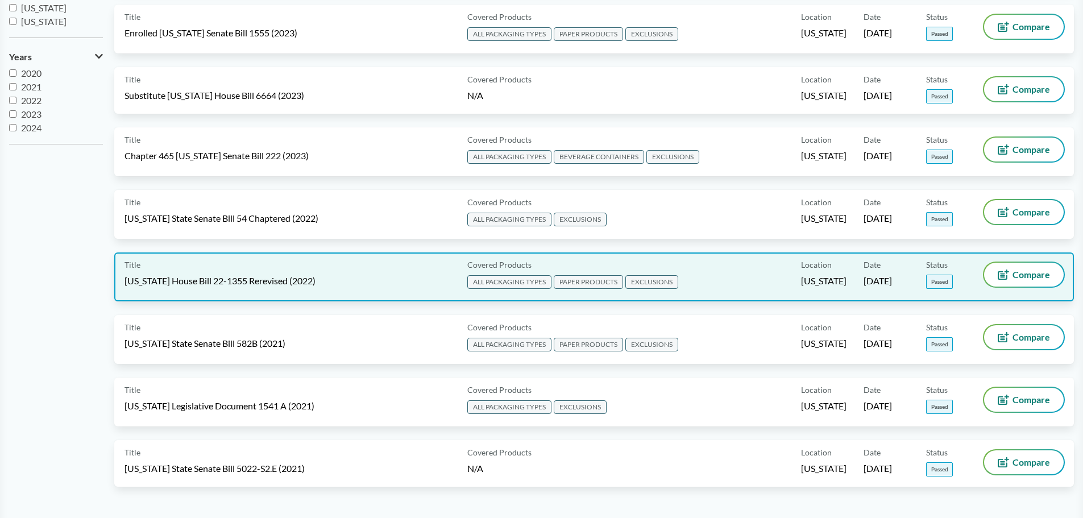
click at [320, 267] on div "Title Colorado House Bill 22-1355 Rerevised (2022)" at bounding box center [294, 277] width 338 height 28
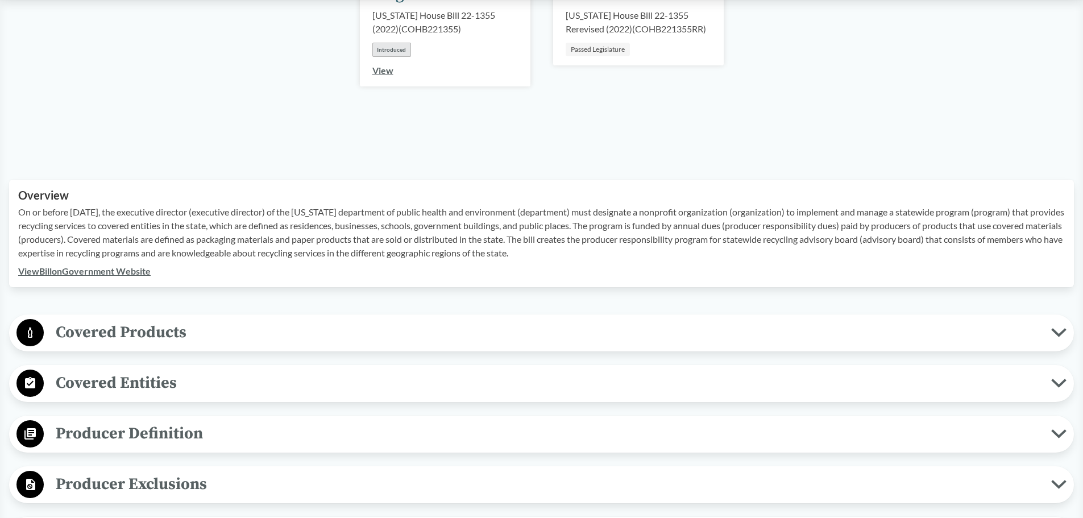
scroll to position [284, 0]
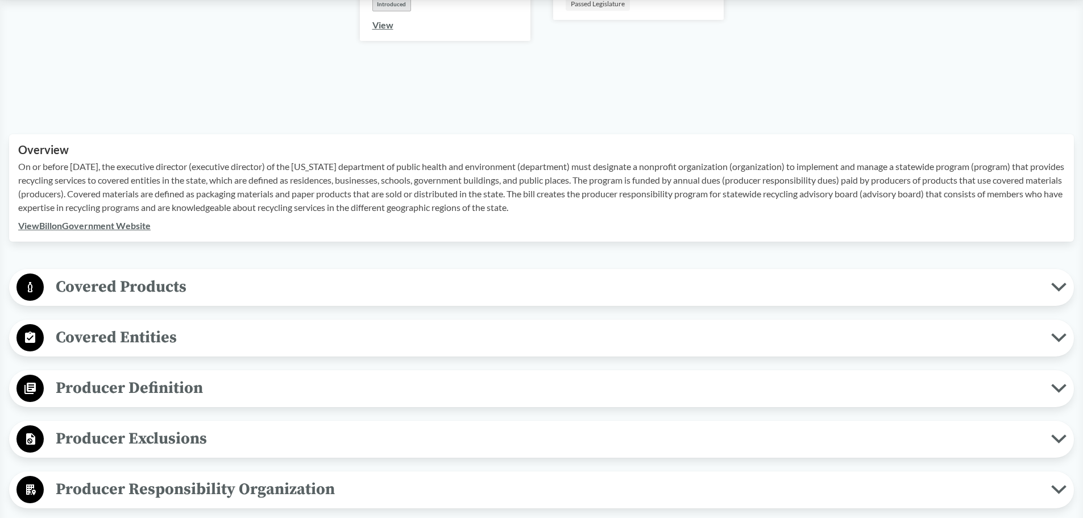
click at [154, 289] on span "Covered Products" at bounding box center [548, 287] width 1008 height 26
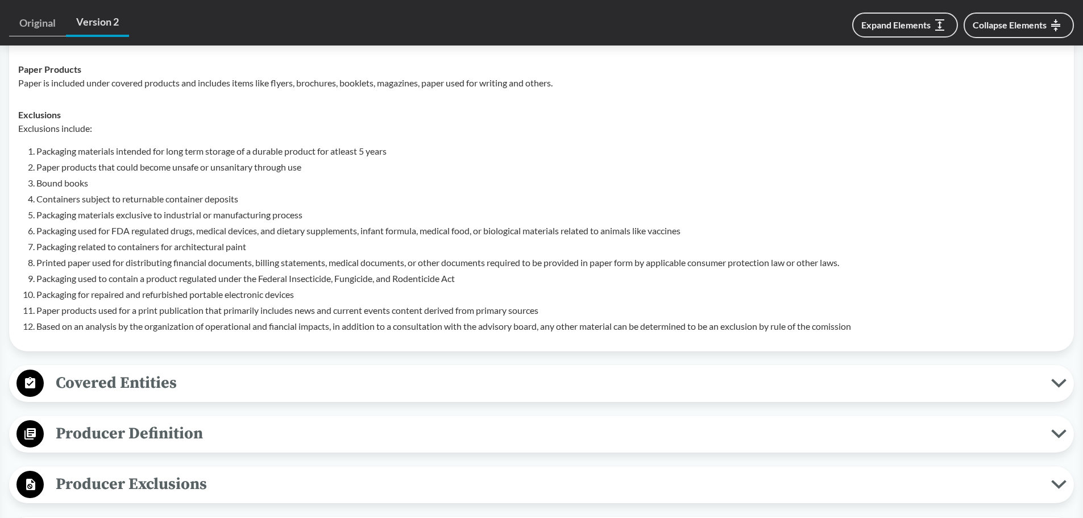
scroll to position [625, 0]
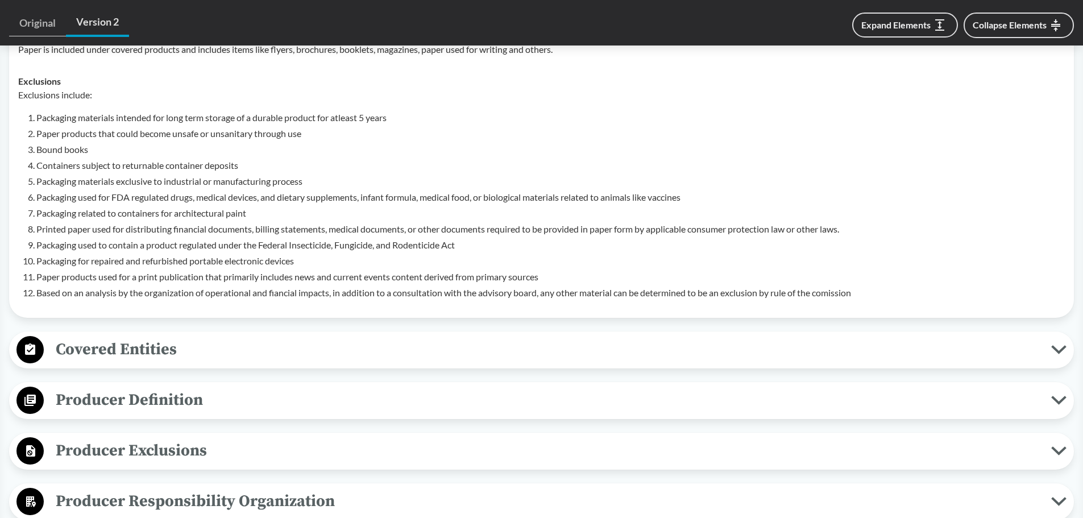
click at [219, 341] on span "Covered Entities" at bounding box center [548, 350] width 1008 height 26
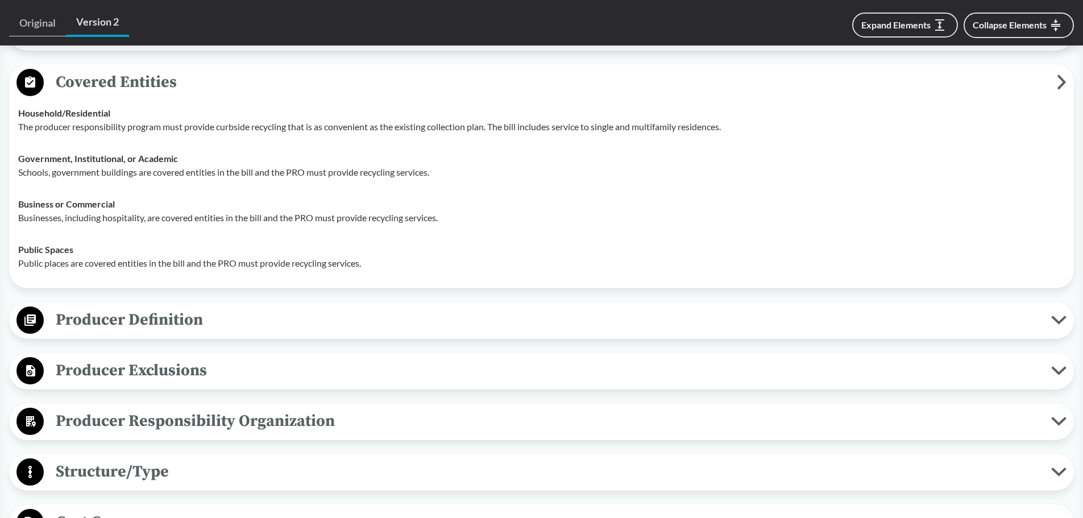
scroll to position [910, 0]
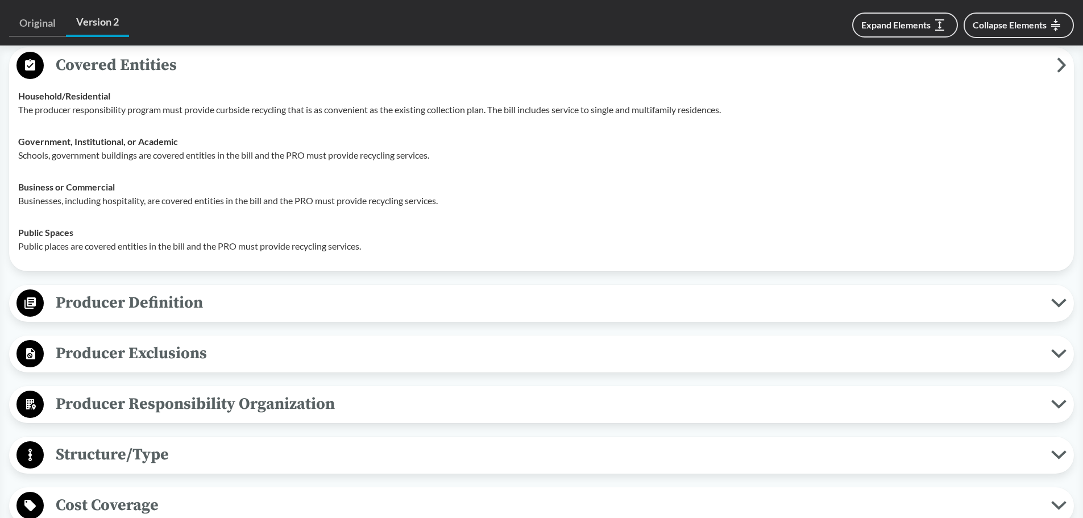
click at [214, 313] on span "Producer Definition" at bounding box center [548, 303] width 1008 height 26
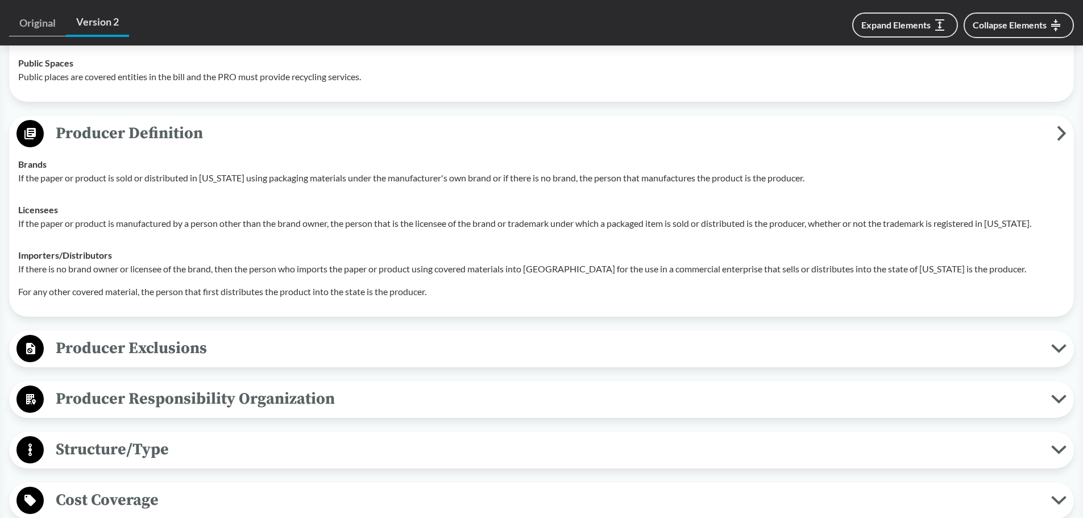
scroll to position [1080, 0]
click at [239, 341] on span "Producer Exclusions" at bounding box center [548, 347] width 1008 height 26
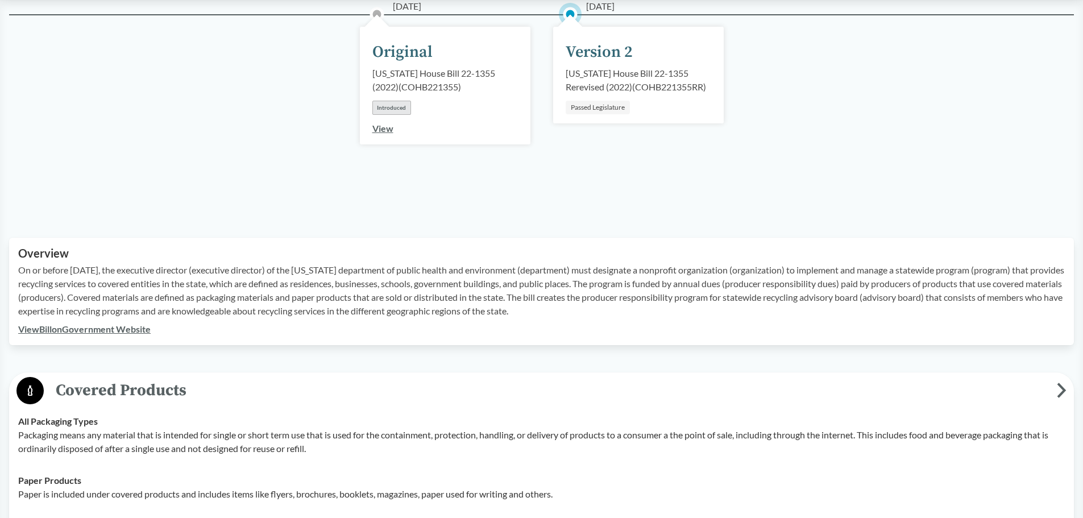
scroll to position [171, 0]
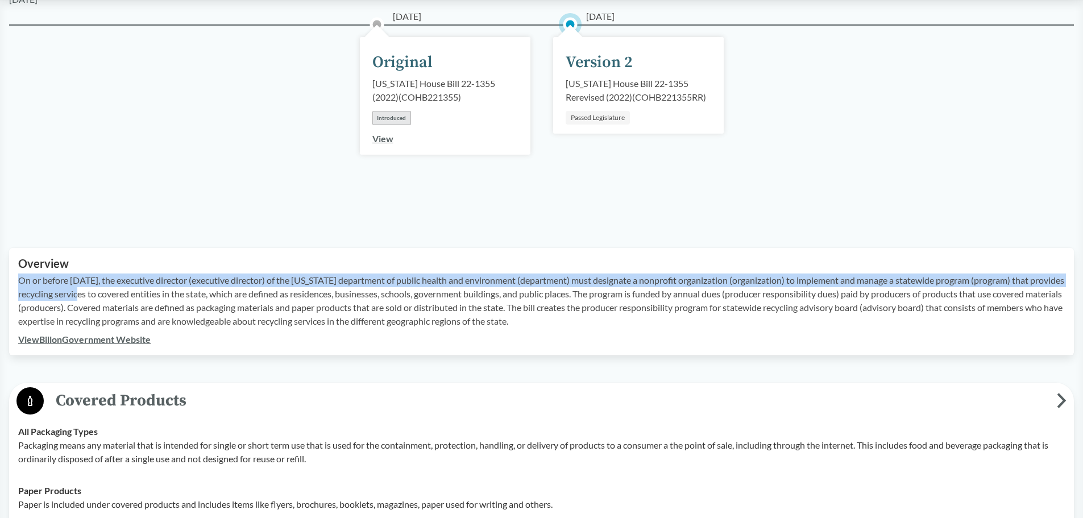
drag, startPoint x: 19, startPoint y: 278, endPoint x: 101, endPoint y: 287, distance: 82.4
click at [101, 287] on p "On or before June 1, 2023, the executive director (executive director) of the C…" at bounding box center [541, 300] width 1047 height 55
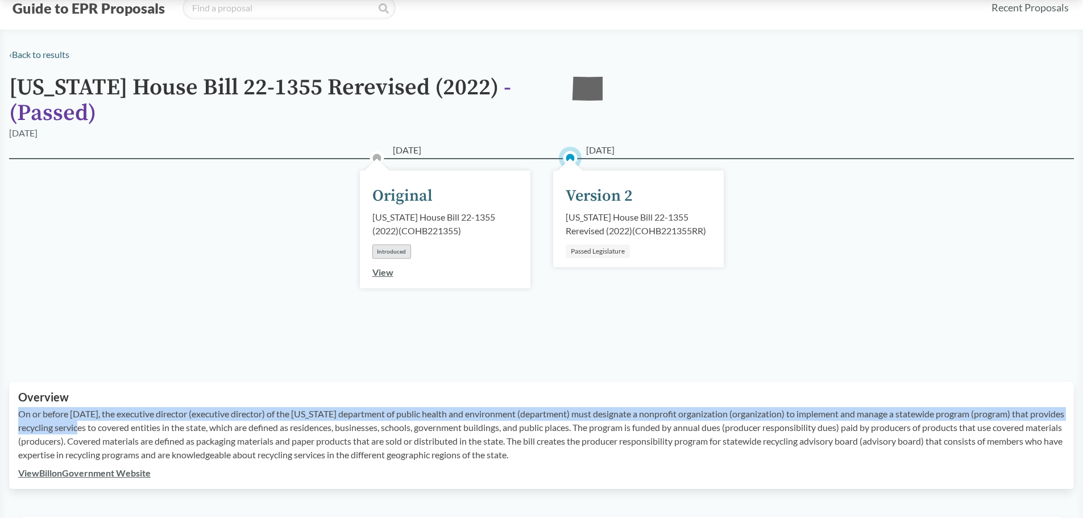
scroll to position [57, 0]
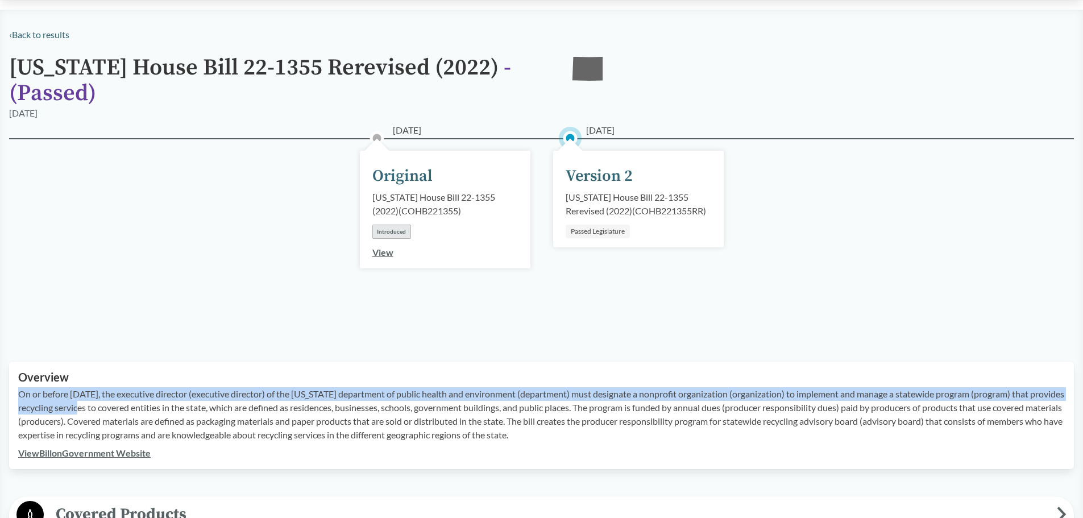
click at [18, 392] on div "Overview On or before June 1, 2023, the executive director (executive director)…" at bounding box center [541, 415] width 1065 height 107
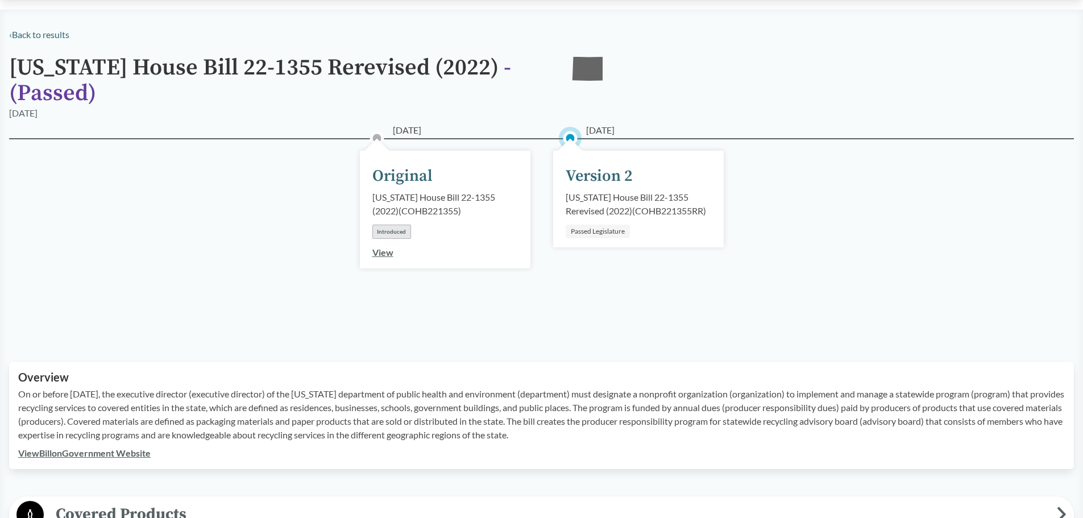
drag, startPoint x: 18, startPoint y: 392, endPoint x: 632, endPoint y: 437, distance: 616.3
click at [632, 437] on div "Overview On or before June 1, 2023, the executive director (executive director)…" at bounding box center [541, 415] width 1065 height 107
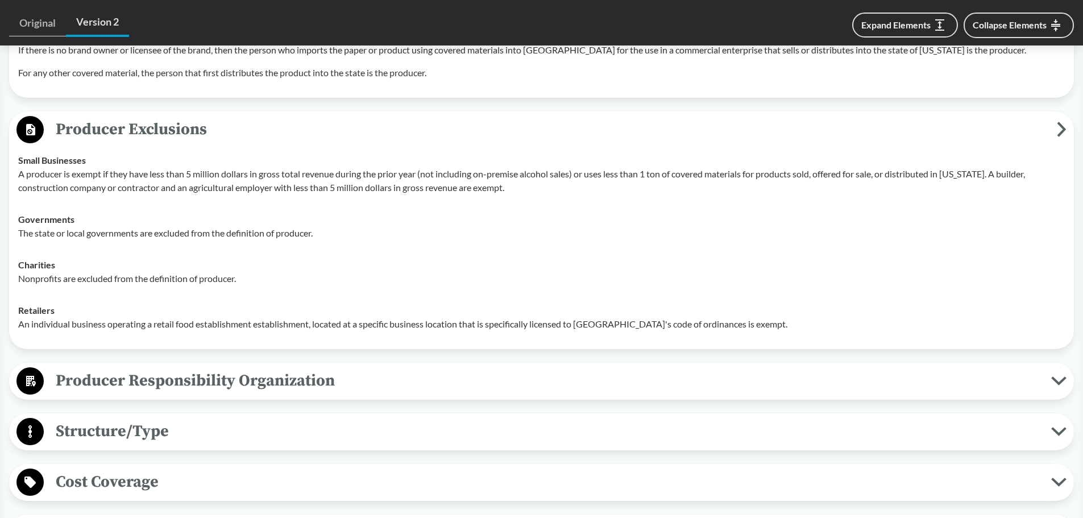
scroll to position [1308, 0]
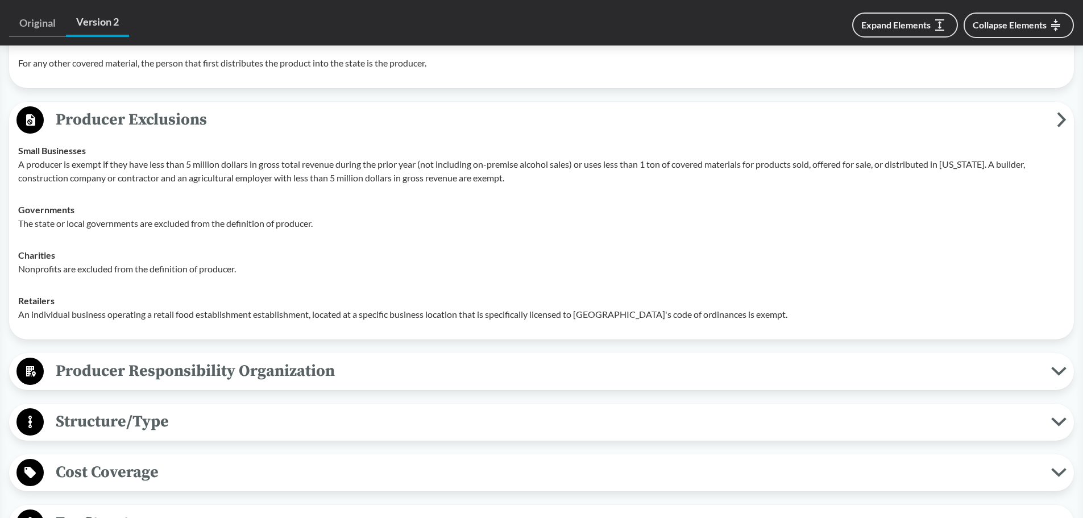
click at [155, 366] on span "Producer Responsibility Organization" at bounding box center [548, 371] width 1008 height 26
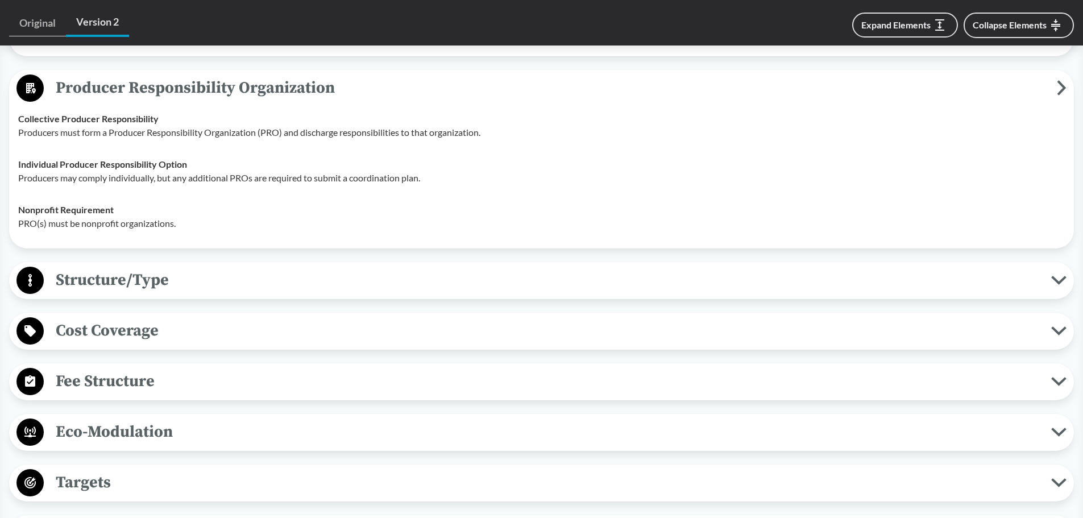
scroll to position [1592, 0]
click at [170, 285] on span "Structure/Type" at bounding box center [548, 279] width 1008 height 26
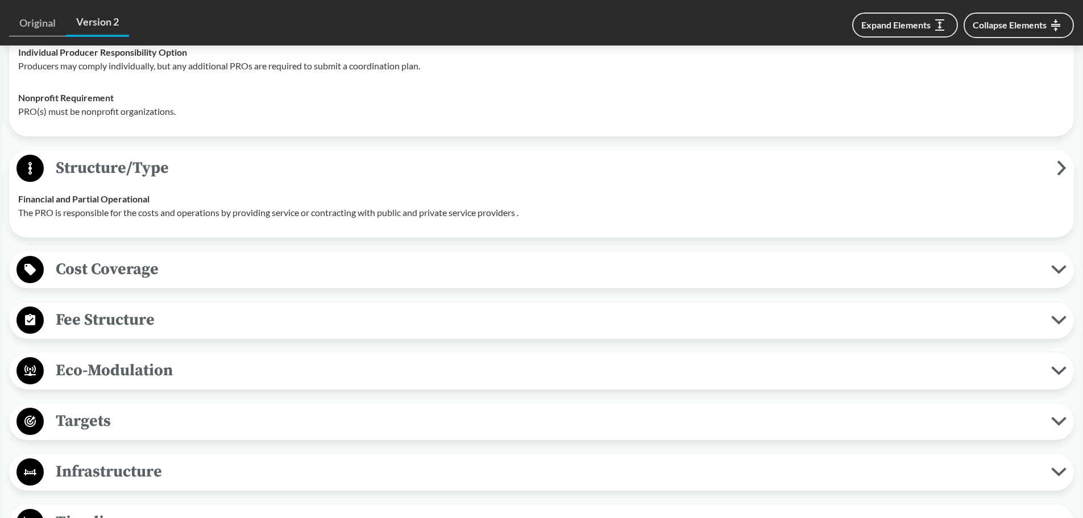
scroll to position [1706, 0]
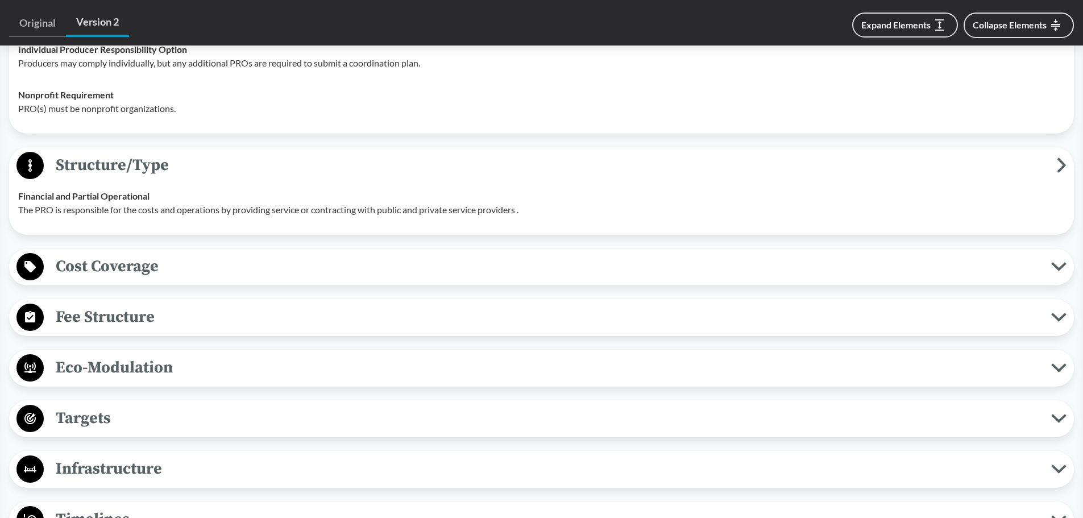
click at [163, 263] on span "Cost Coverage" at bounding box center [548, 267] width 1008 height 26
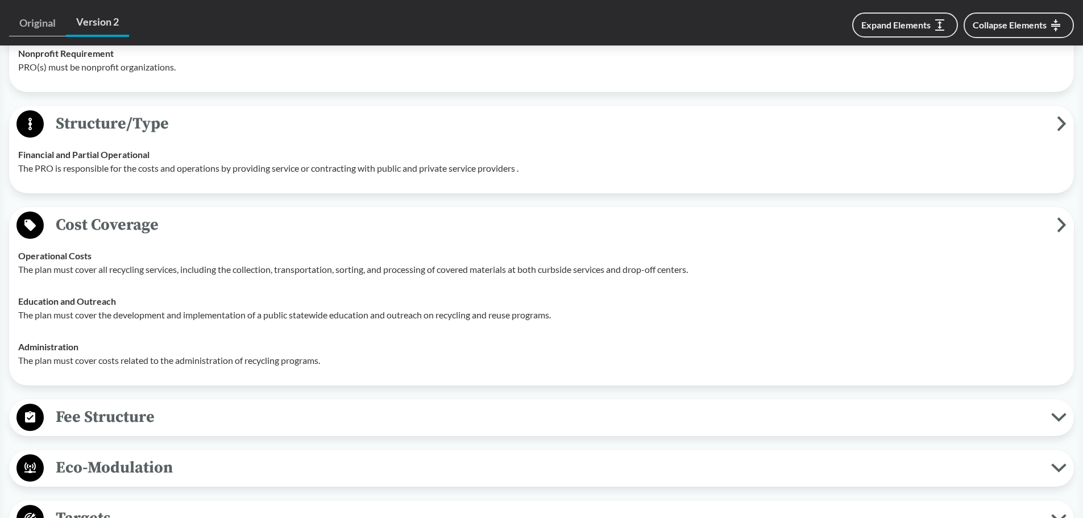
scroll to position [1819, 0]
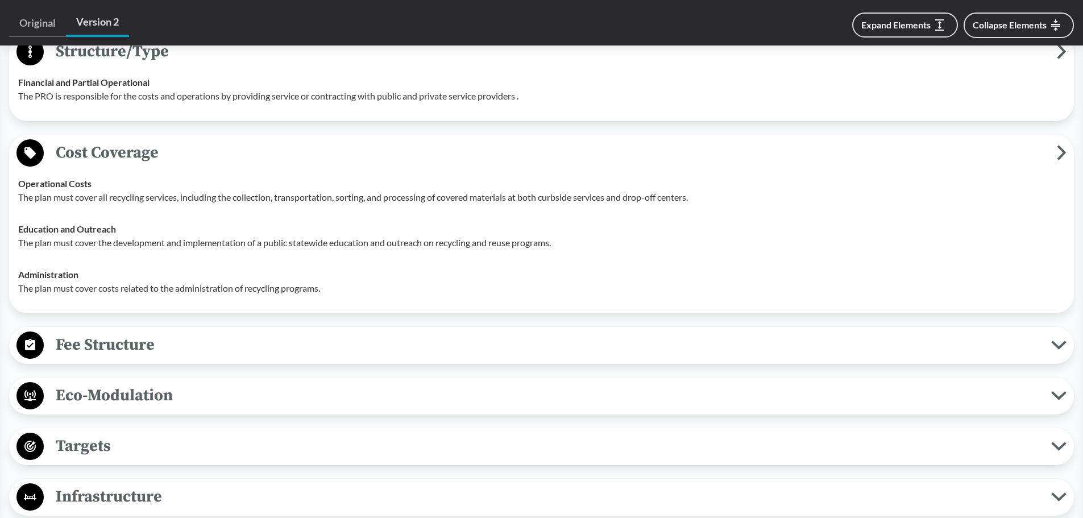
click at [163, 343] on span "Fee Structure" at bounding box center [548, 345] width 1008 height 26
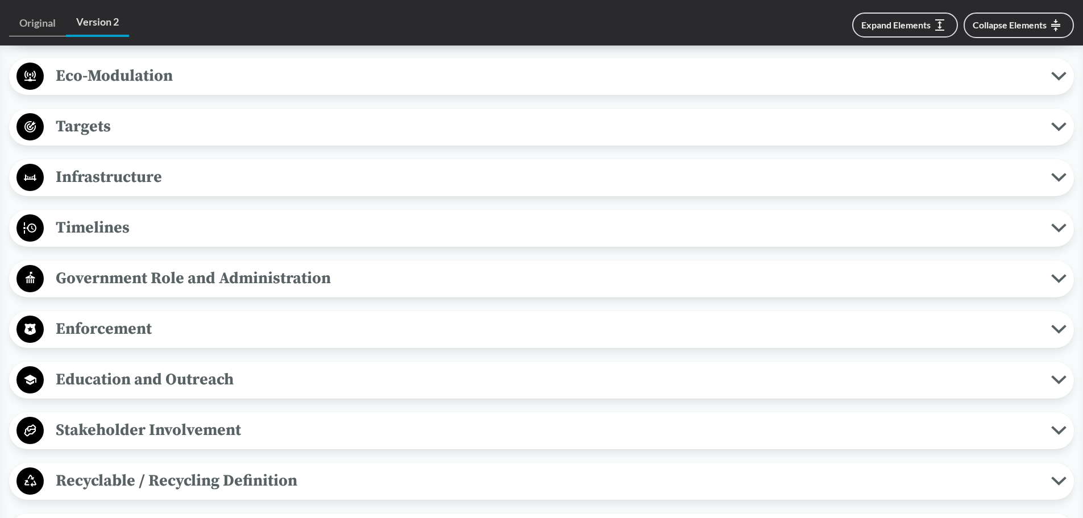
scroll to position [2274, 0]
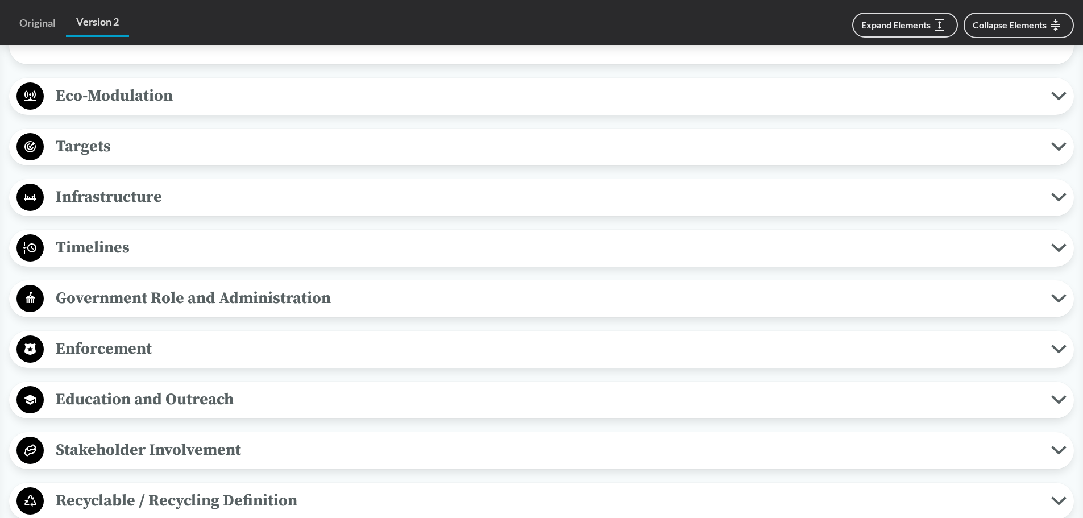
click at [126, 250] on span "Timelines" at bounding box center [548, 248] width 1008 height 26
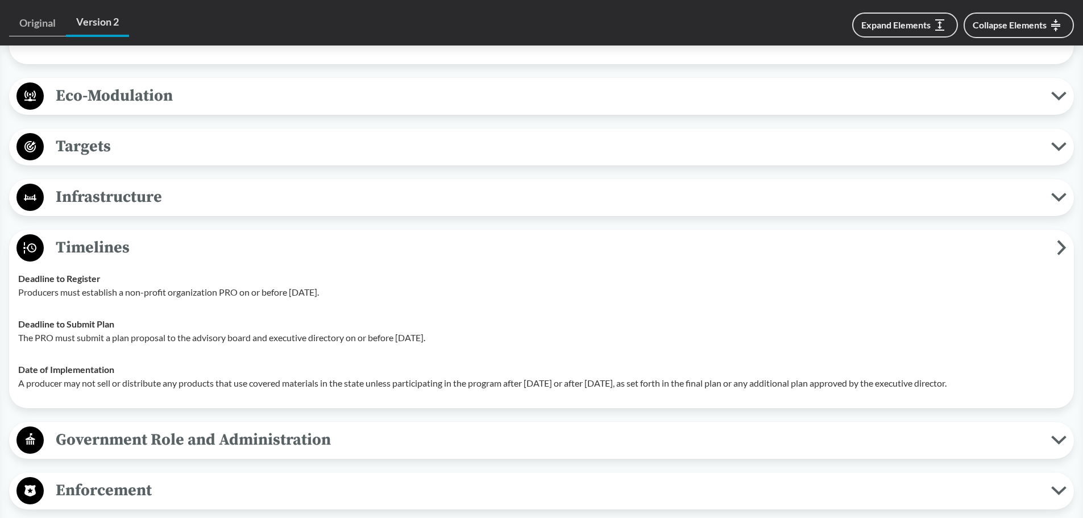
drag, startPoint x: 18, startPoint y: 279, endPoint x: 1032, endPoint y: 392, distance: 1020.1
click at [1032, 392] on tbody "Deadline to Register Producers must establish a non-profit organization PRO on …" at bounding box center [541, 331] width 1057 height 136
copy tbody "Deadline to Register Producers must establish a non-profit organization PRO on …"
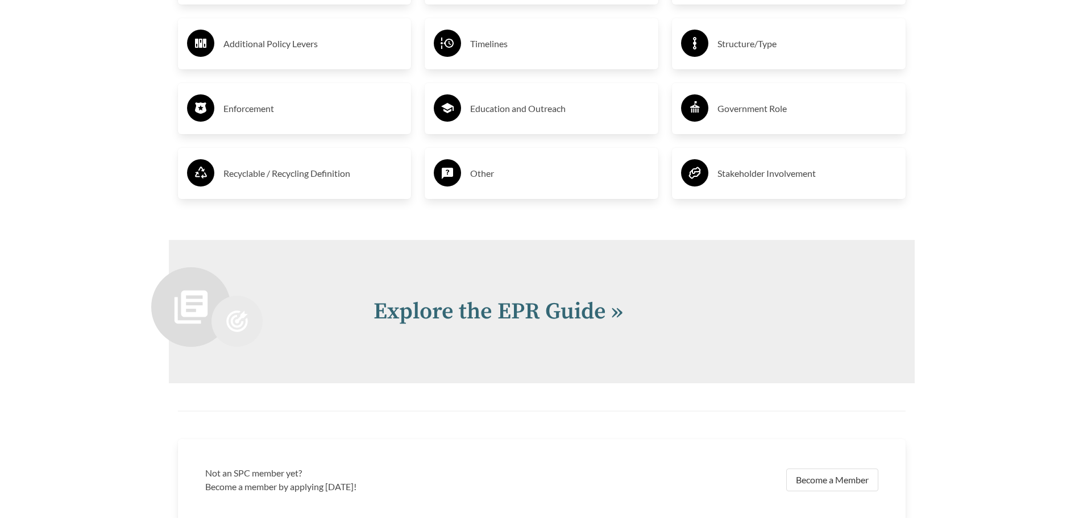
scroll to position [2502, 0]
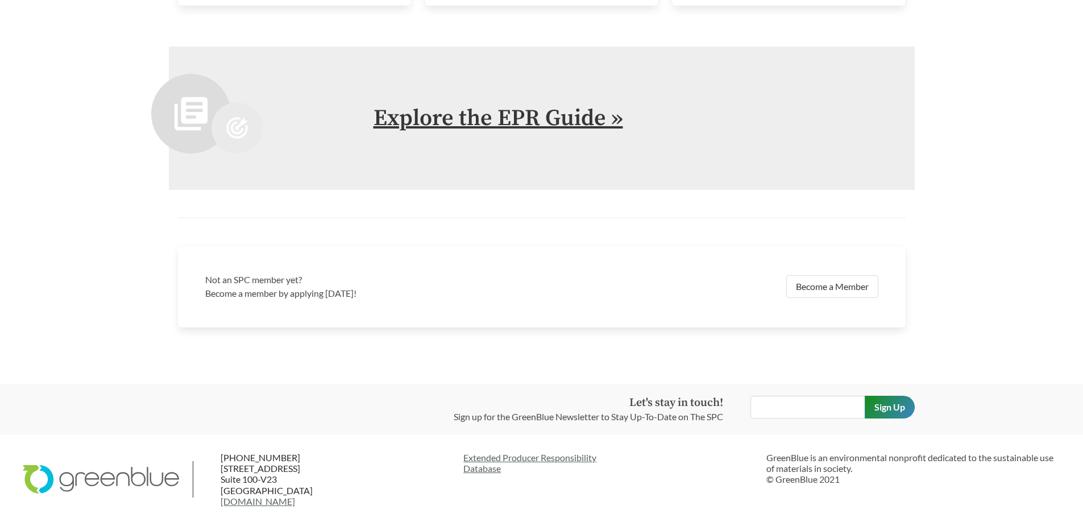
click at [456, 126] on link "Explore the EPR Guide »" at bounding box center [499, 118] width 250 height 28
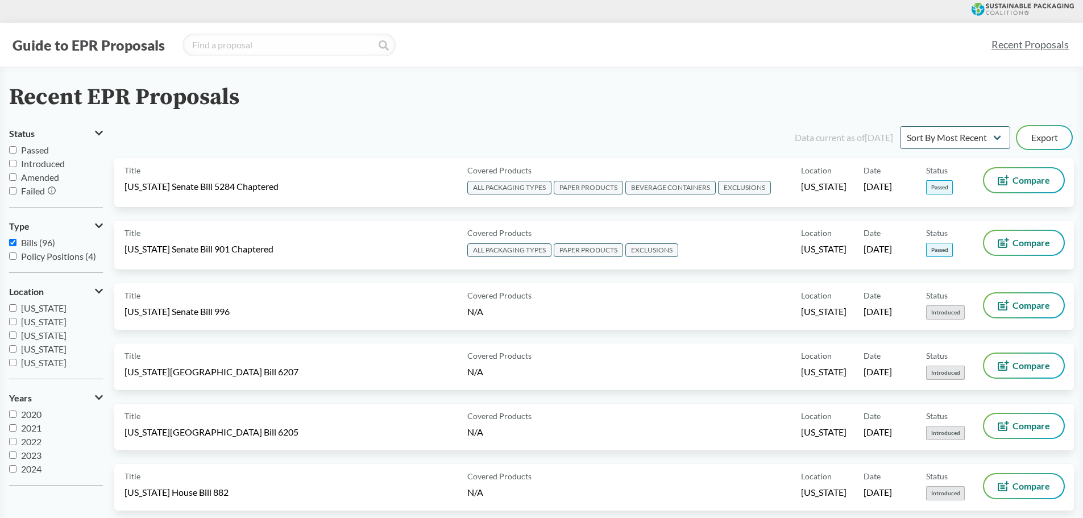
click at [11, 150] on input "Passed" at bounding box center [12, 149] width 7 height 7
checkbox input "true"
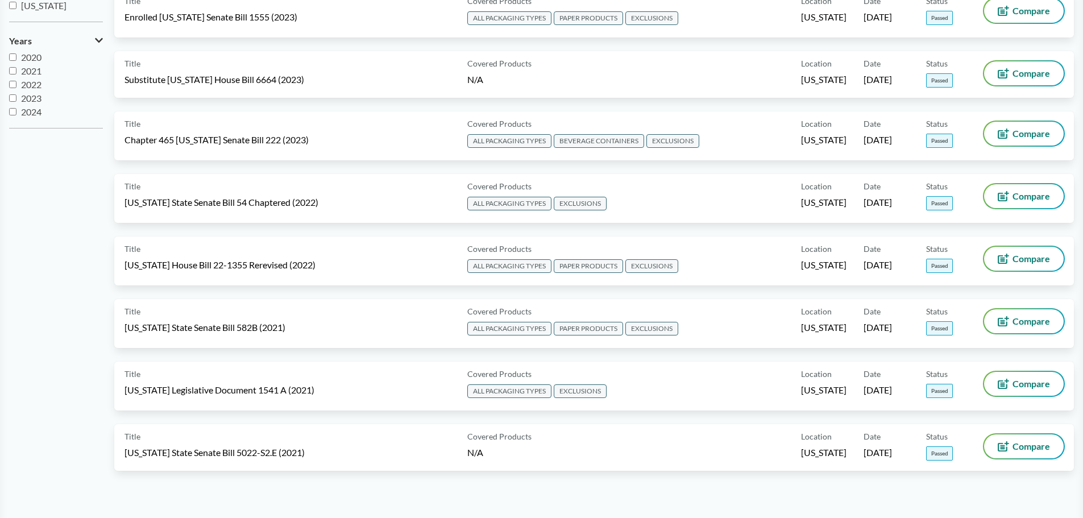
scroll to position [398, 0]
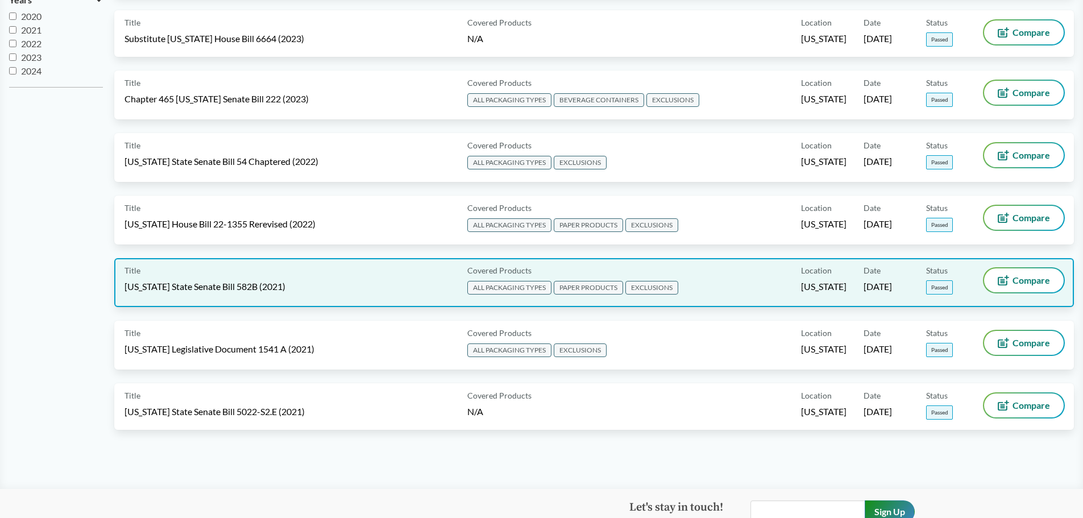
click at [317, 281] on div "Title Oregon State Senate Bill 582B (2021)" at bounding box center [294, 282] width 338 height 28
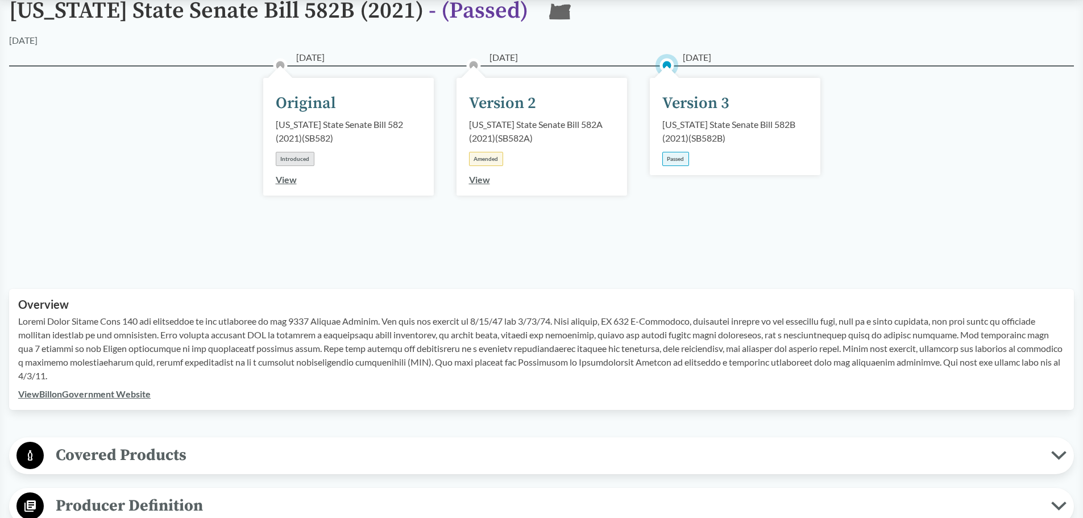
scroll to position [171, 0]
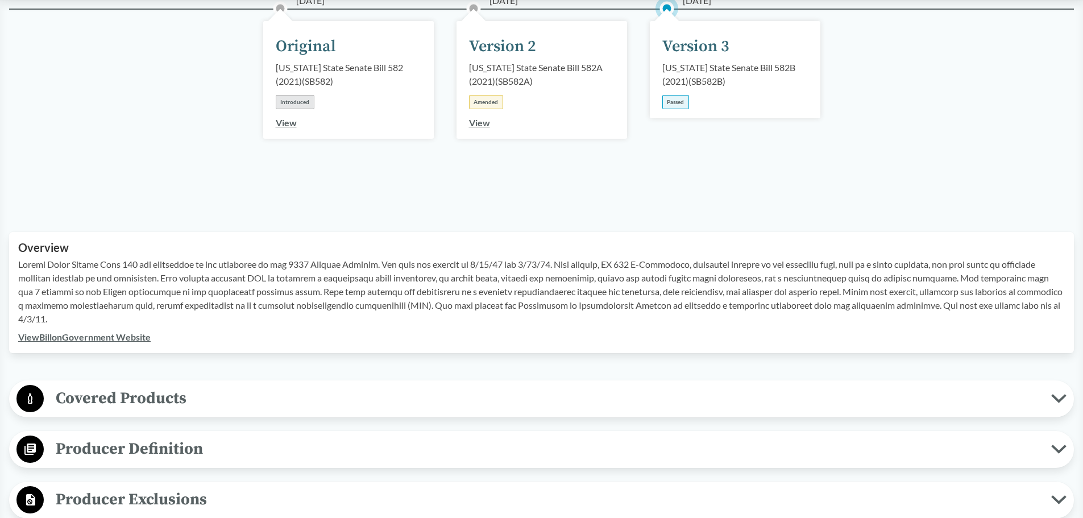
click at [165, 405] on span "Covered Products" at bounding box center [548, 398] width 1008 height 26
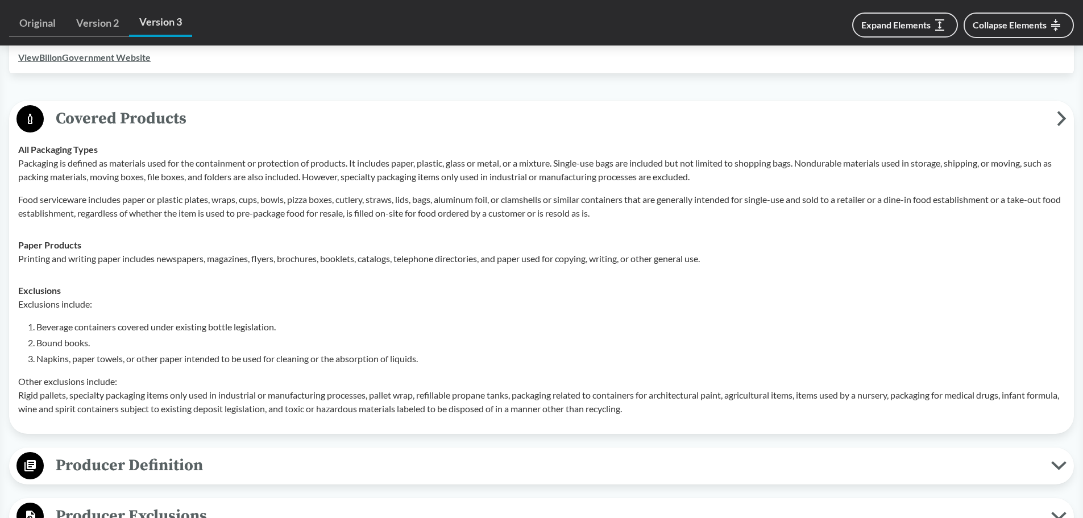
scroll to position [455, 0]
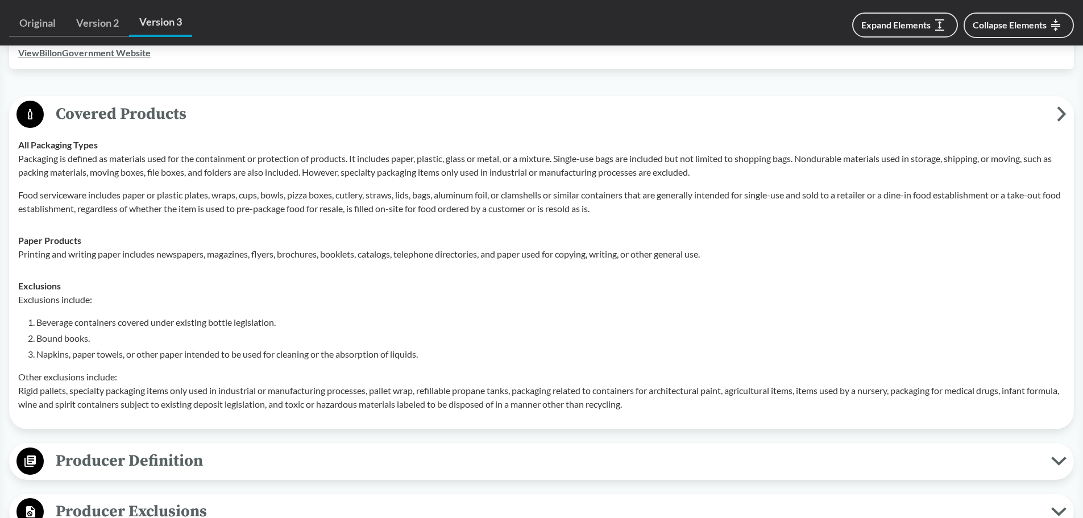
click at [694, 403] on p "Other exclusions include: Rigid pallets, specialty packaging items only used in…" at bounding box center [541, 390] width 1047 height 41
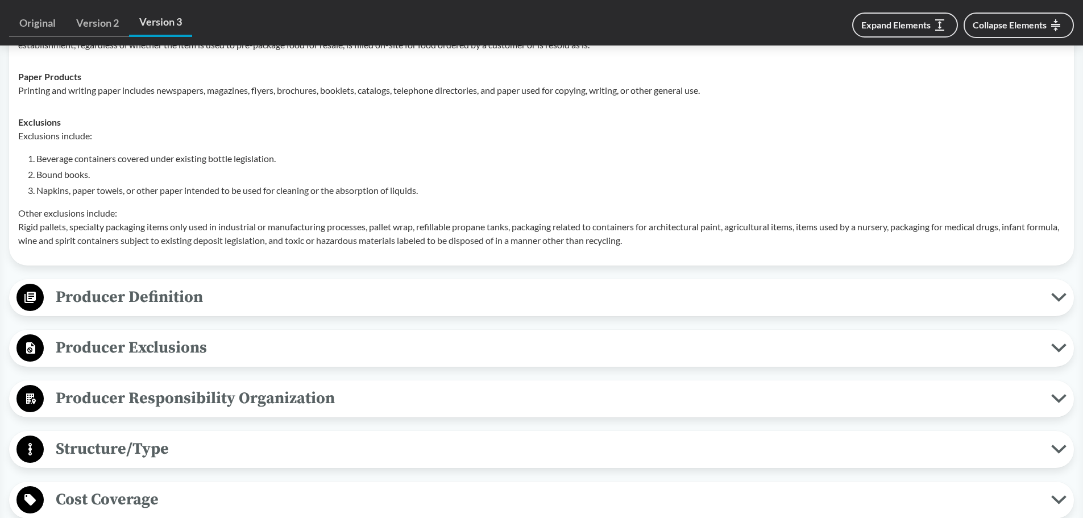
scroll to position [625, 0]
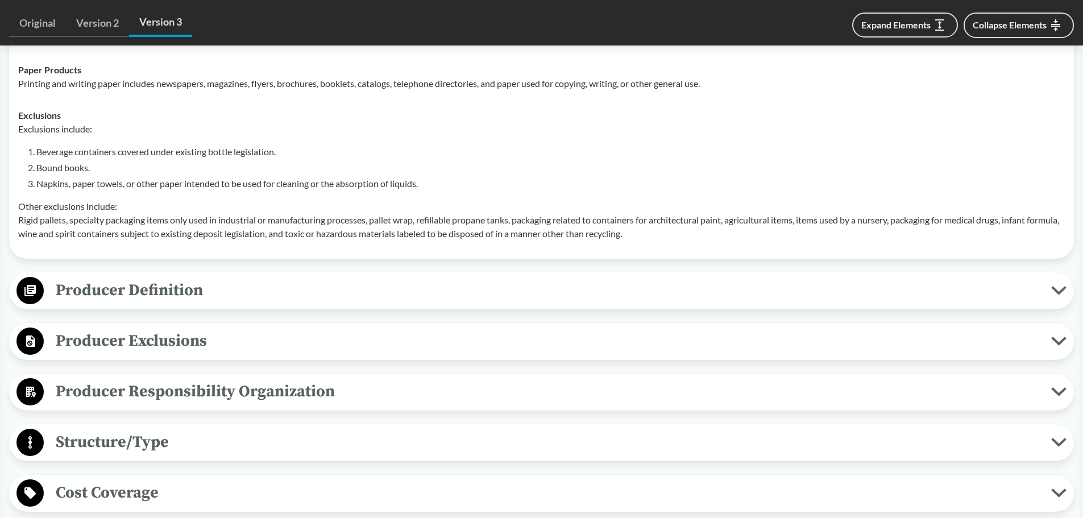
click at [190, 279] on span "Producer Definition" at bounding box center [548, 290] width 1008 height 26
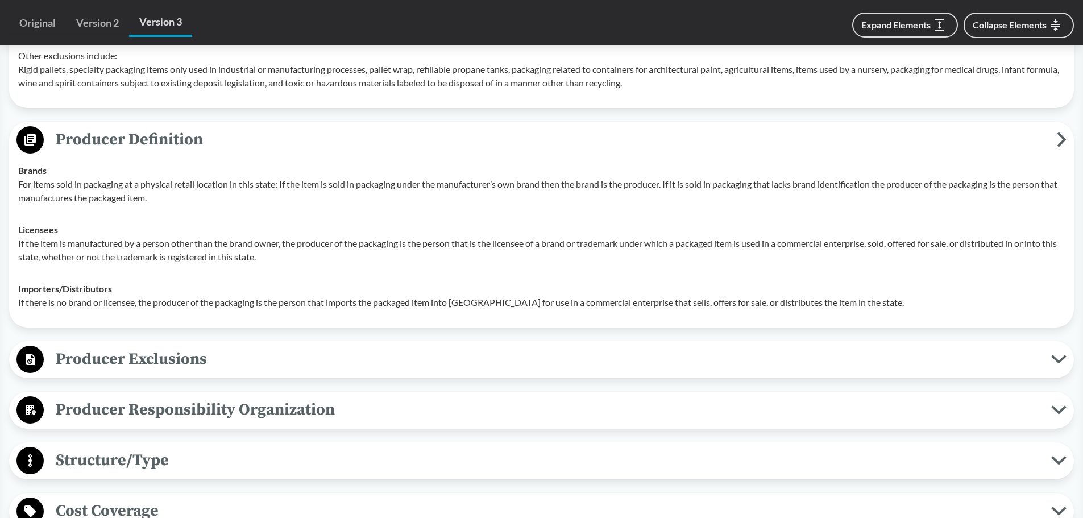
scroll to position [796, 0]
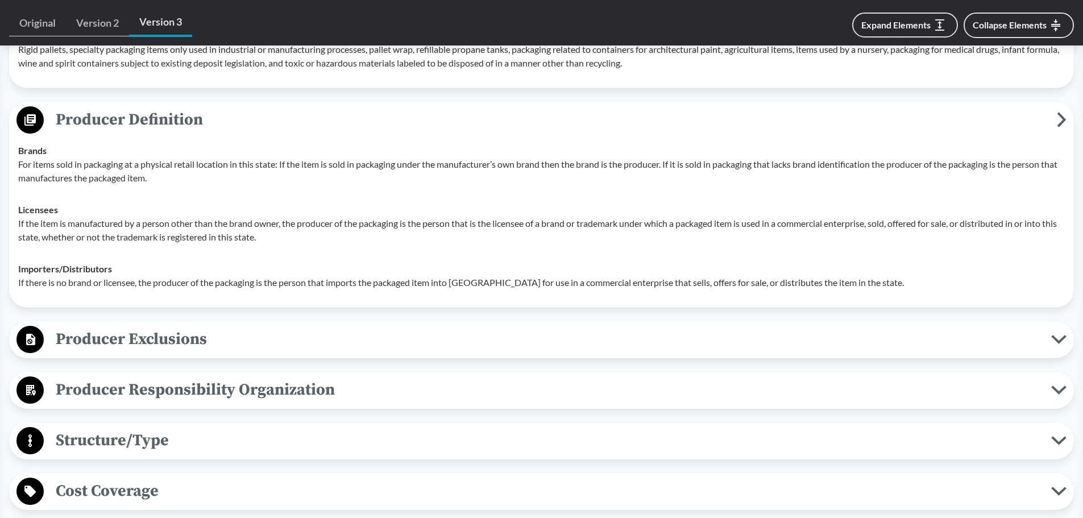
click at [218, 342] on span "Producer Exclusions" at bounding box center [548, 339] width 1008 height 26
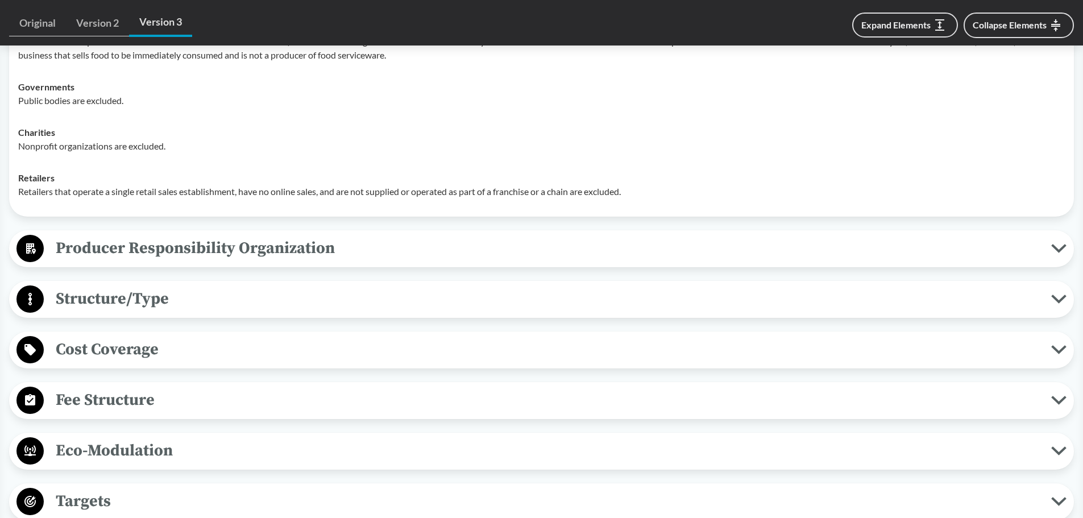
scroll to position [1194, 0]
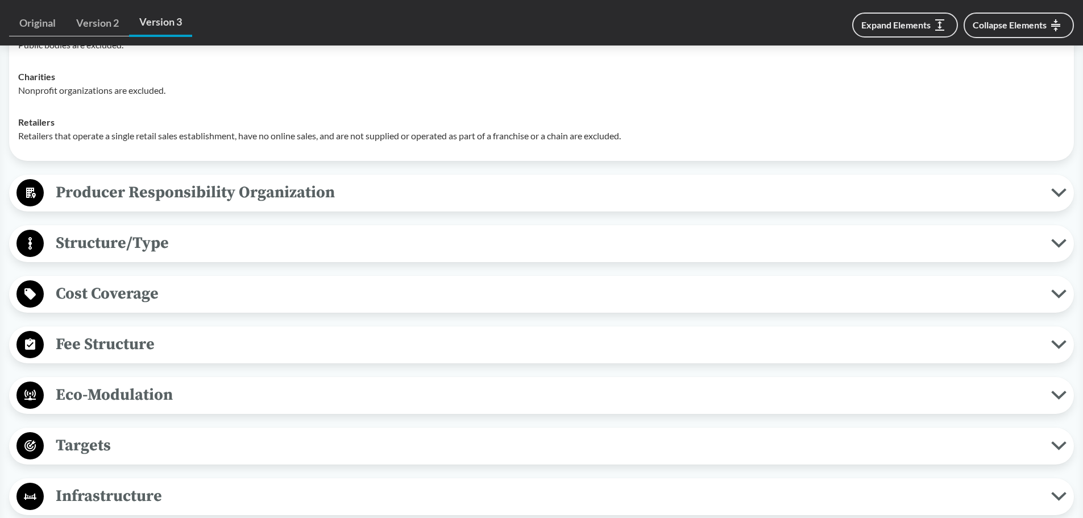
click at [147, 246] on span "Structure/Type" at bounding box center [548, 243] width 1008 height 26
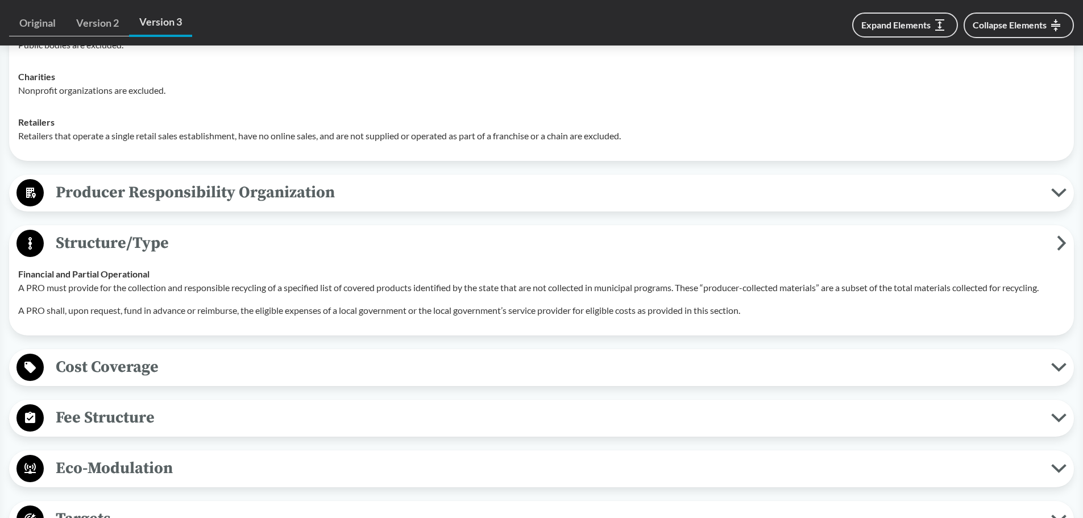
click at [293, 194] on span "Producer Responsibility Organization" at bounding box center [548, 193] width 1008 height 26
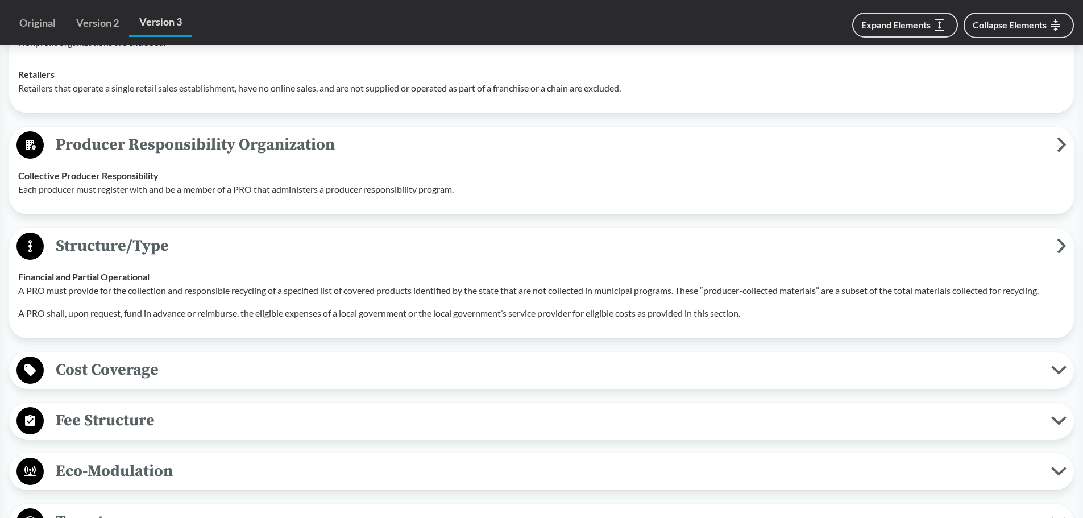
scroll to position [1308, 0]
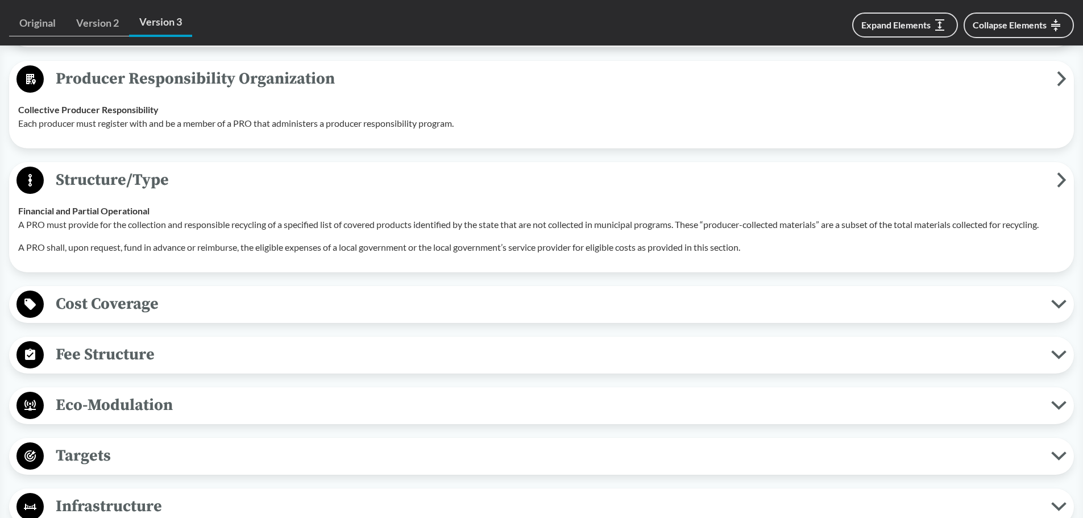
click at [167, 309] on span "Cost Coverage" at bounding box center [548, 304] width 1008 height 26
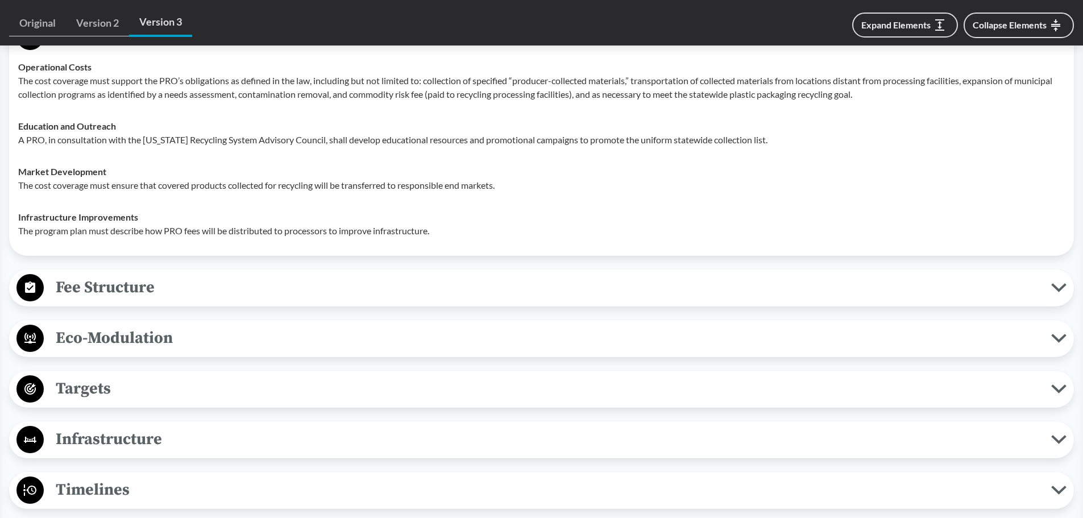
scroll to position [1592, 0]
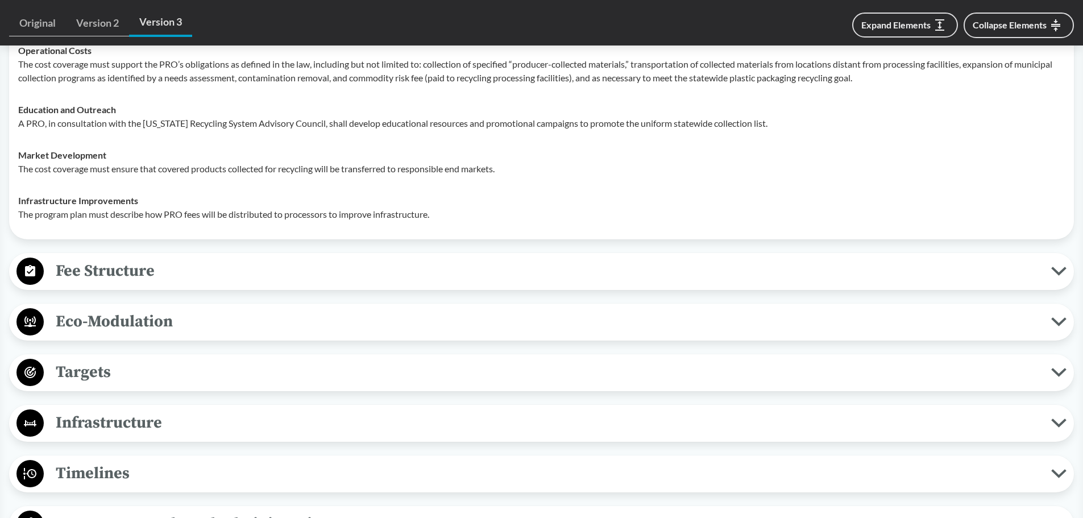
click at [192, 278] on span "Fee Structure" at bounding box center [548, 271] width 1008 height 26
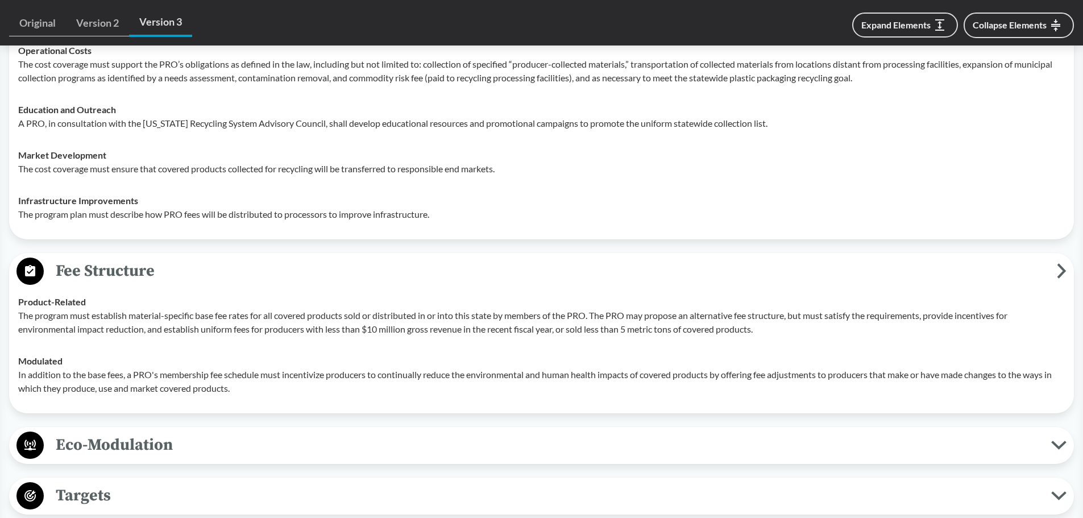
scroll to position [1706, 0]
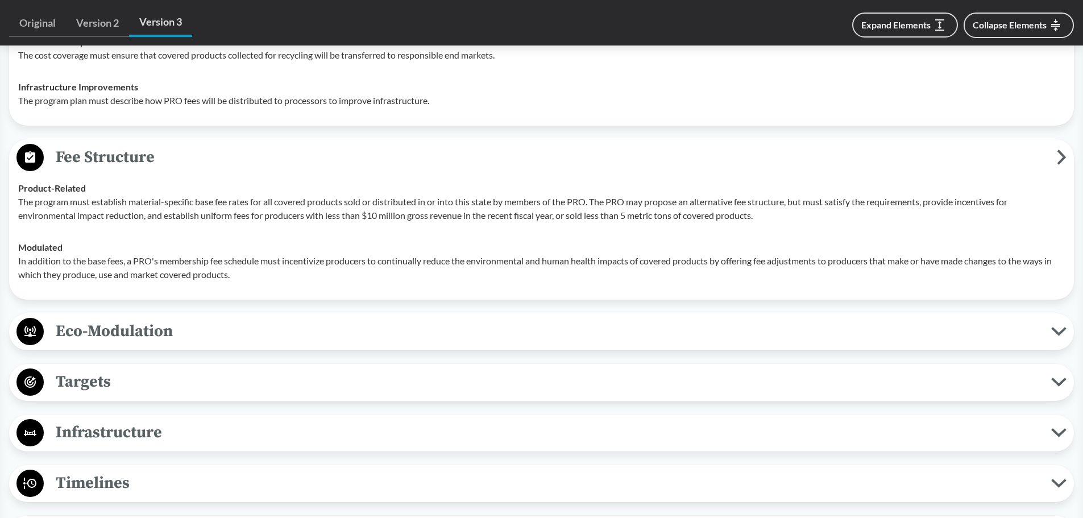
click at [134, 382] on span "Targets" at bounding box center [548, 382] width 1008 height 26
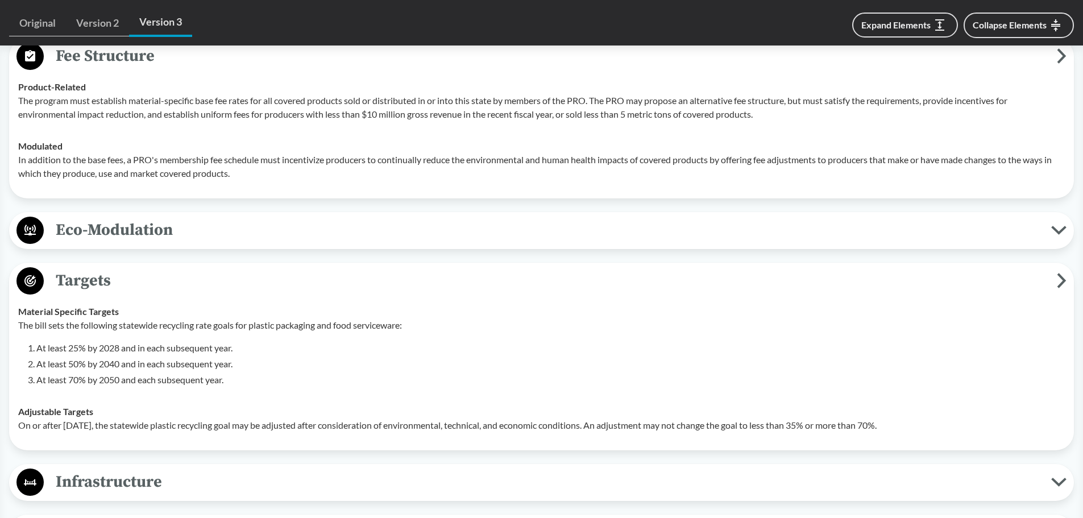
scroll to position [1819, 0]
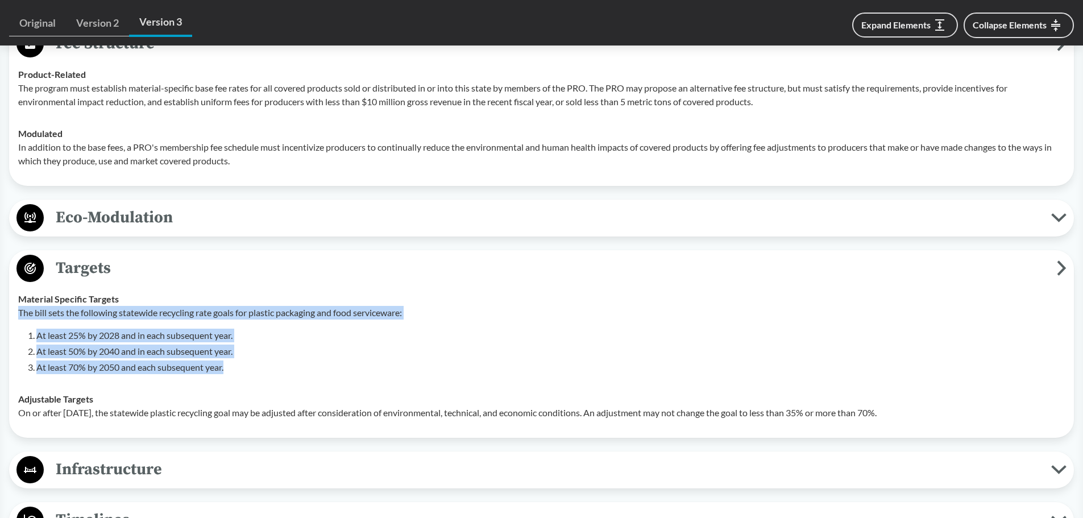
drag, startPoint x: 19, startPoint y: 312, endPoint x: 274, endPoint y: 380, distance: 263.8
click at [274, 380] on td "Material Specific Targets The bill sets the following statewide recycling rate …" at bounding box center [541, 333] width 1057 height 100
copy div "The bill sets the following statewide recycling rate goals for plastic packagin…"
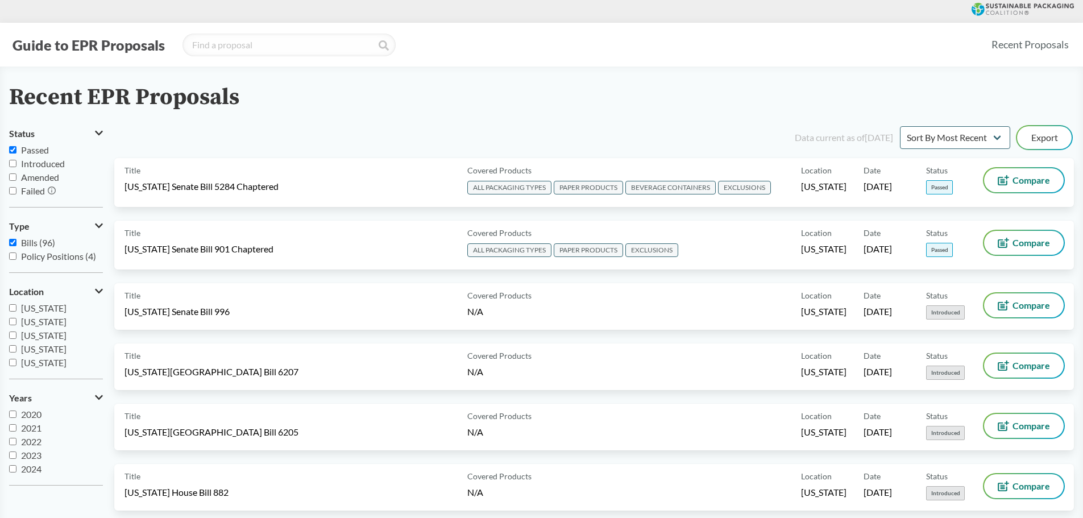
click at [11, 150] on input "Passed" at bounding box center [12, 149] width 7 height 7
checkbox input "false"
click at [13, 151] on input "Passed" at bounding box center [12, 149] width 7 height 7
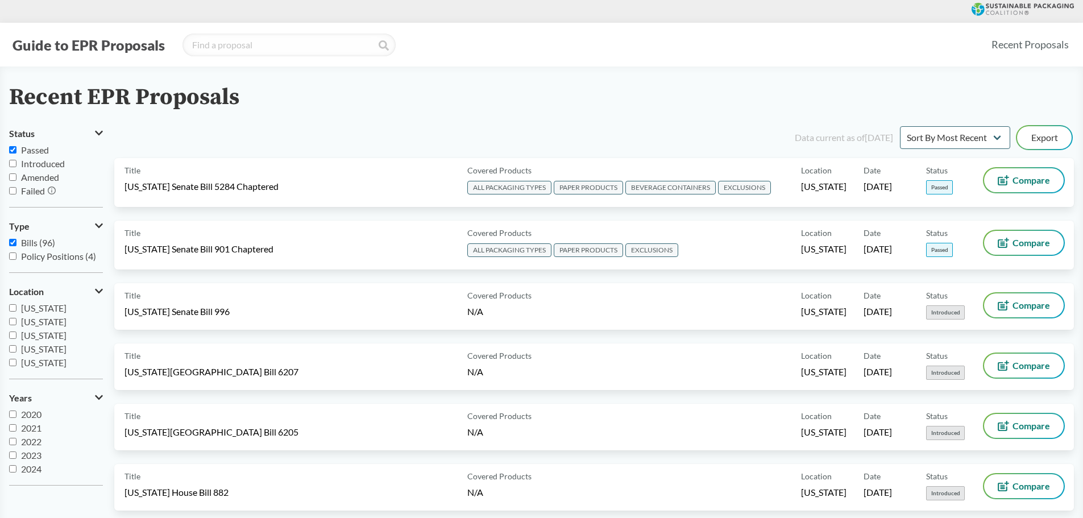
checkbox input "true"
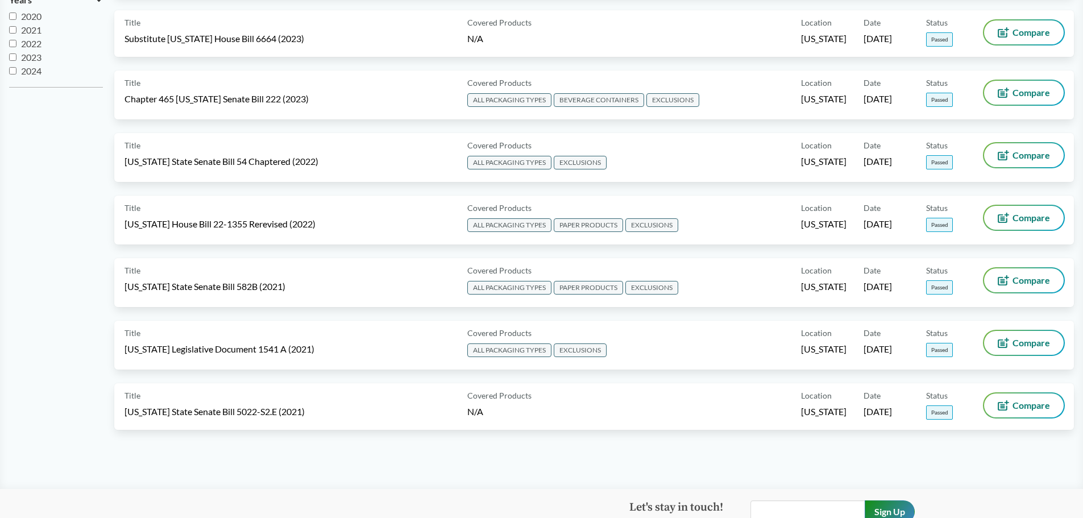
scroll to position [455, 0]
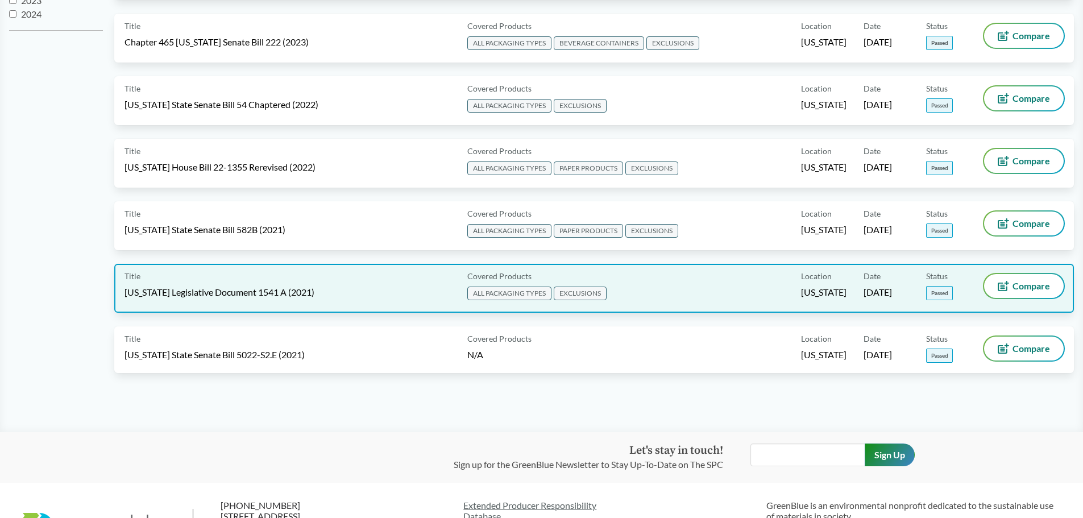
click at [311, 282] on div "Title [US_STATE] Legislative Document 1541 A (2021)" at bounding box center [294, 288] width 338 height 28
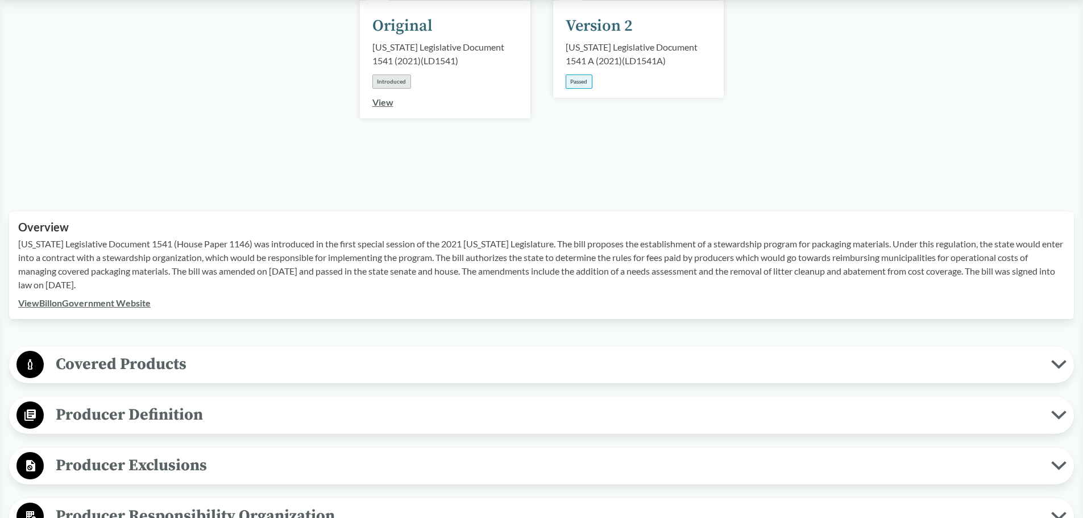
scroll to position [227, 0]
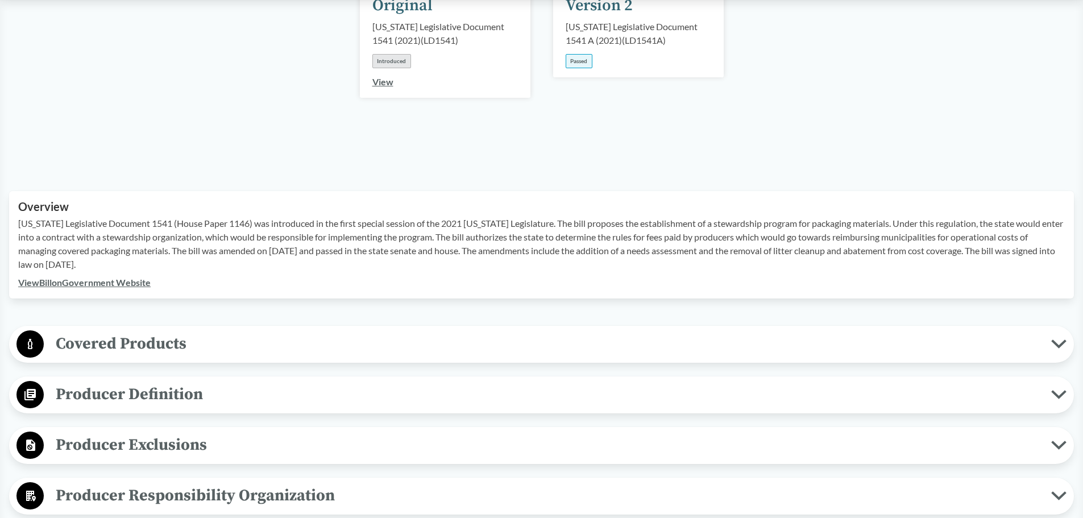
click at [193, 331] on span "Covered Products" at bounding box center [548, 344] width 1008 height 26
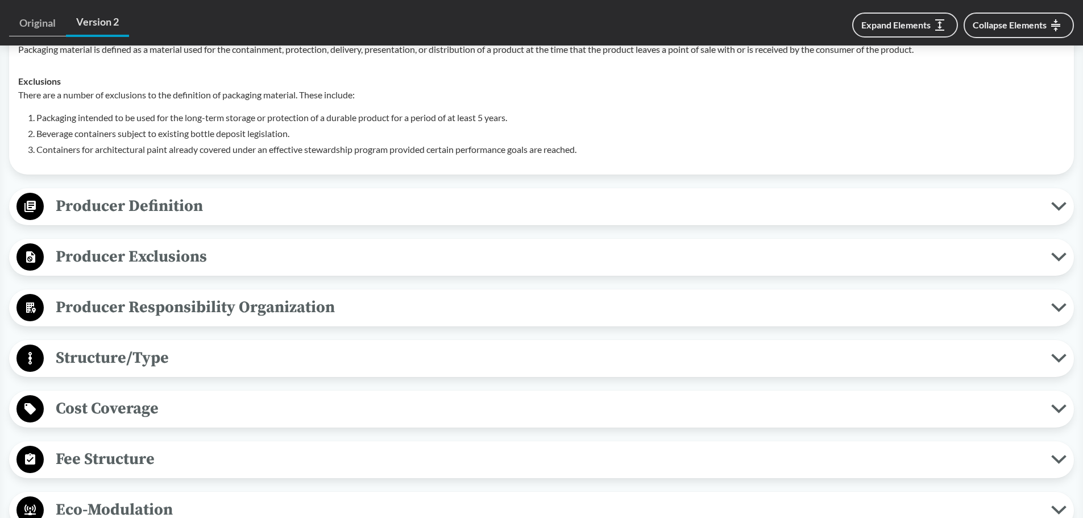
scroll to position [569, 0]
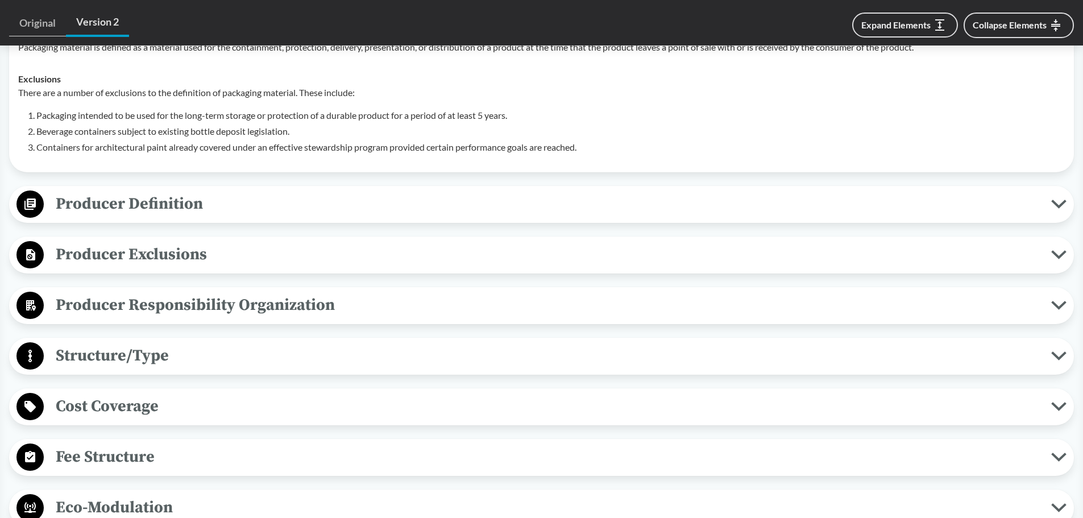
click at [209, 191] on span "Producer Definition" at bounding box center [548, 204] width 1008 height 26
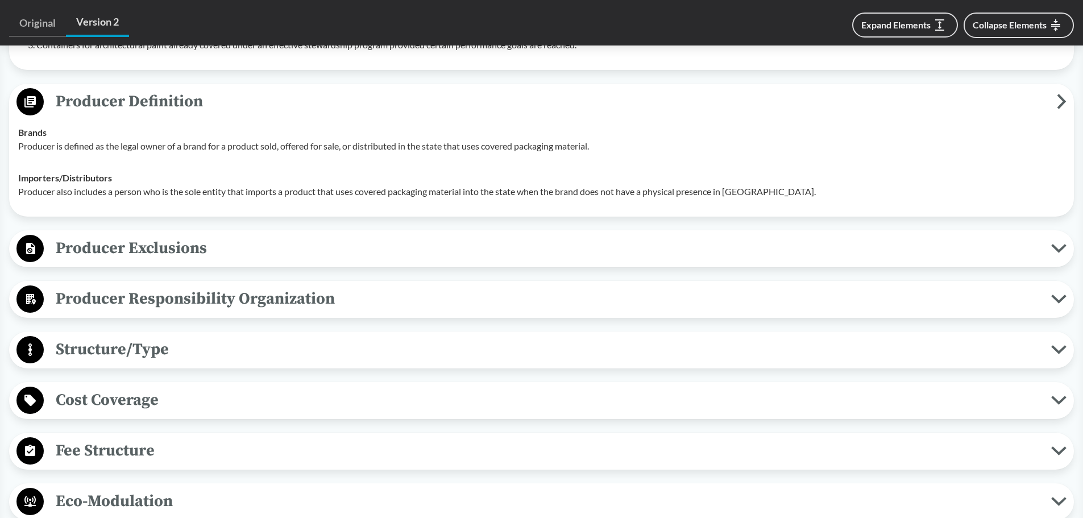
scroll to position [682, 0]
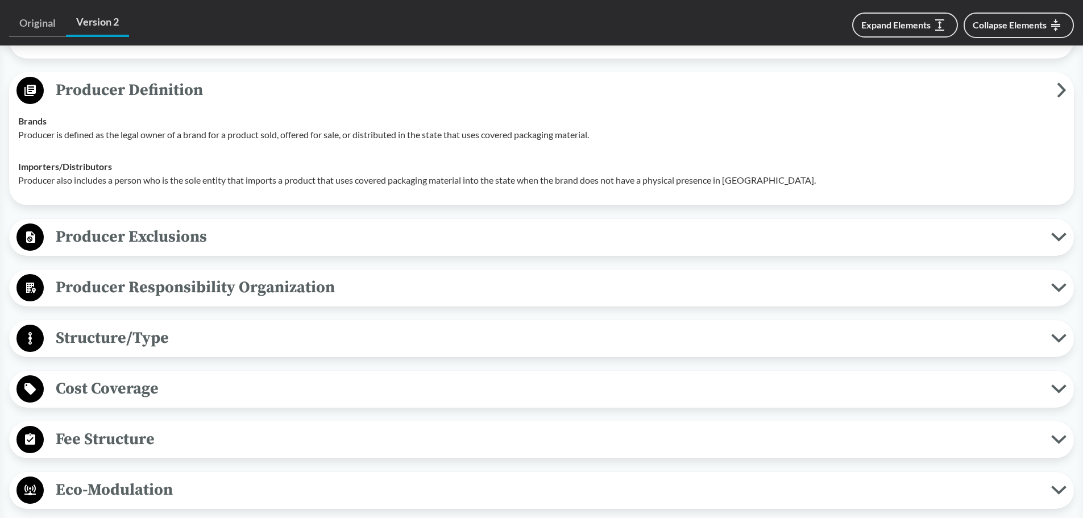
click at [168, 224] on span "Producer Exclusions" at bounding box center [548, 237] width 1008 height 26
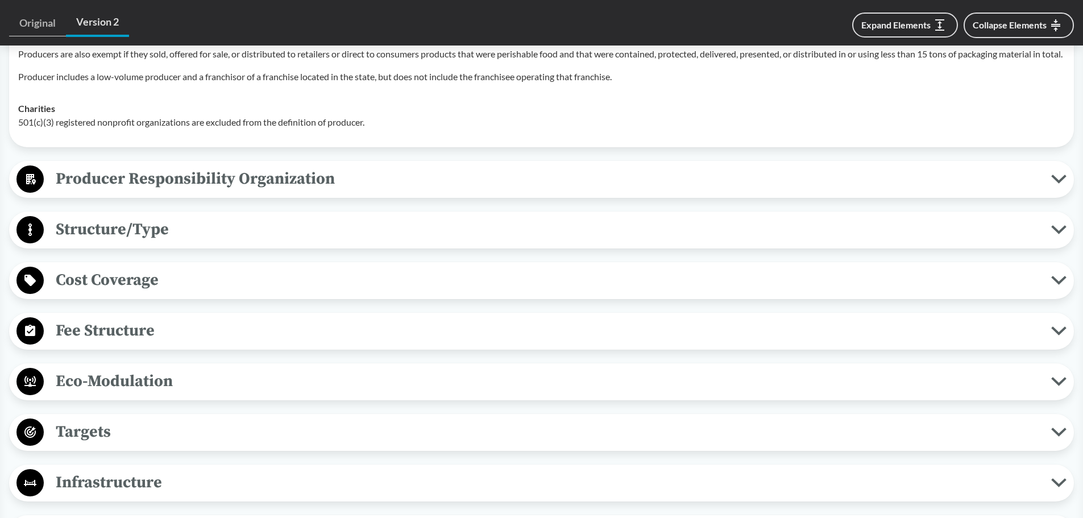
scroll to position [967, 0]
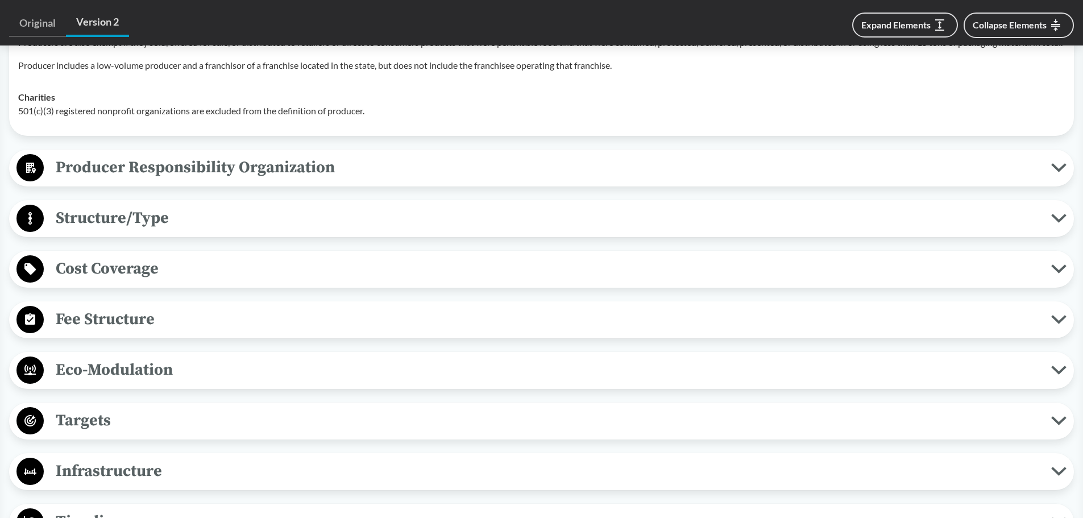
click at [178, 221] on span "Structure/Type" at bounding box center [548, 218] width 1008 height 26
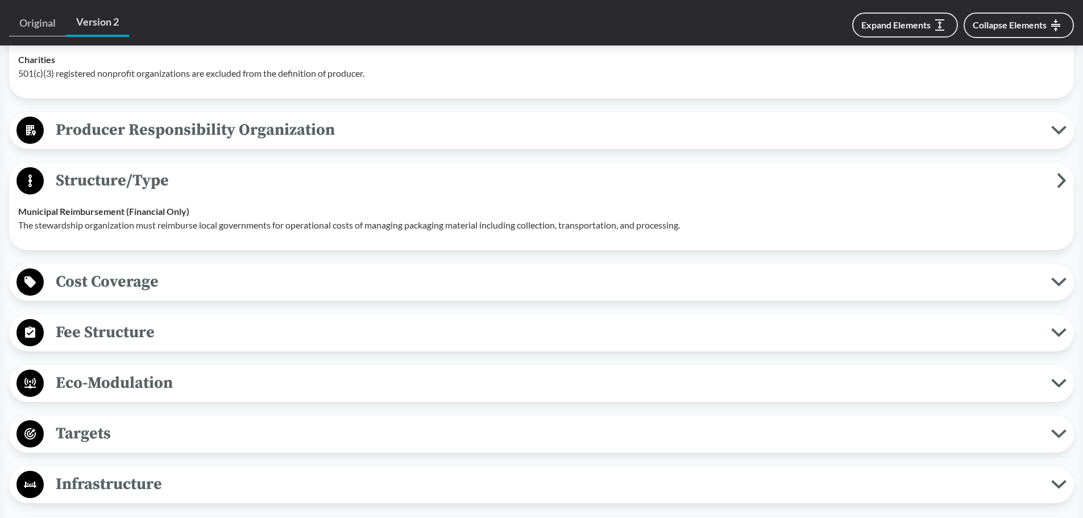
scroll to position [1023, 0]
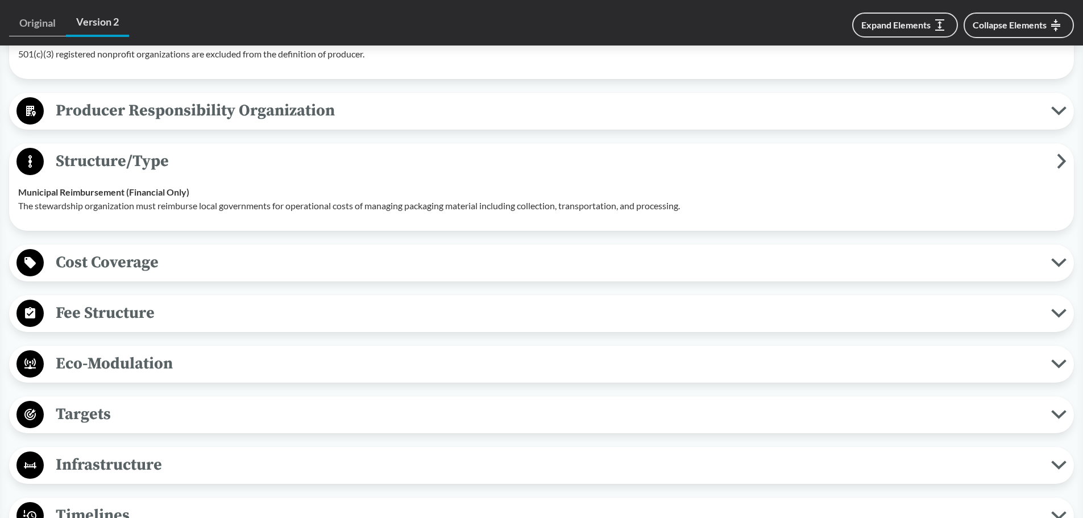
click at [183, 265] on span "Cost Coverage" at bounding box center [548, 263] width 1008 height 26
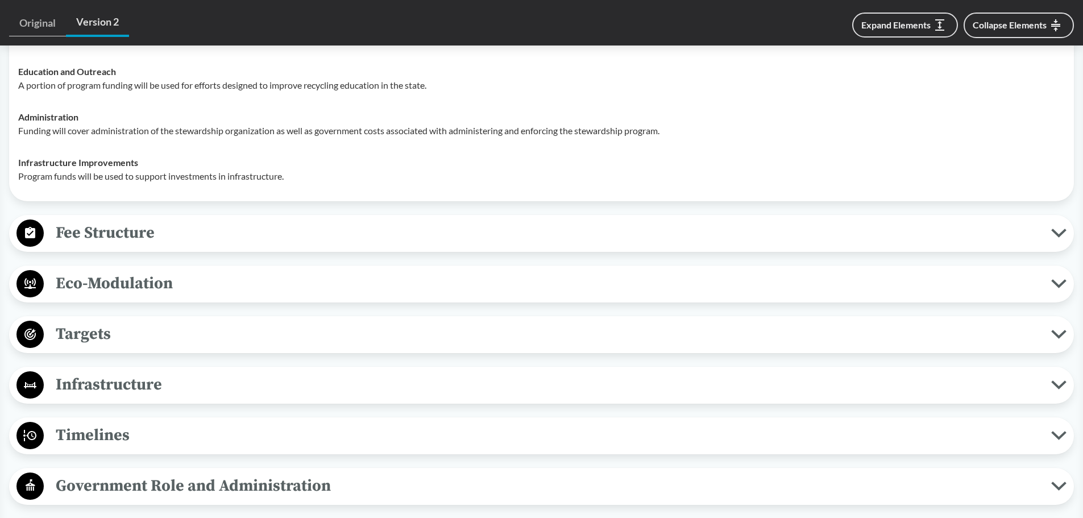
scroll to position [1308, 0]
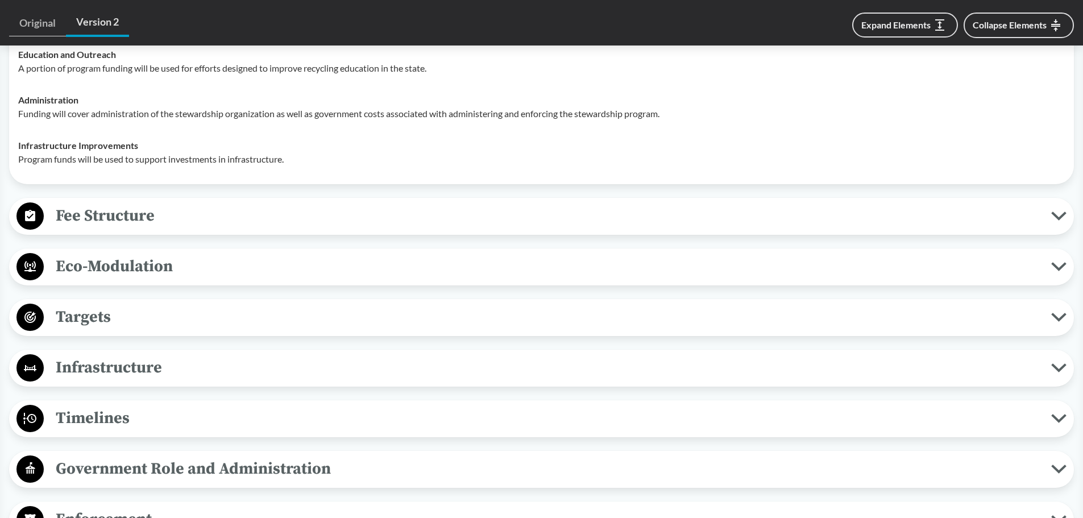
click at [172, 213] on span "Fee Structure" at bounding box center [548, 216] width 1008 height 26
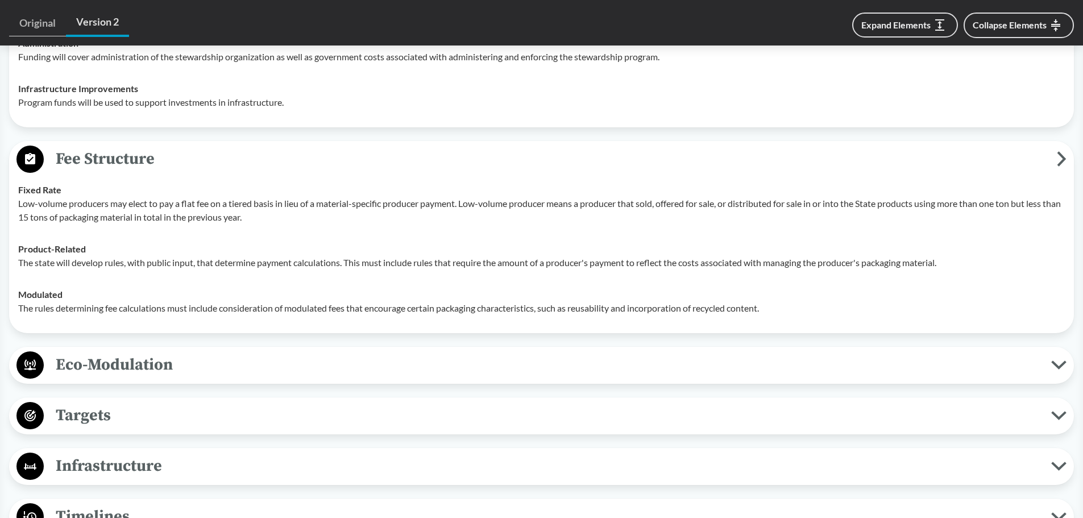
scroll to position [1421, 0]
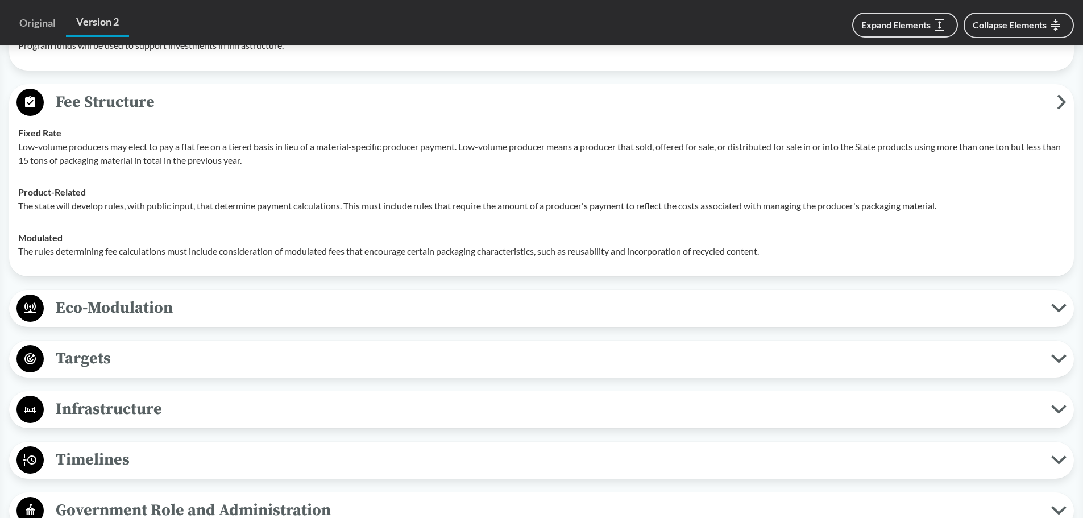
click at [180, 301] on span "Eco-Modulation" at bounding box center [548, 308] width 1008 height 26
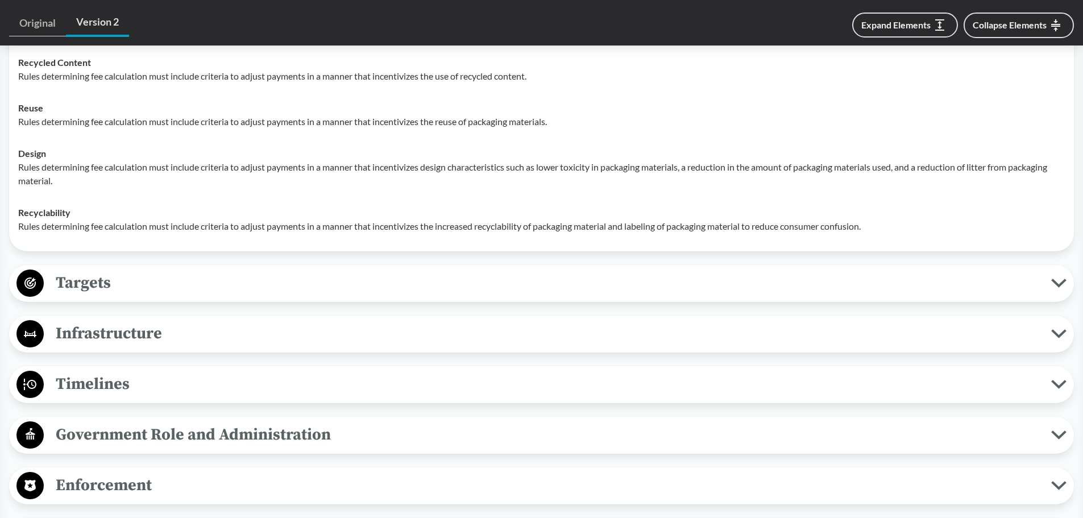
scroll to position [1706, 0]
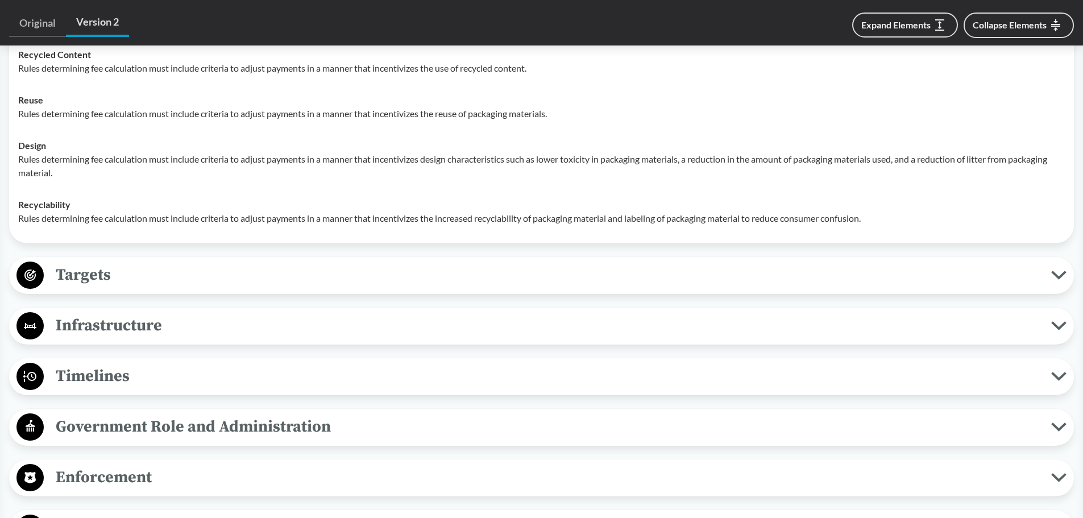
click at [165, 276] on span "Targets" at bounding box center [548, 275] width 1008 height 26
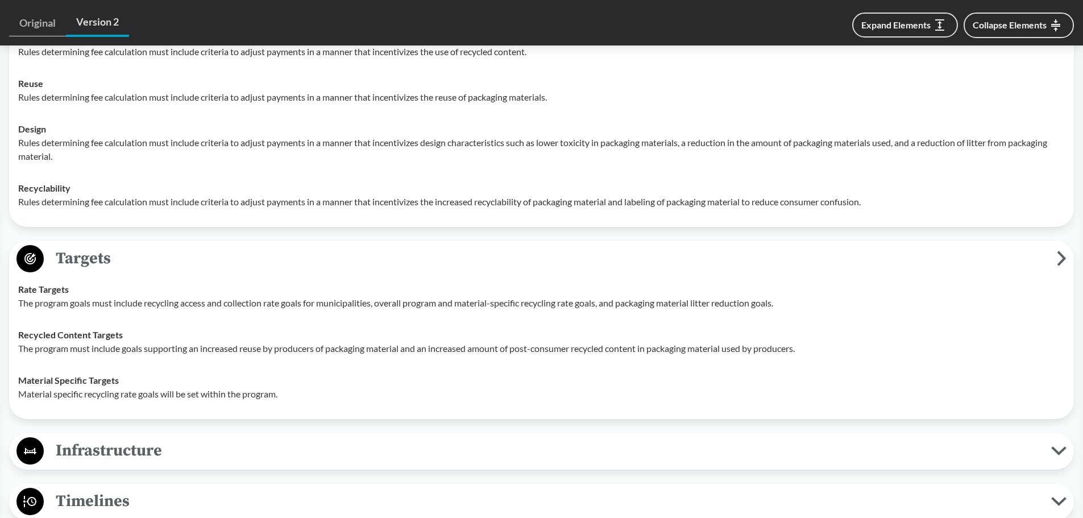
scroll to position [1763, 0]
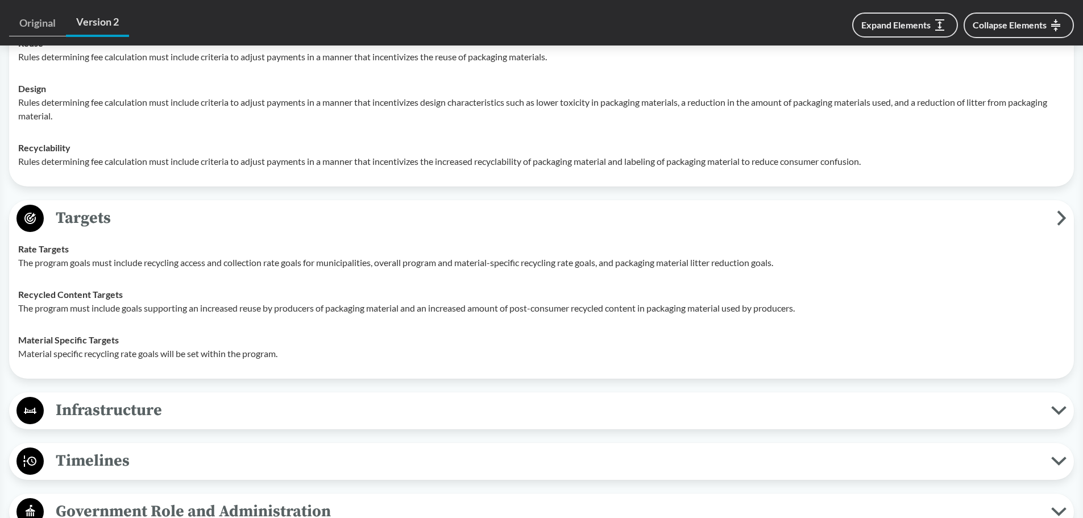
click at [109, 459] on span "Timelines" at bounding box center [548, 461] width 1008 height 26
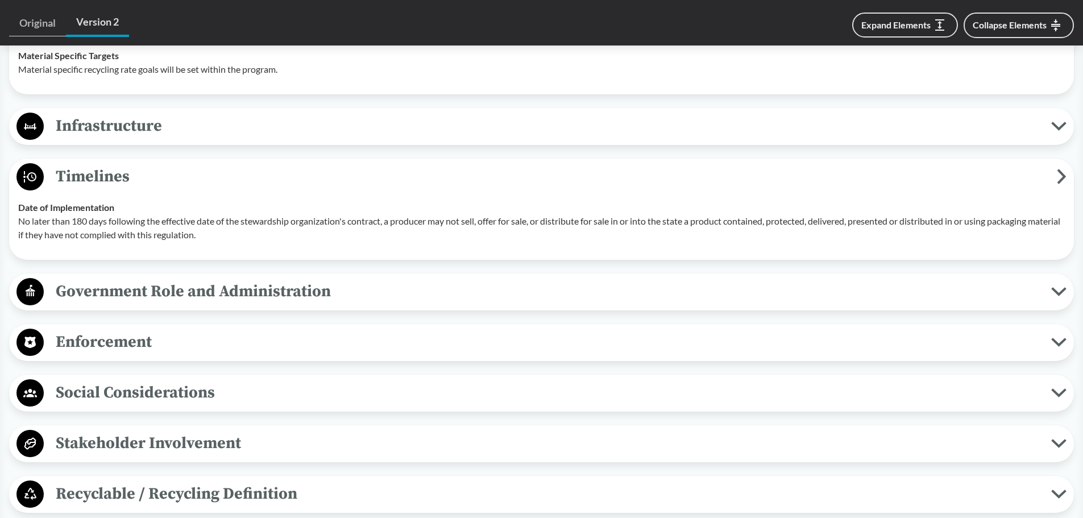
scroll to position [1990, 0]
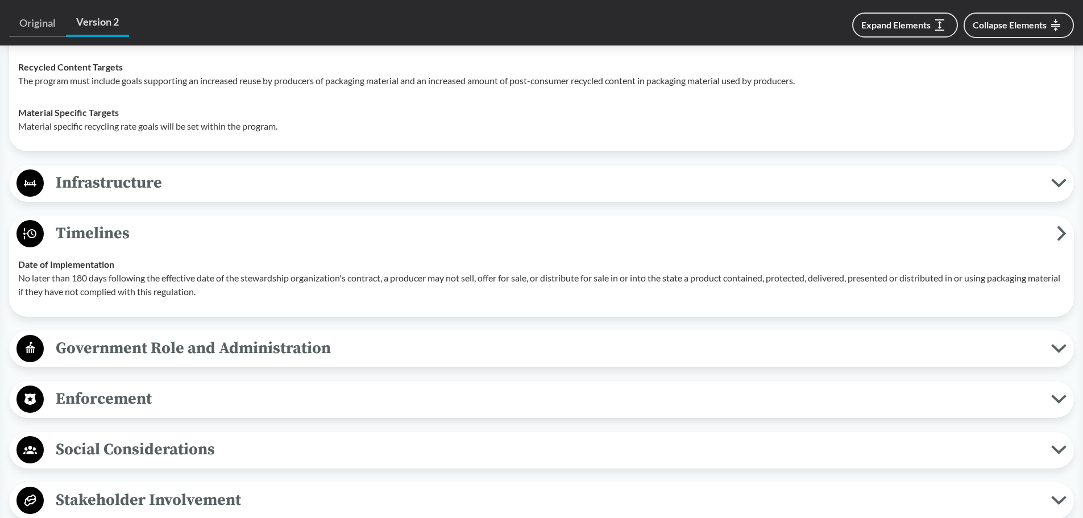
click at [247, 288] on p "No later than 180 days following the effective date of the stewardship organiza…" at bounding box center [541, 284] width 1047 height 27
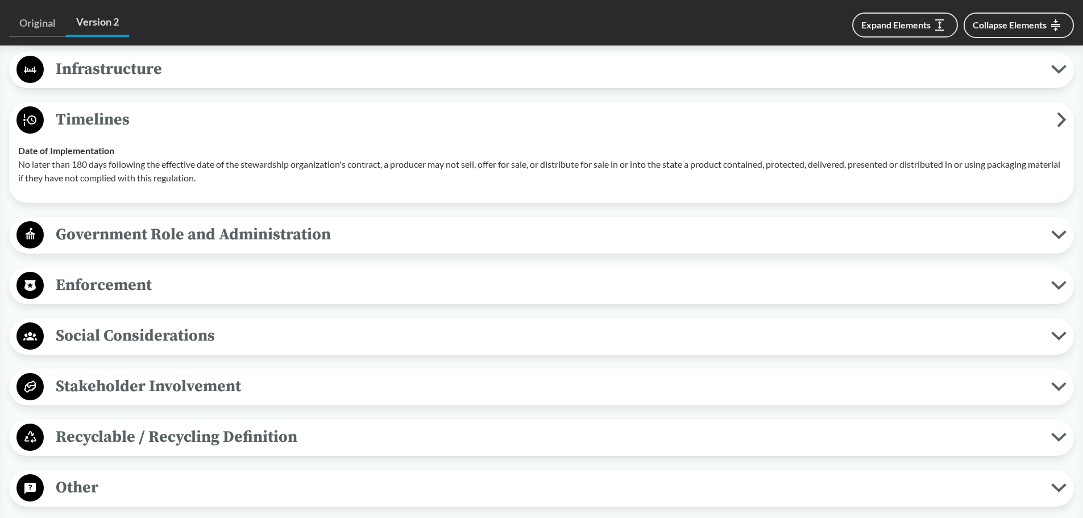
scroll to position [2161, 0]
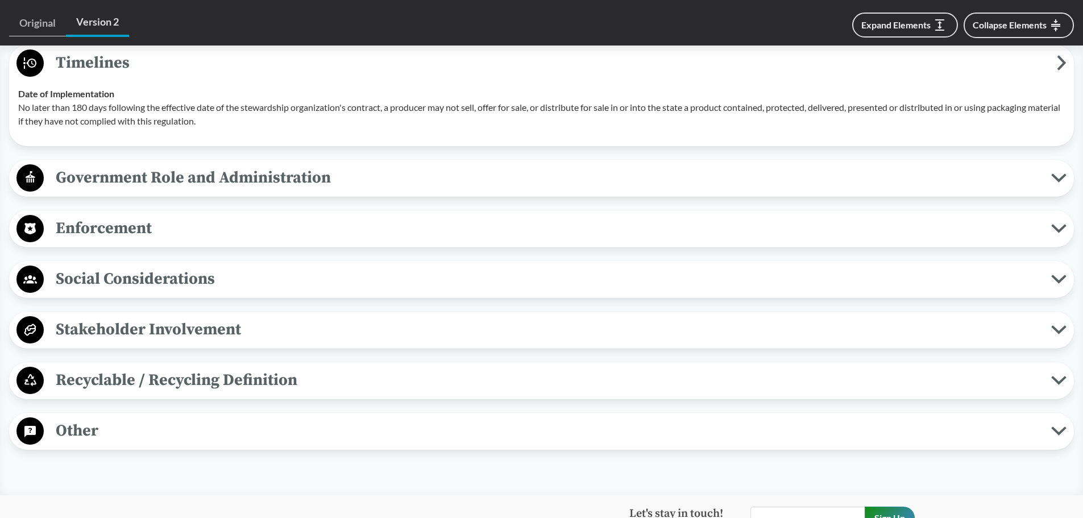
click at [225, 324] on span "Stakeholder Involvement" at bounding box center [548, 330] width 1008 height 26
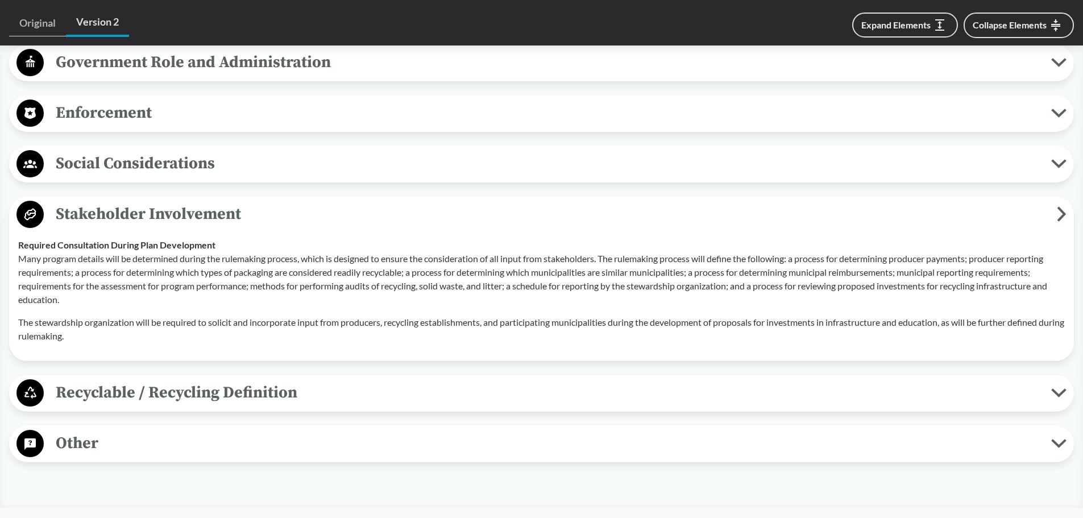
scroll to position [2331, 0]
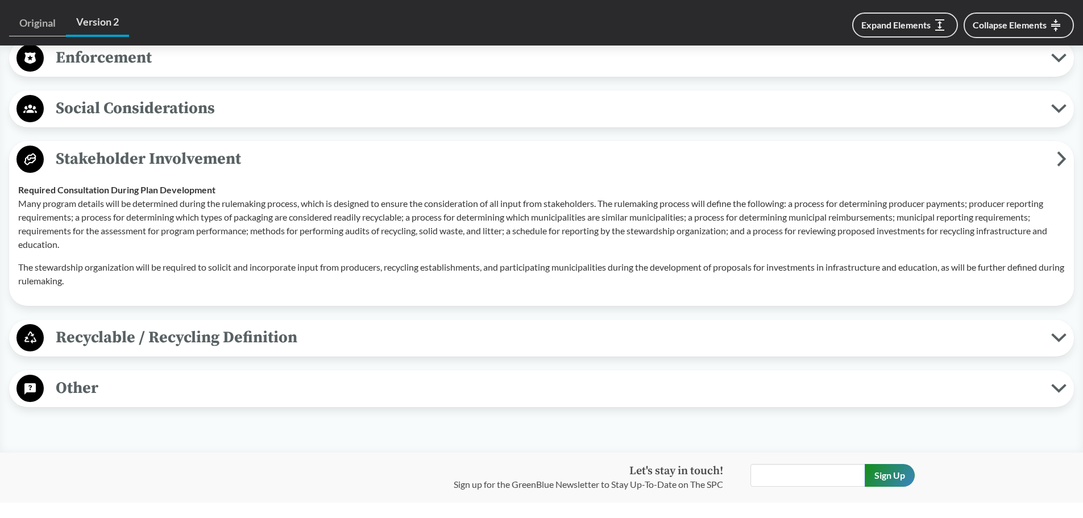
click at [190, 334] on span "Recyclable / Recycling Definition" at bounding box center [548, 338] width 1008 height 26
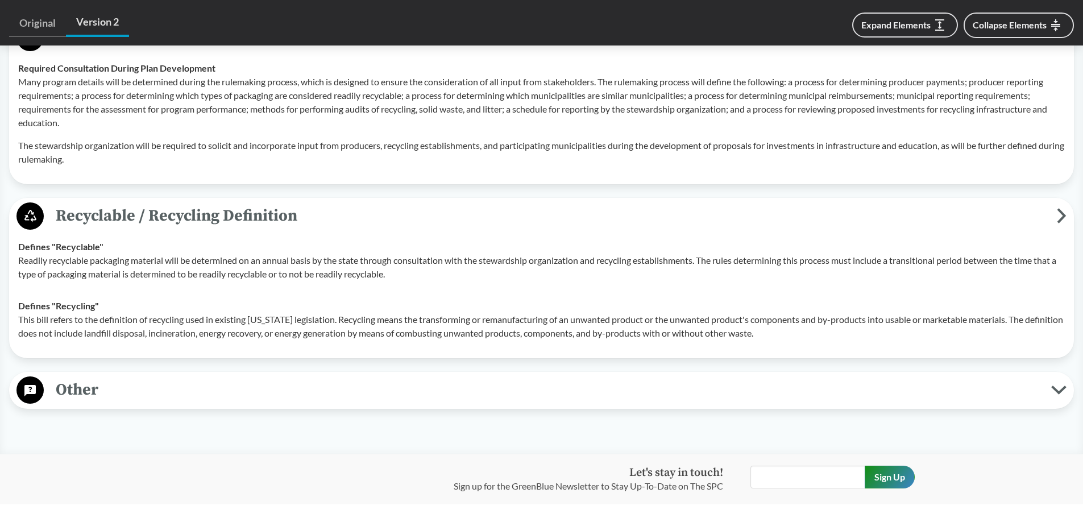
scroll to position [2559, 0]
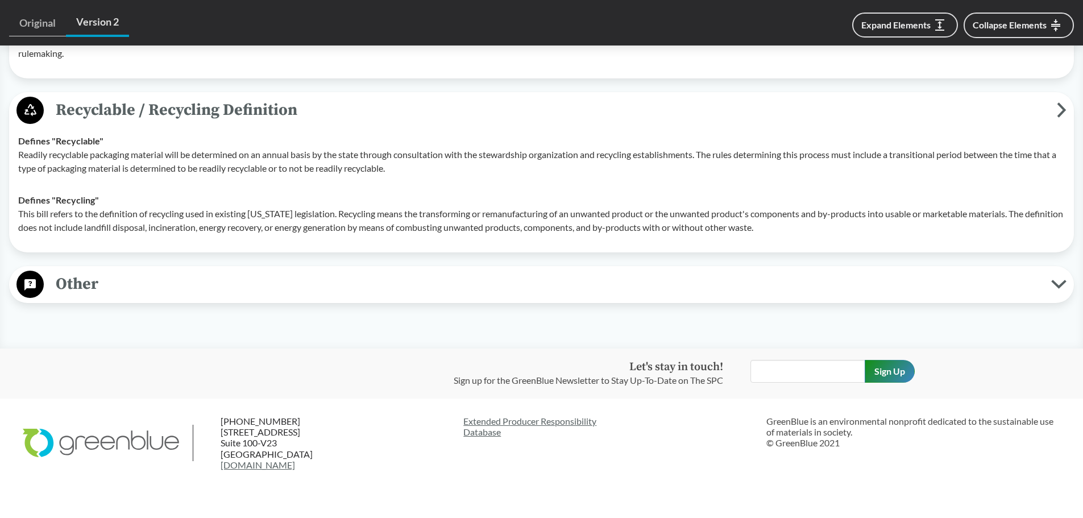
click at [161, 288] on span "Other" at bounding box center [548, 284] width 1008 height 26
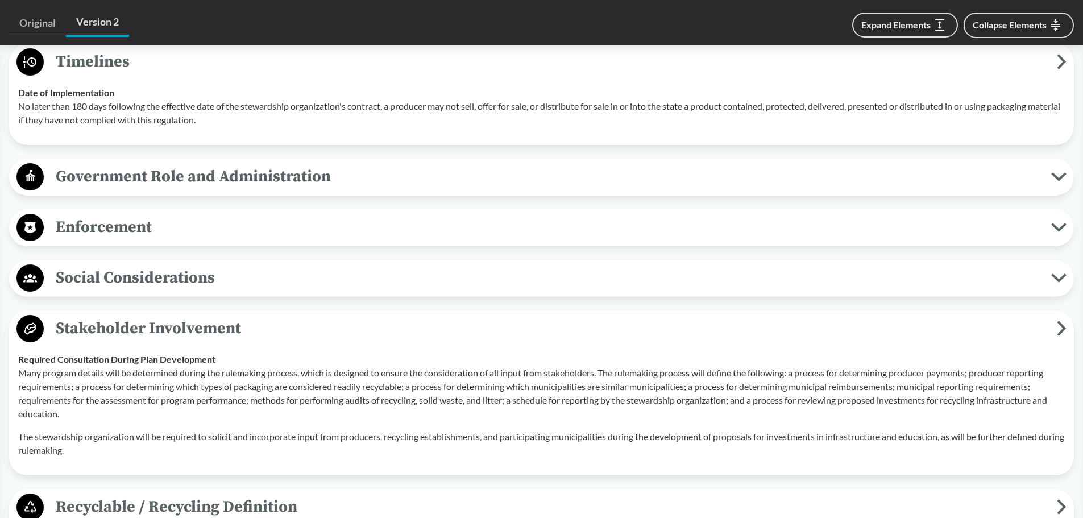
scroll to position [2161, 0]
click at [154, 273] on span "Social Considerations" at bounding box center [548, 279] width 1008 height 26
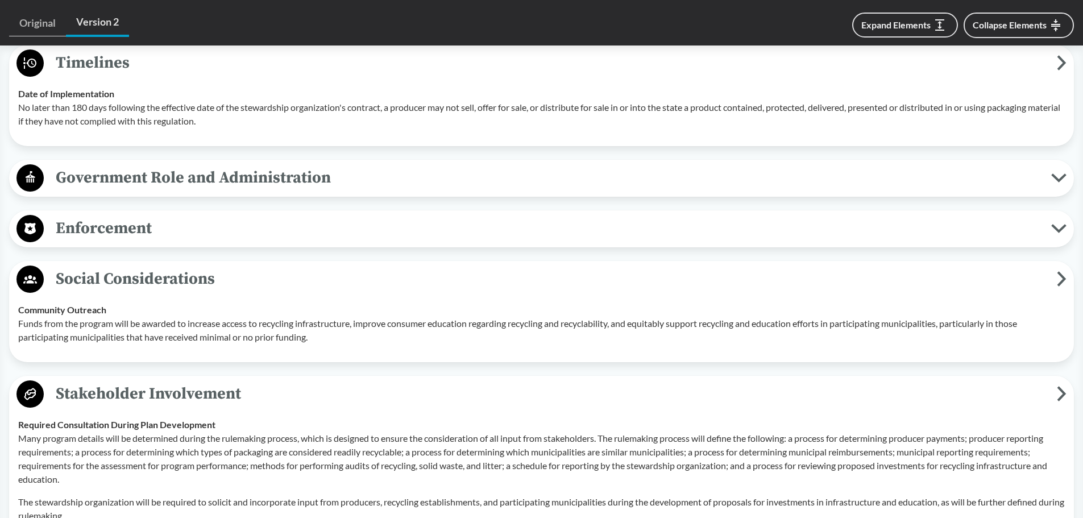
click at [149, 243] on div "Enforcement Reporting Requirements The stewardship organization must submit an …" at bounding box center [541, 228] width 1065 height 37
click at [149, 225] on span "Enforcement" at bounding box center [548, 228] width 1008 height 26
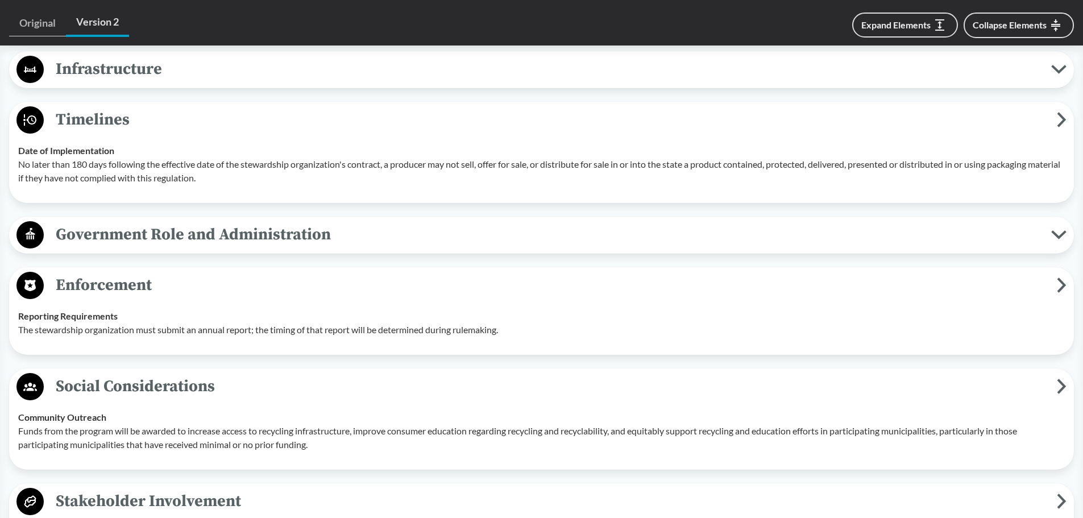
scroll to position [2047, 0]
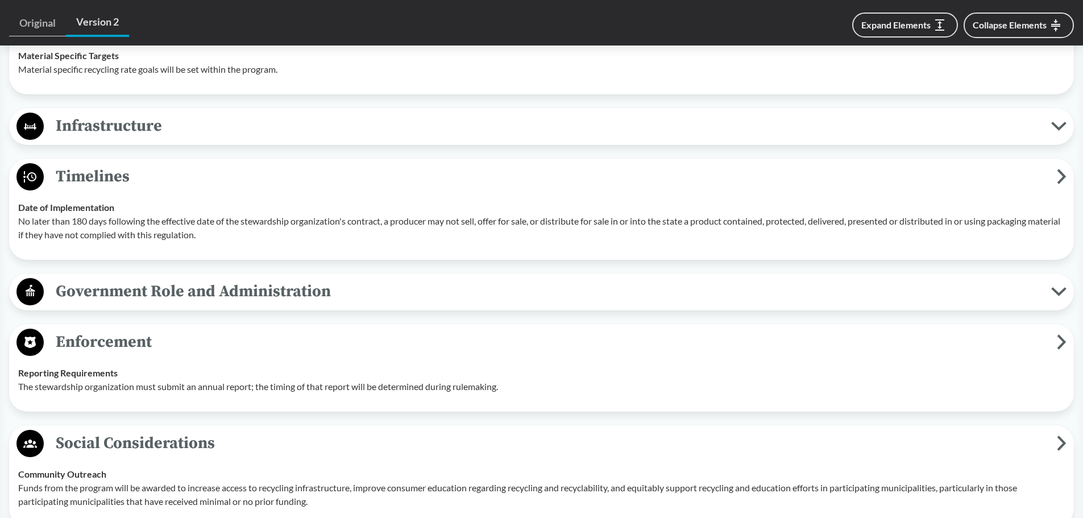
click at [132, 288] on span "Government Role and Administration" at bounding box center [548, 292] width 1008 height 26
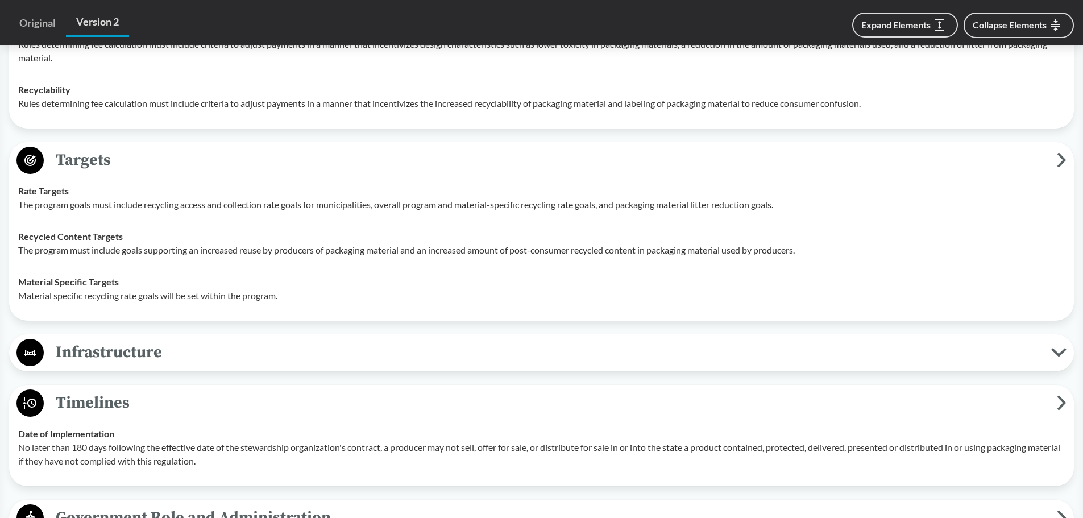
scroll to position [1819, 0]
click at [135, 350] on span "Infrastructure" at bounding box center [548, 354] width 1008 height 26
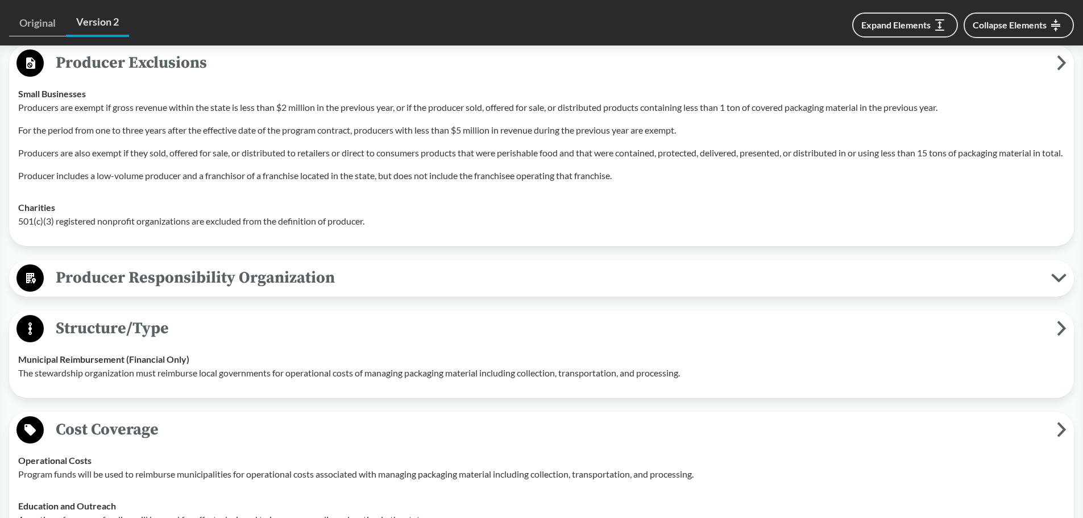
scroll to position [853, 0]
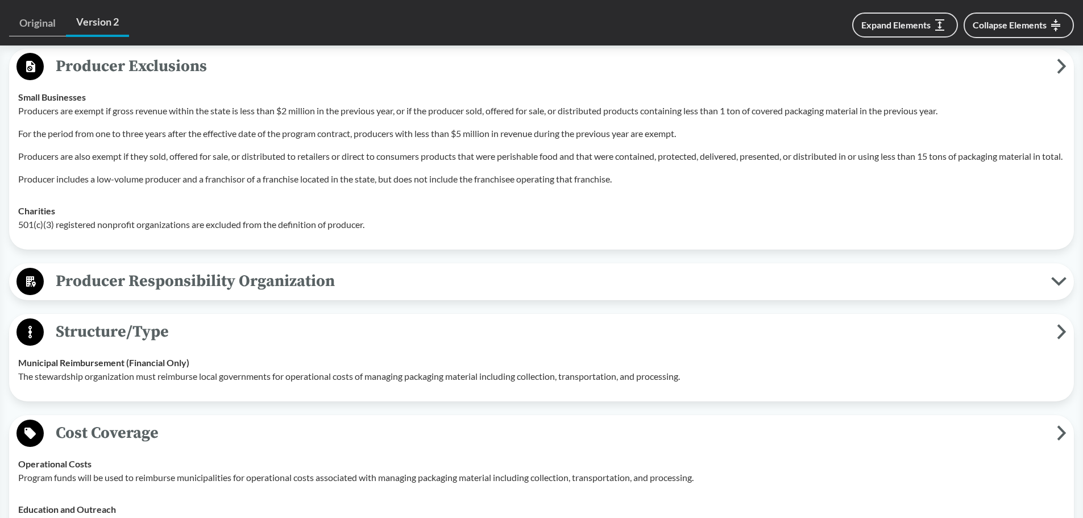
click at [192, 285] on span "Producer Responsibility Organization" at bounding box center [548, 281] width 1008 height 26
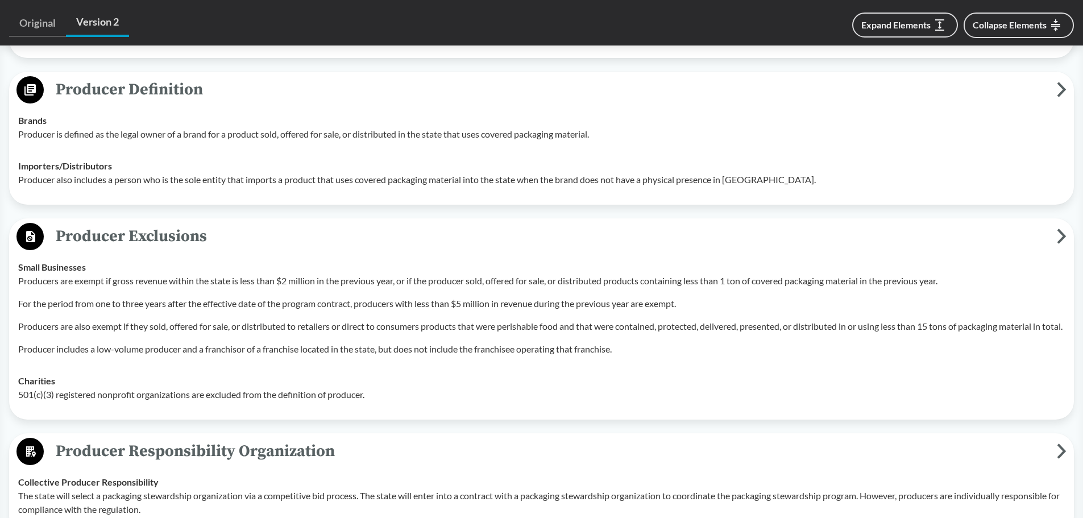
scroll to position [682, 0]
drag, startPoint x: 335, startPoint y: 448, endPoint x: 142, endPoint y: 446, distance: 193.3
click at [143, 446] on span "Producer Responsibility Organization" at bounding box center [550, 452] width 1013 height 26
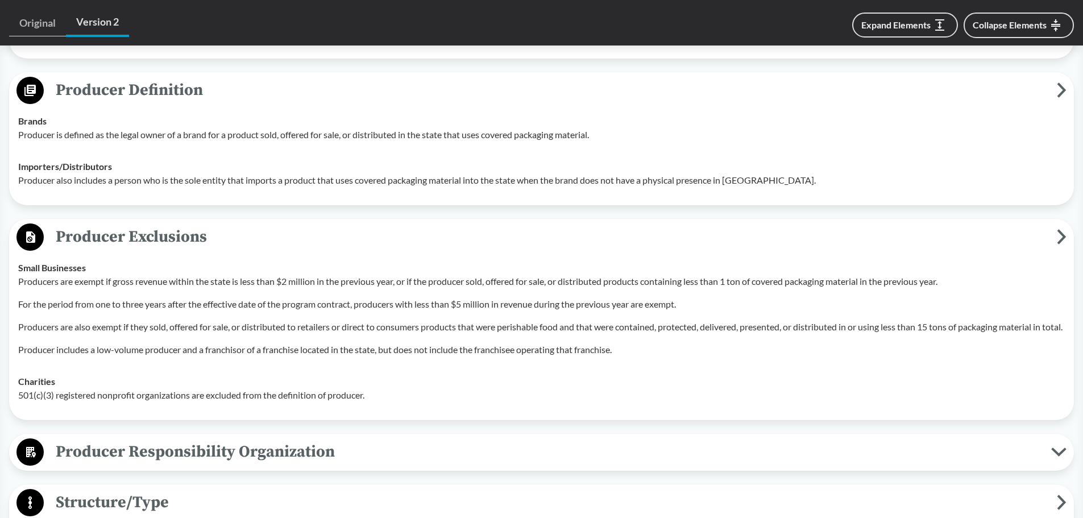
click at [142, 445] on span "Producer Responsibility Organization" at bounding box center [548, 452] width 1008 height 26
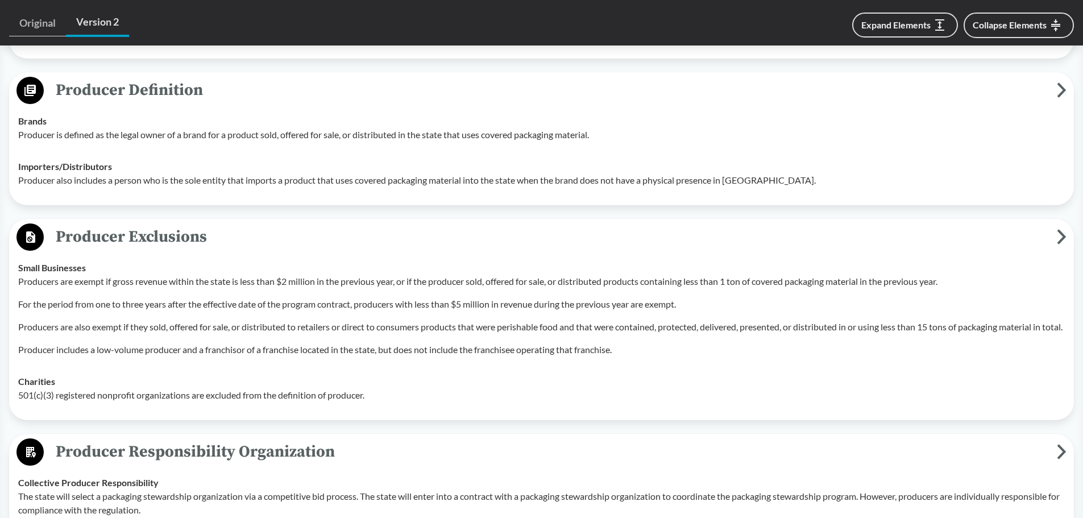
drag, startPoint x: 58, startPoint y: 446, endPoint x: 324, endPoint y: 452, distance: 266.2
click at [324, 452] on span "Producer Responsibility Organization" at bounding box center [550, 452] width 1013 height 26
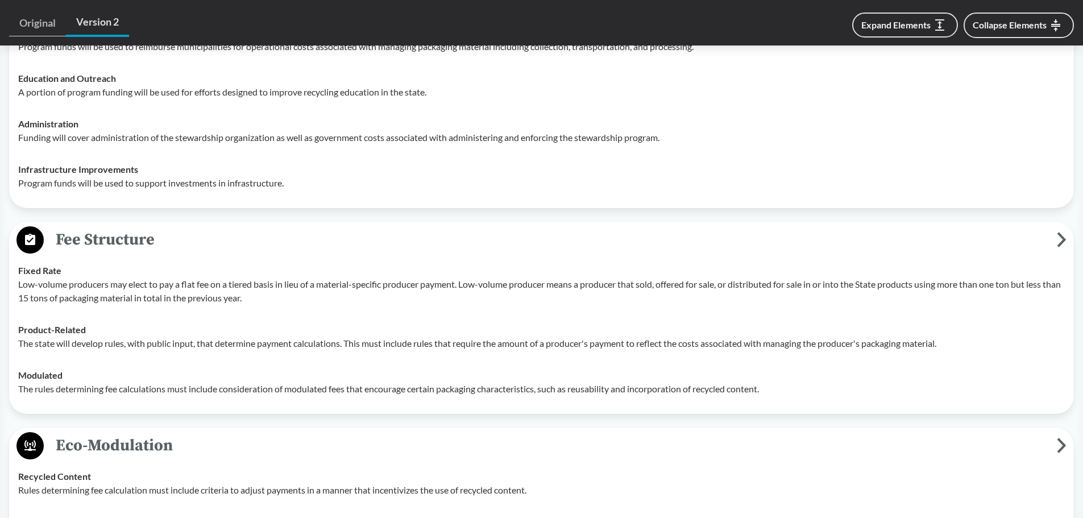
scroll to position [1080, 0]
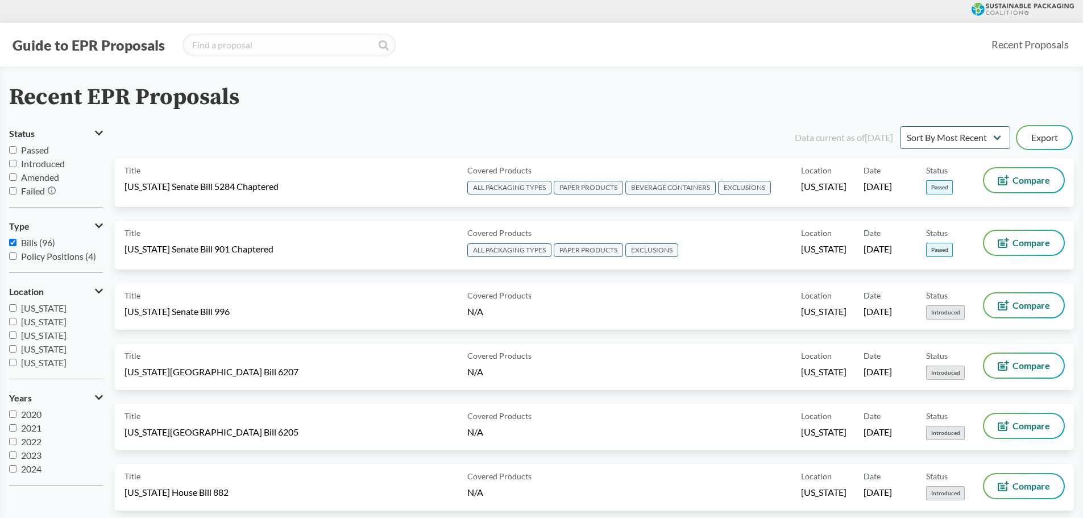
click at [13, 255] on input "Policy Positions (4)" at bounding box center [12, 255] width 7 height 7
checkbox input "true"
click at [13, 164] on input "Introduced" at bounding box center [12, 163] width 7 height 7
checkbox input "true"
click at [11, 179] on input "Amended" at bounding box center [12, 176] width 7 height 7
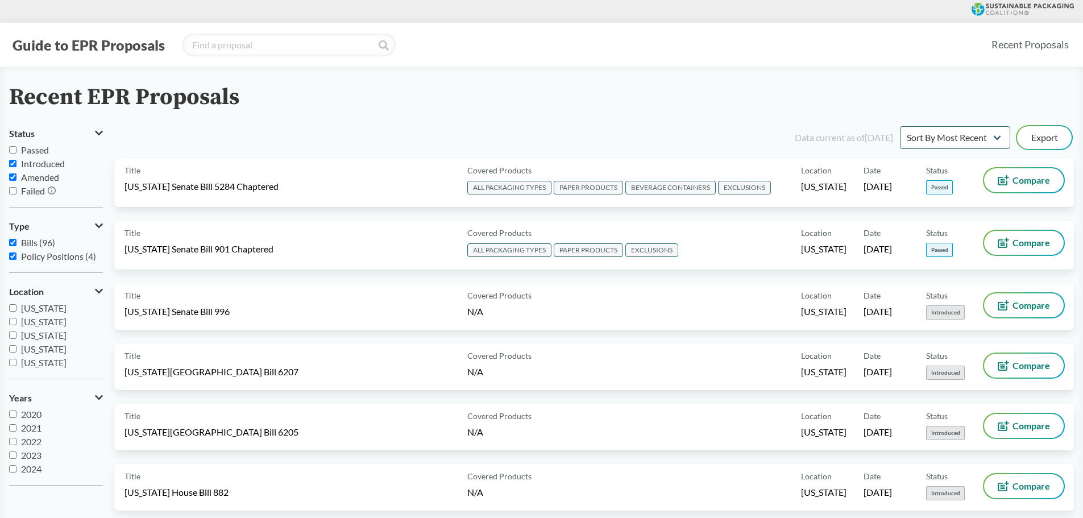
checkbox input "true"
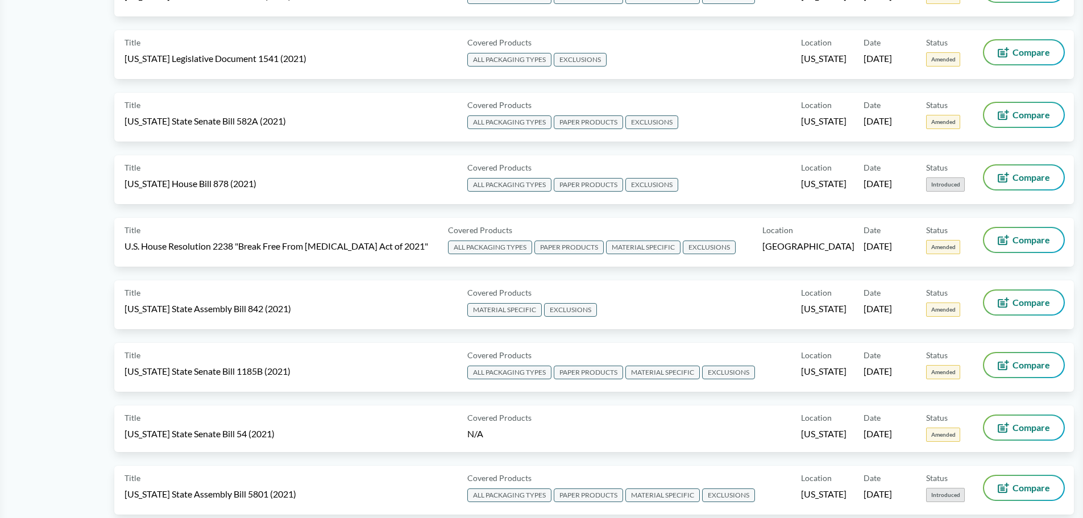
scroll to position [3241, 0]
